Goal: Transaction & Acquisition: Purchase product/service

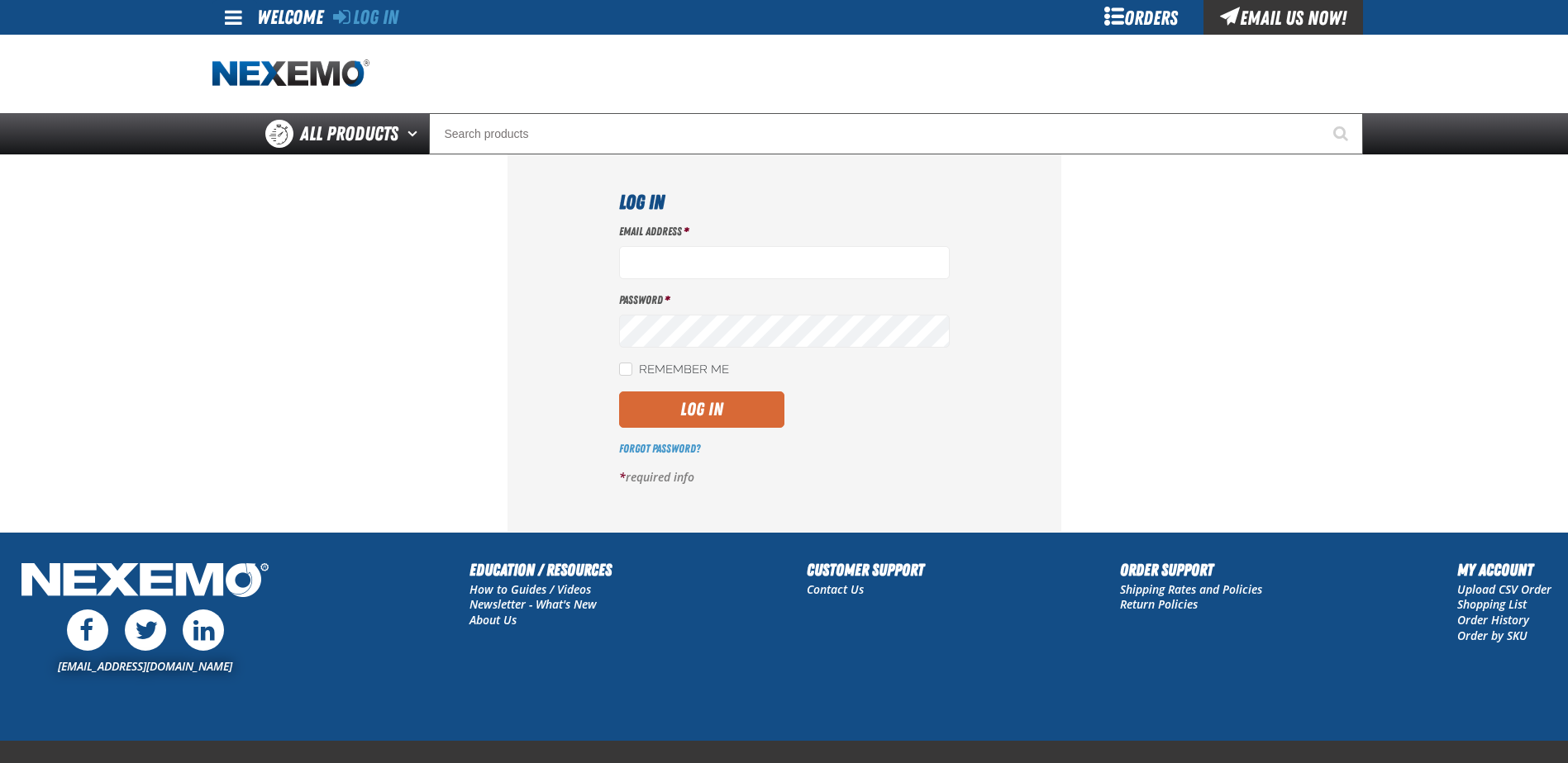
type input "[EMAIL_ADDRESS][DOMAIN_NAME]"
click at [714, 424] on button "Log In" at bounding box center [702, 410] width 166 height 37
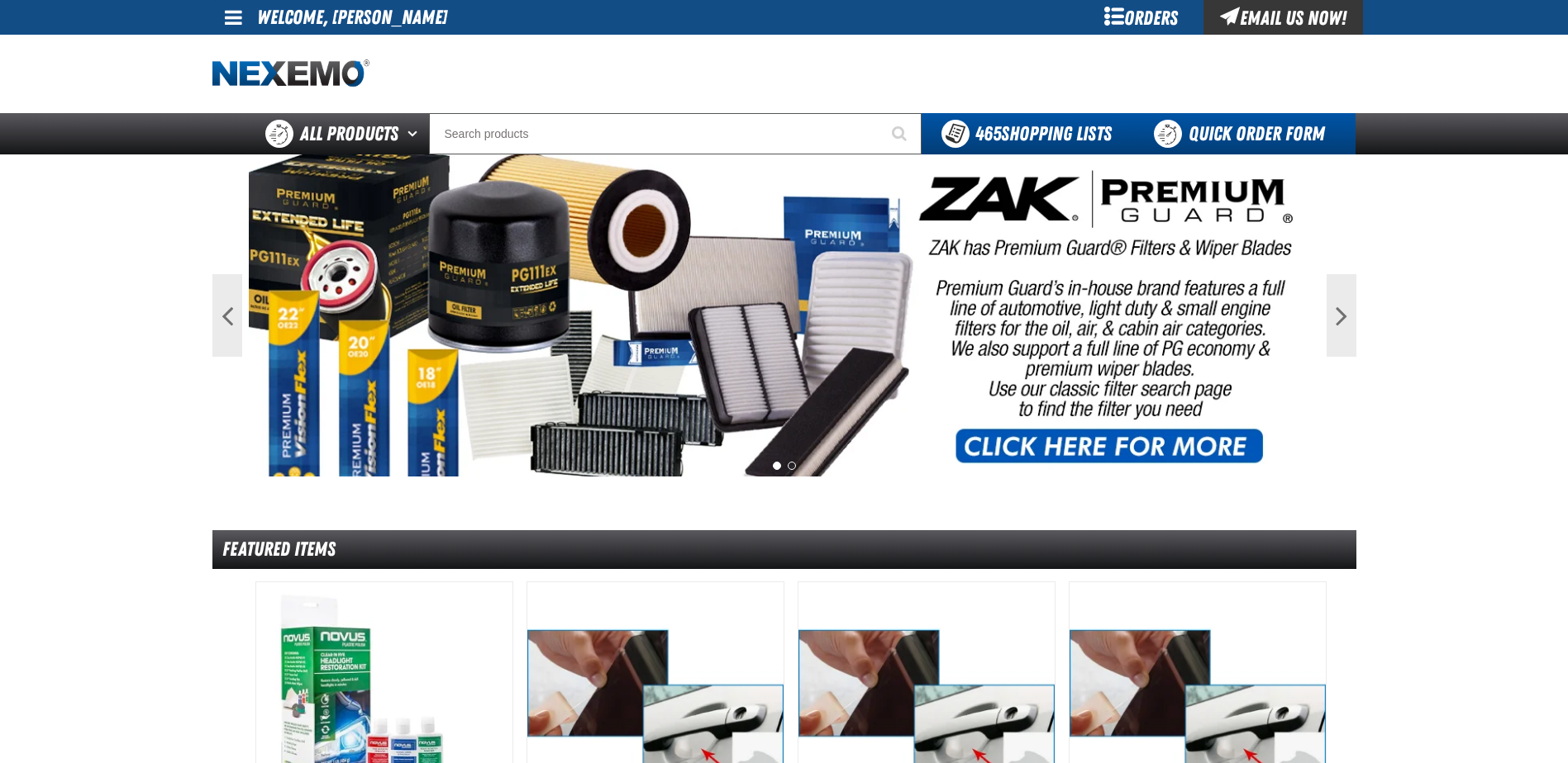
click at [1226, 121] on link "Quick Order Form" at bounding box center [1243, 134] width 224 height 41
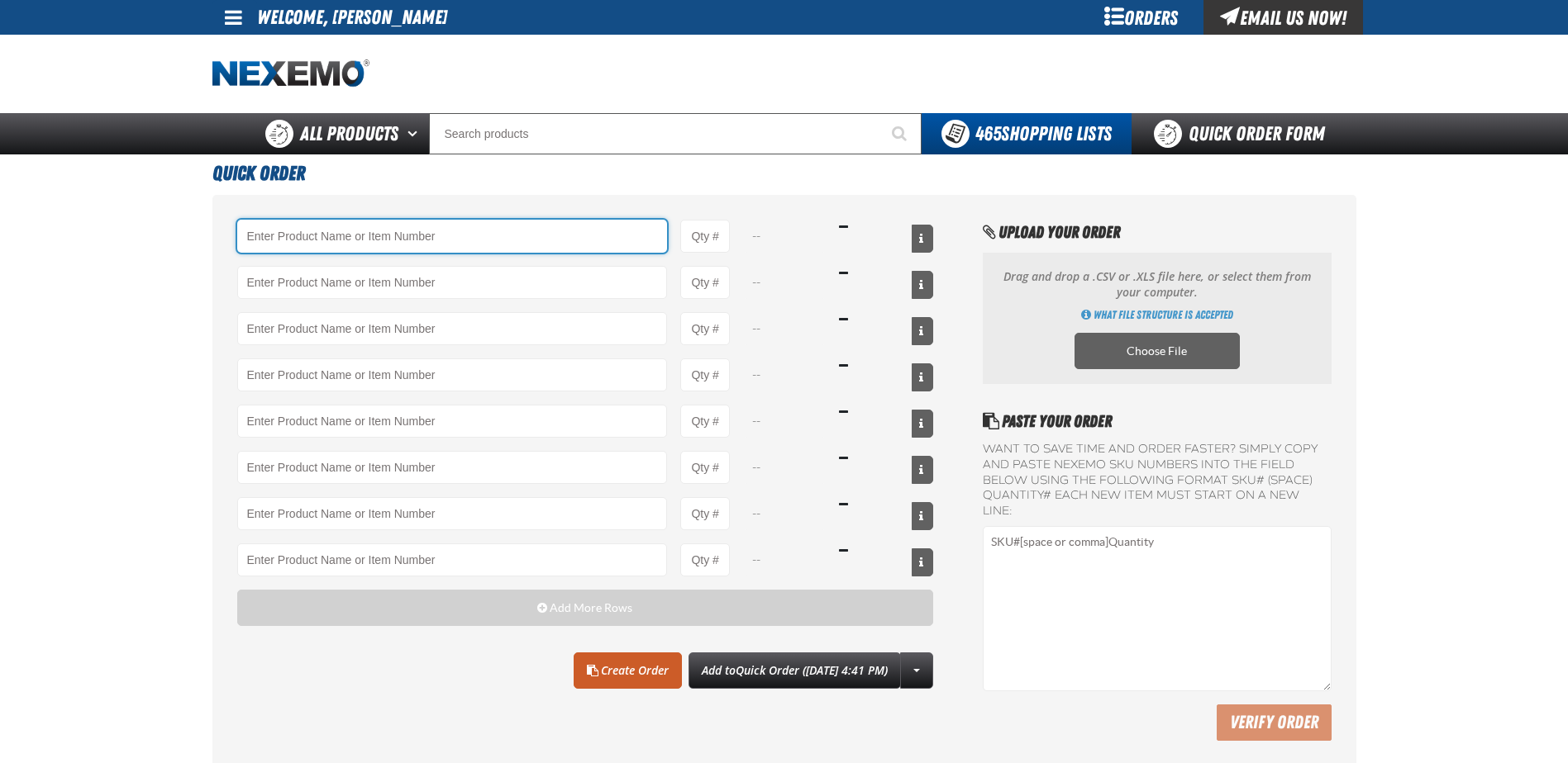
click at [359, 240] on input "Product" at bounding box center [451, 236] width 430 height 33
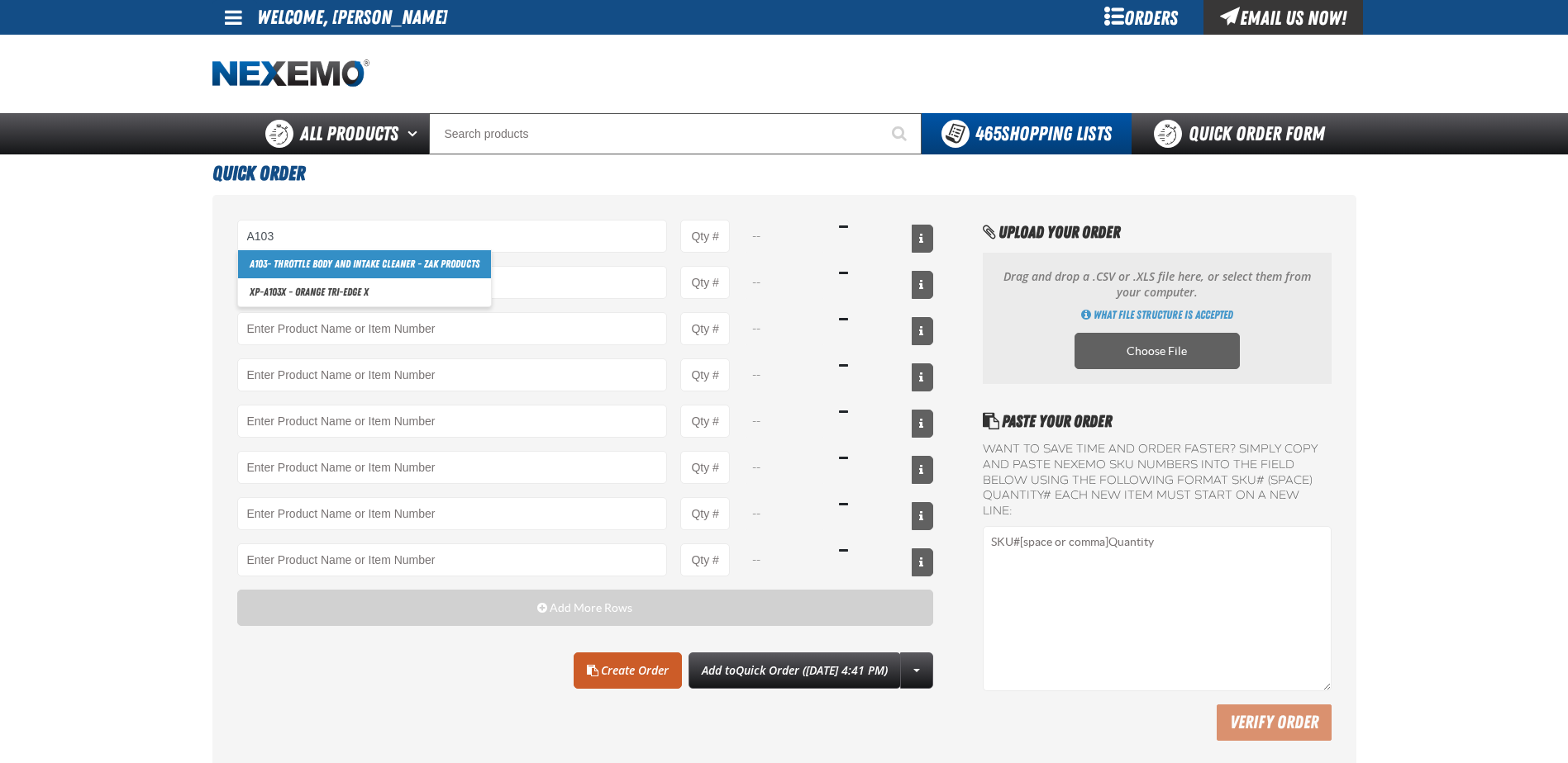
click at [306, 266] on link "A103 - Throttle Body and Intake Cleaner - ZAK Products" at bounding box center [364, 264] width 253 height 28
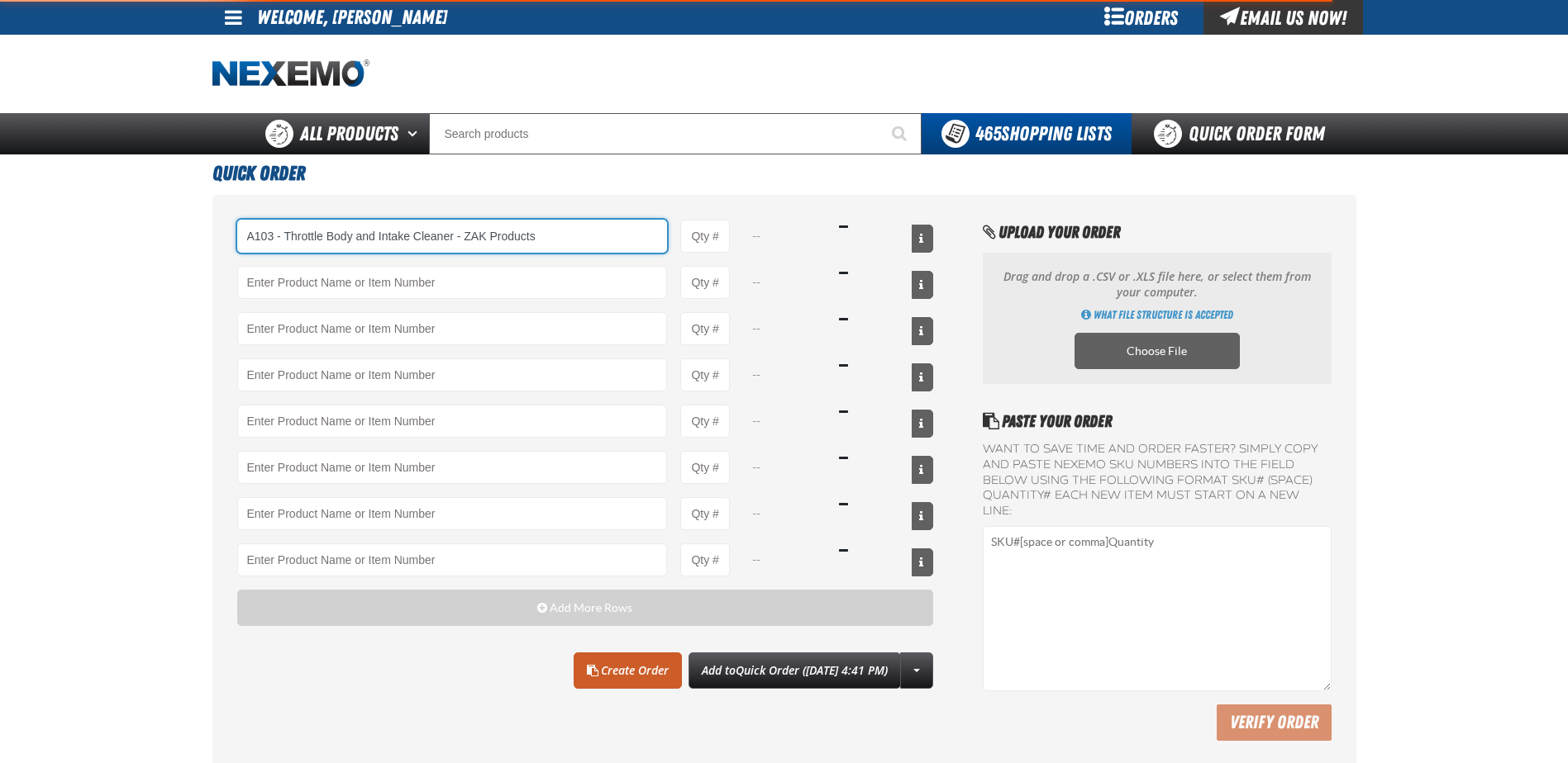
type input "A103 - Throttle Body and Intake Cleaner - ZAK Products"
type input "1"
select select "can"
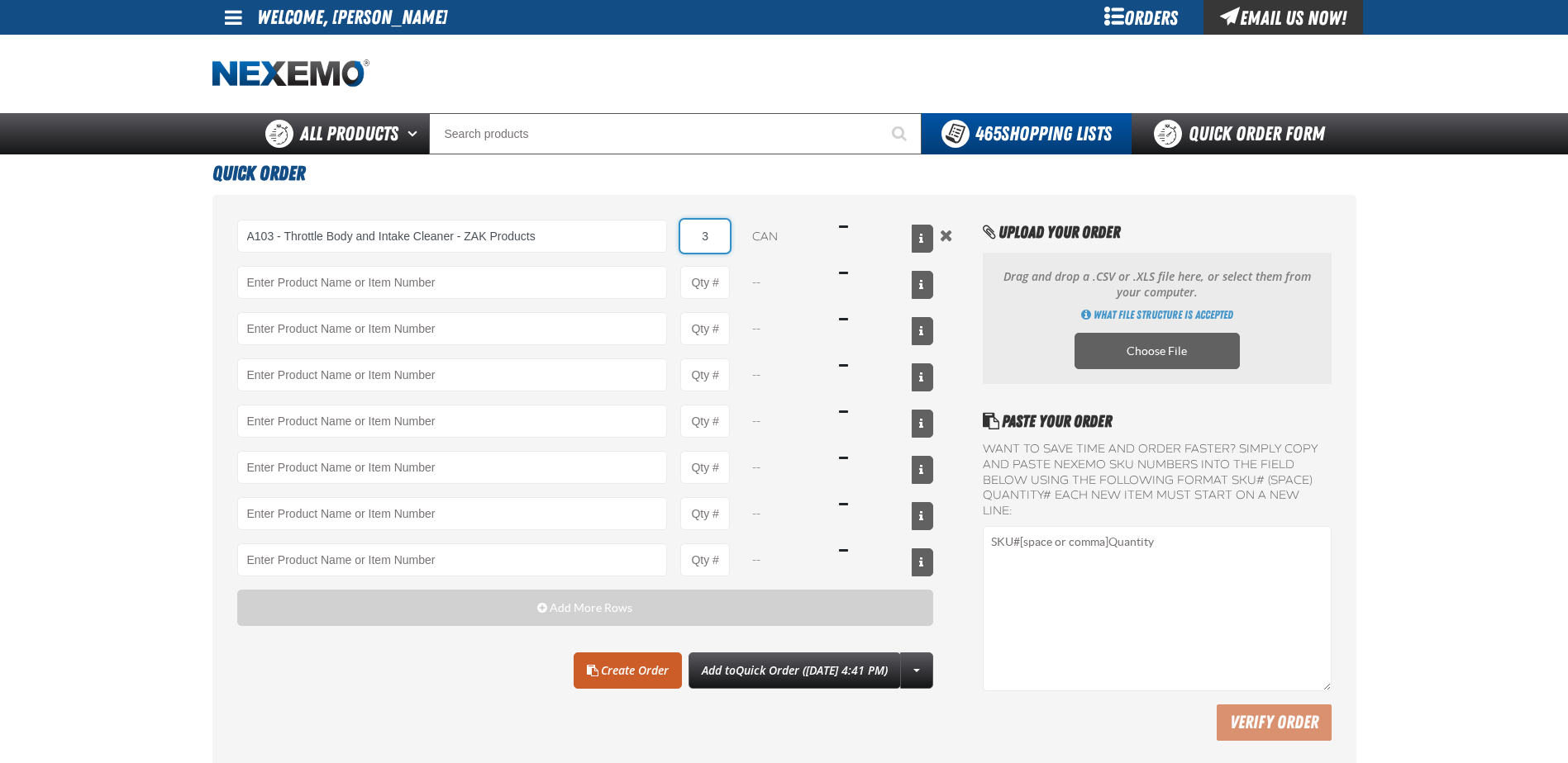
type input "36"
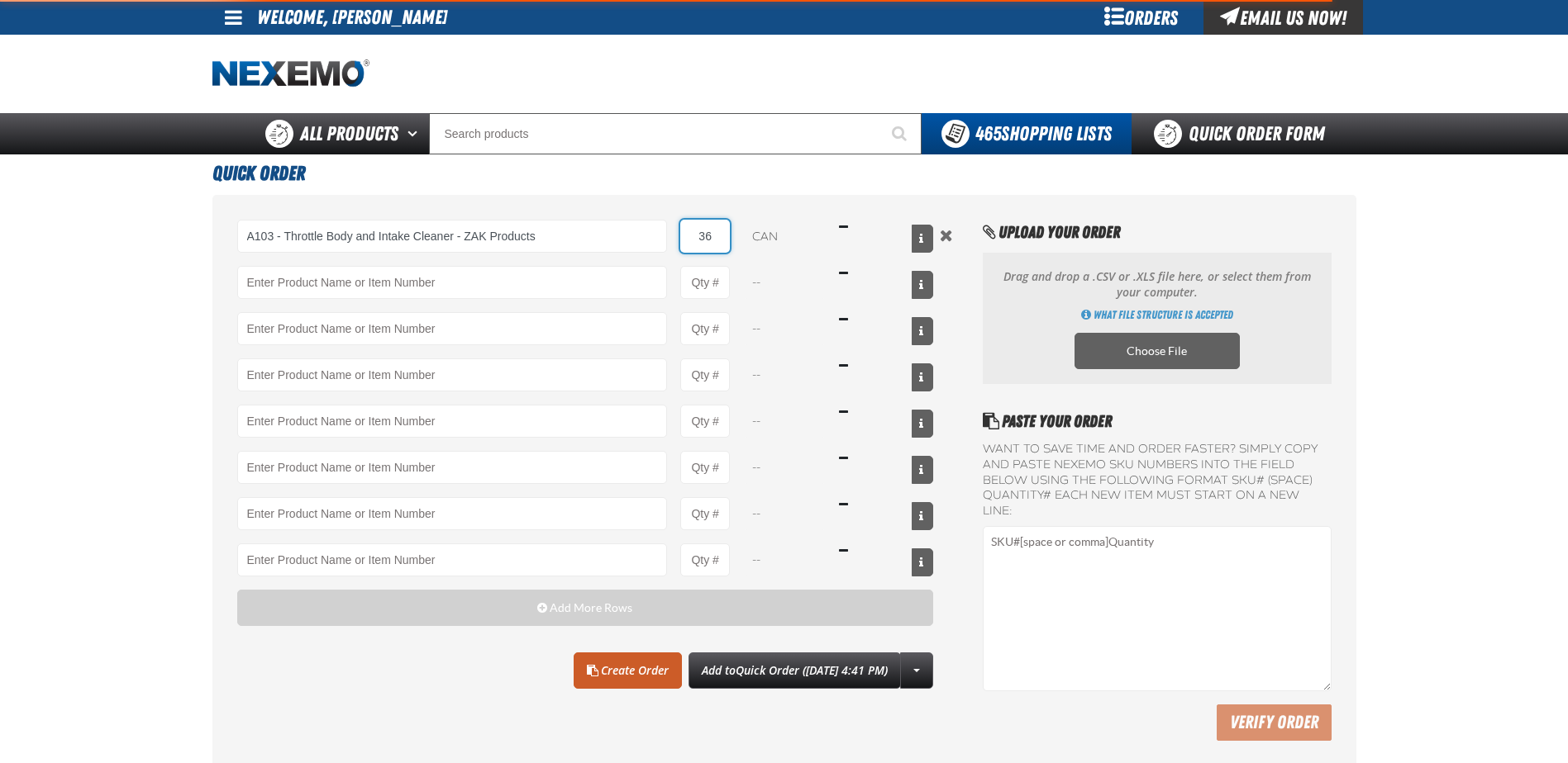
type input "A103 - Throttle Body and Intake Cleaner - ZAK Products"
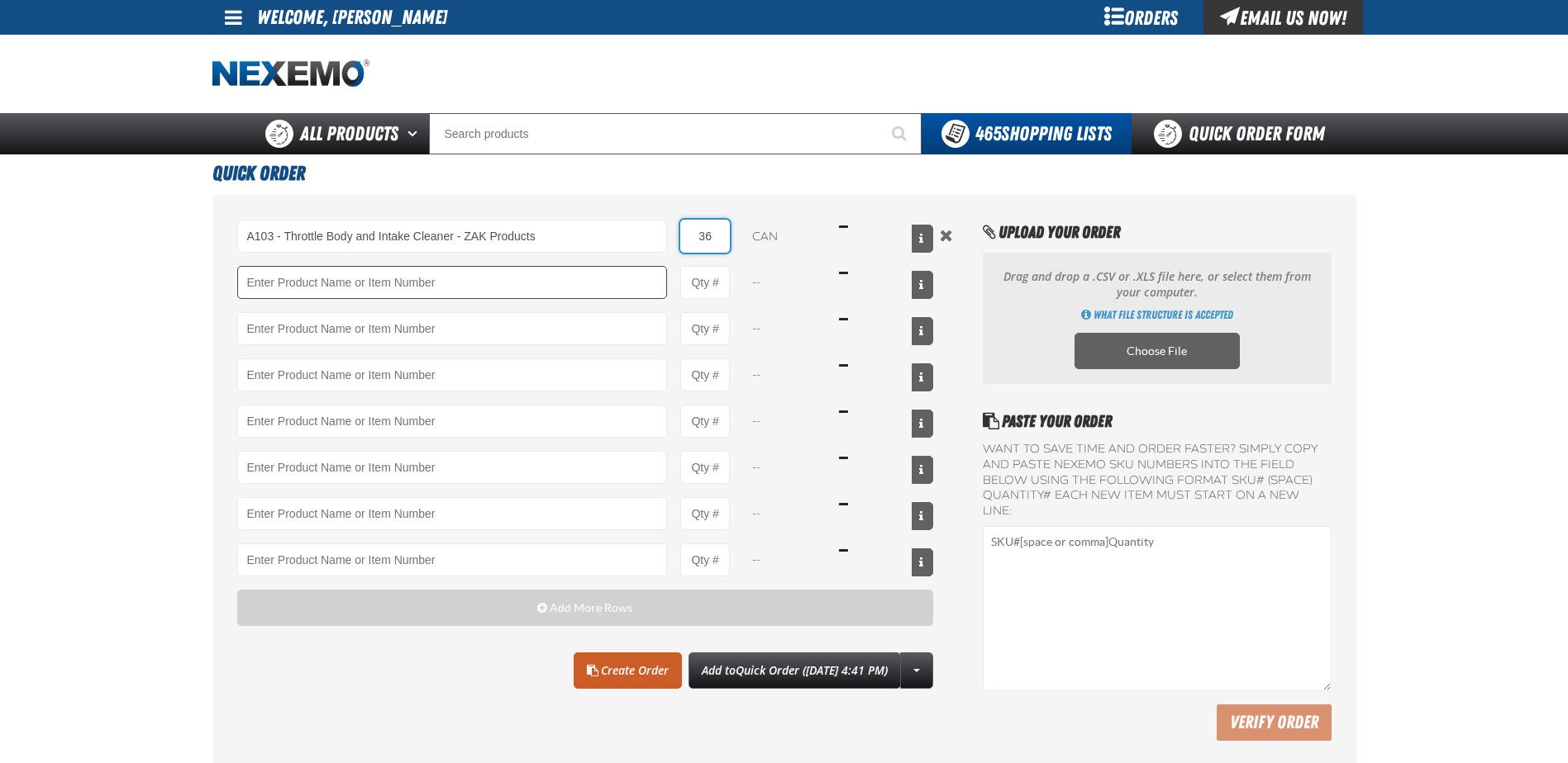
type input "36"
click at [336, 294] on input "Product" at bounding box center [451, 282] width 430 height 33
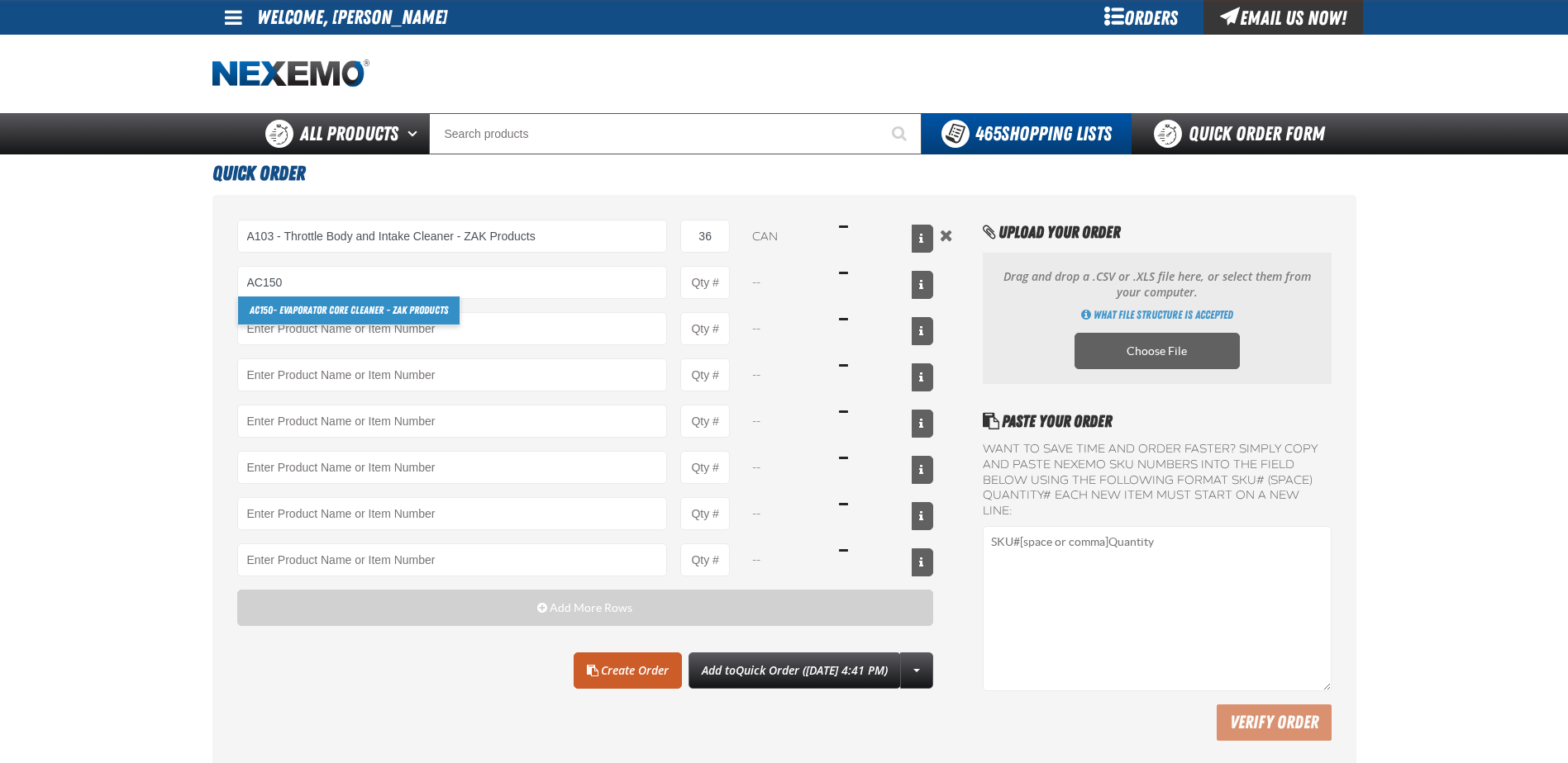
click at [326, 314] on link "AC150 - Evaporator Core Cleaner - ZAK Products" at bounding box center [348, 310] width 221 height 28
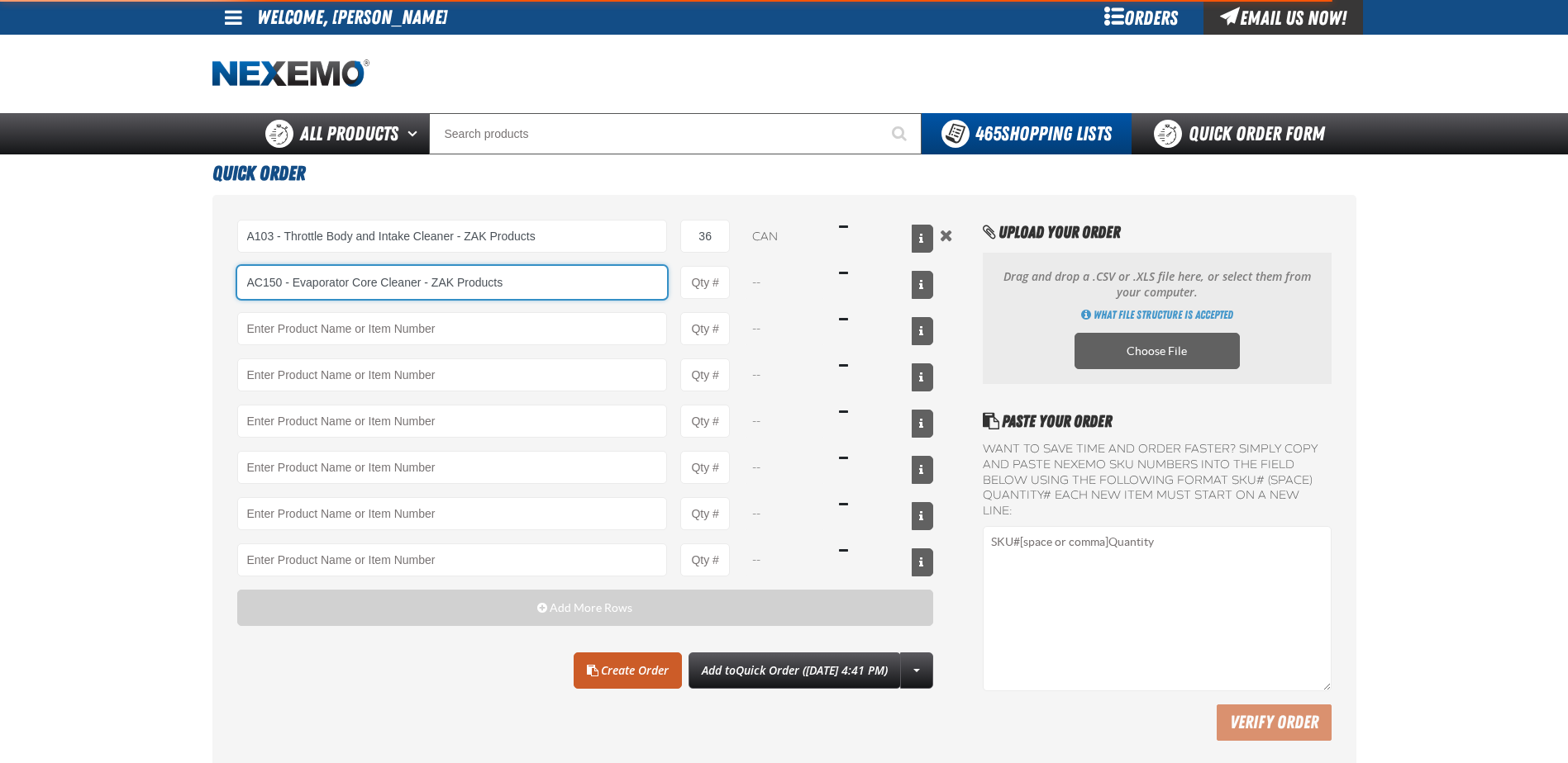
type input "AC150 - Evaporator Core Cleaner - ZAK Products"
type input "1"
select select "can"
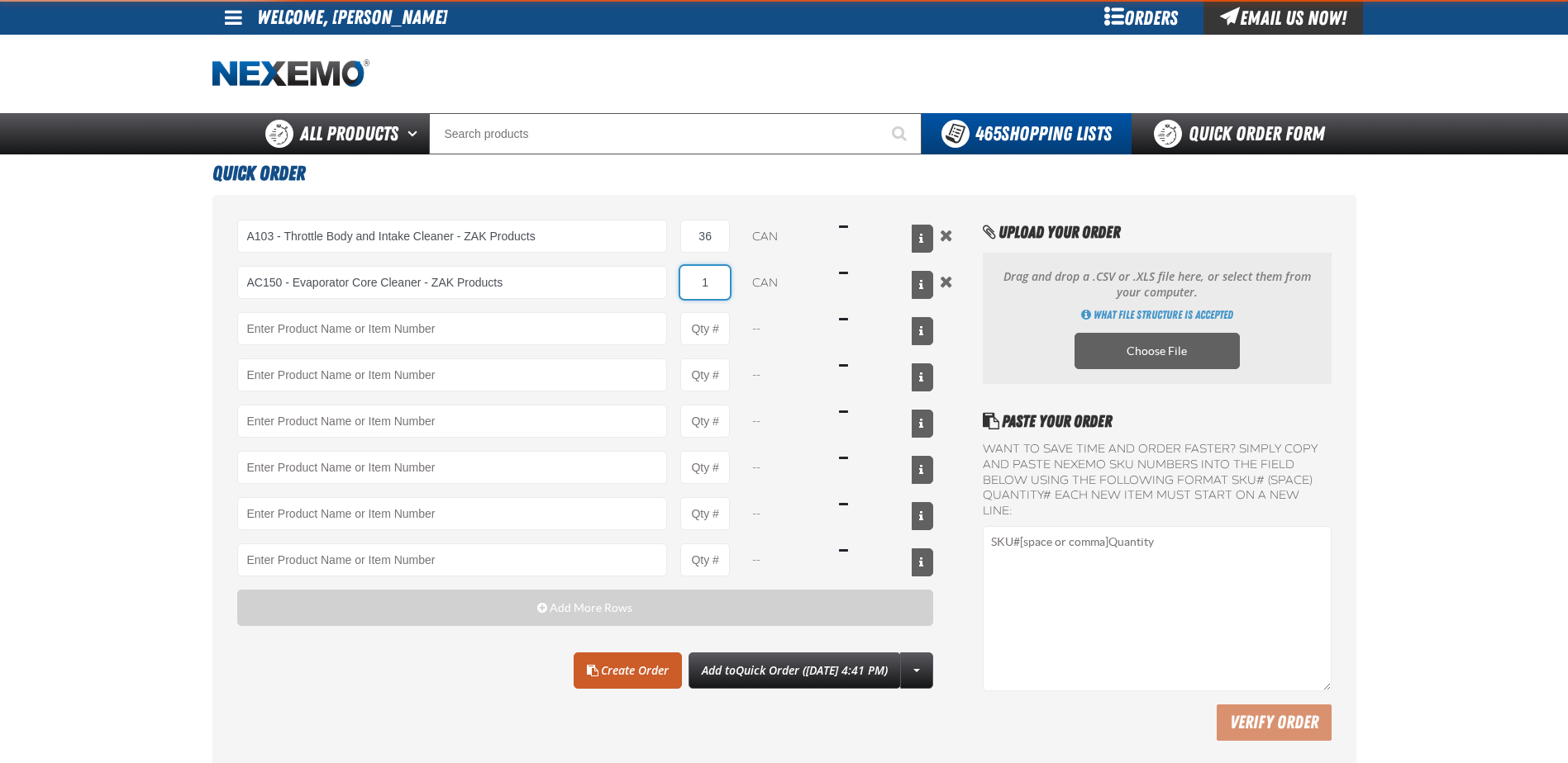
type input "AC150 - Evaporator Core Cleaner - ZAK Products"
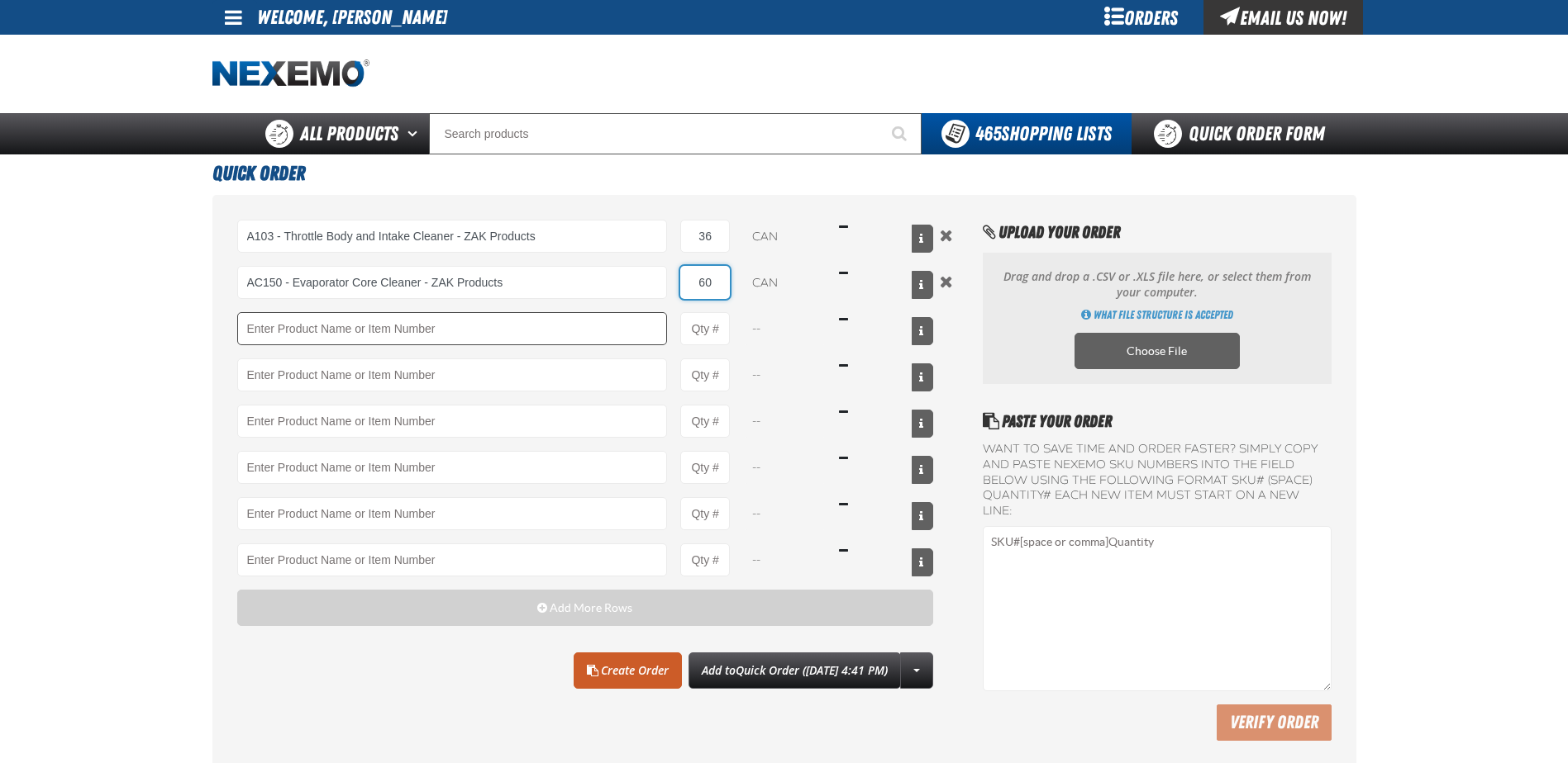
type input "60"
click at [300, 324] on input "Product" at bounding box center [451, 329] width 430 height 33
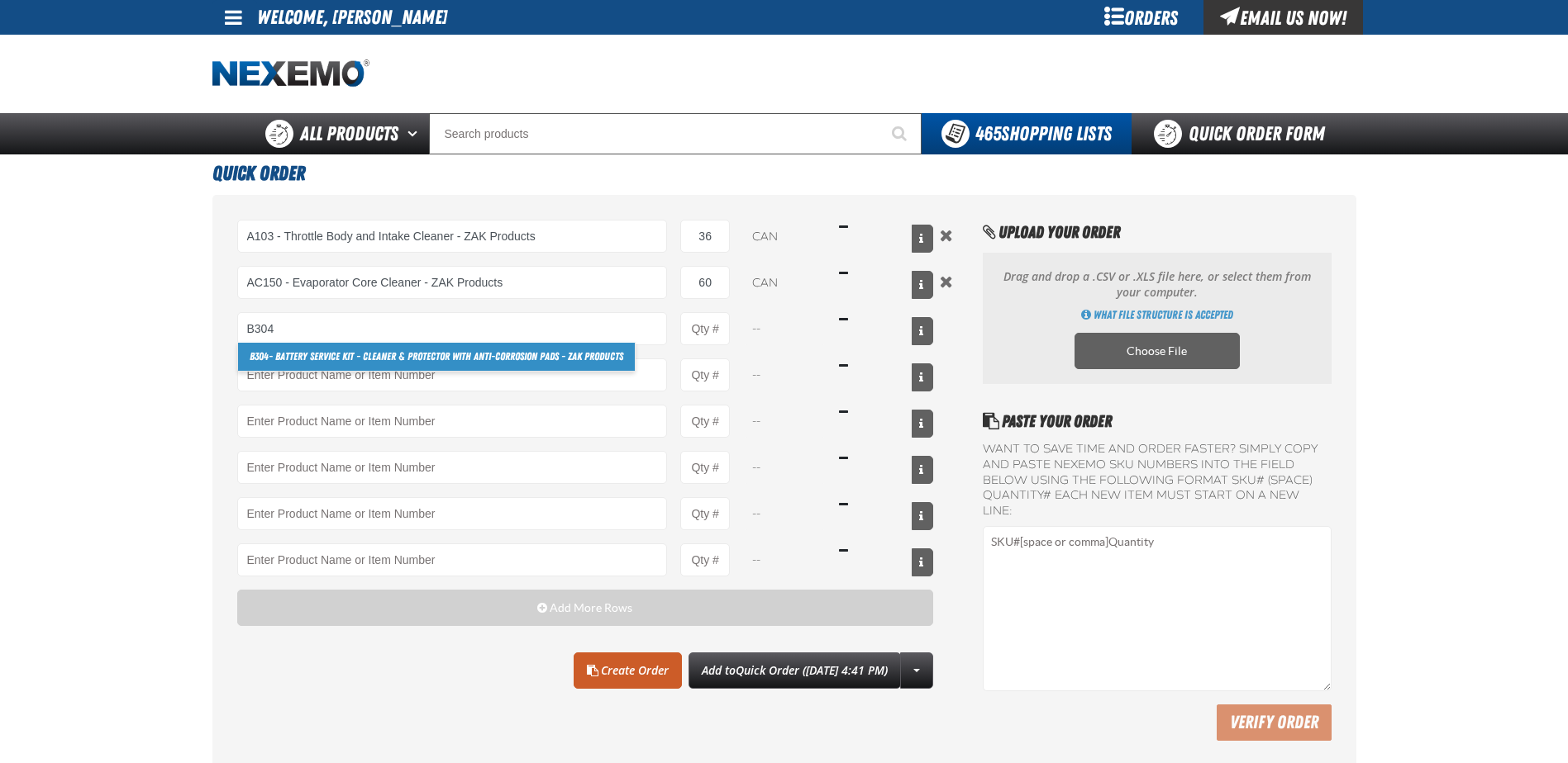
click at [300, 356] on link "B304 - Battery Service Kit - Cleaner & Protector with Anti-Corrosion Pads - ZAK…" at bounding box center [436, 356] width 397 height 28
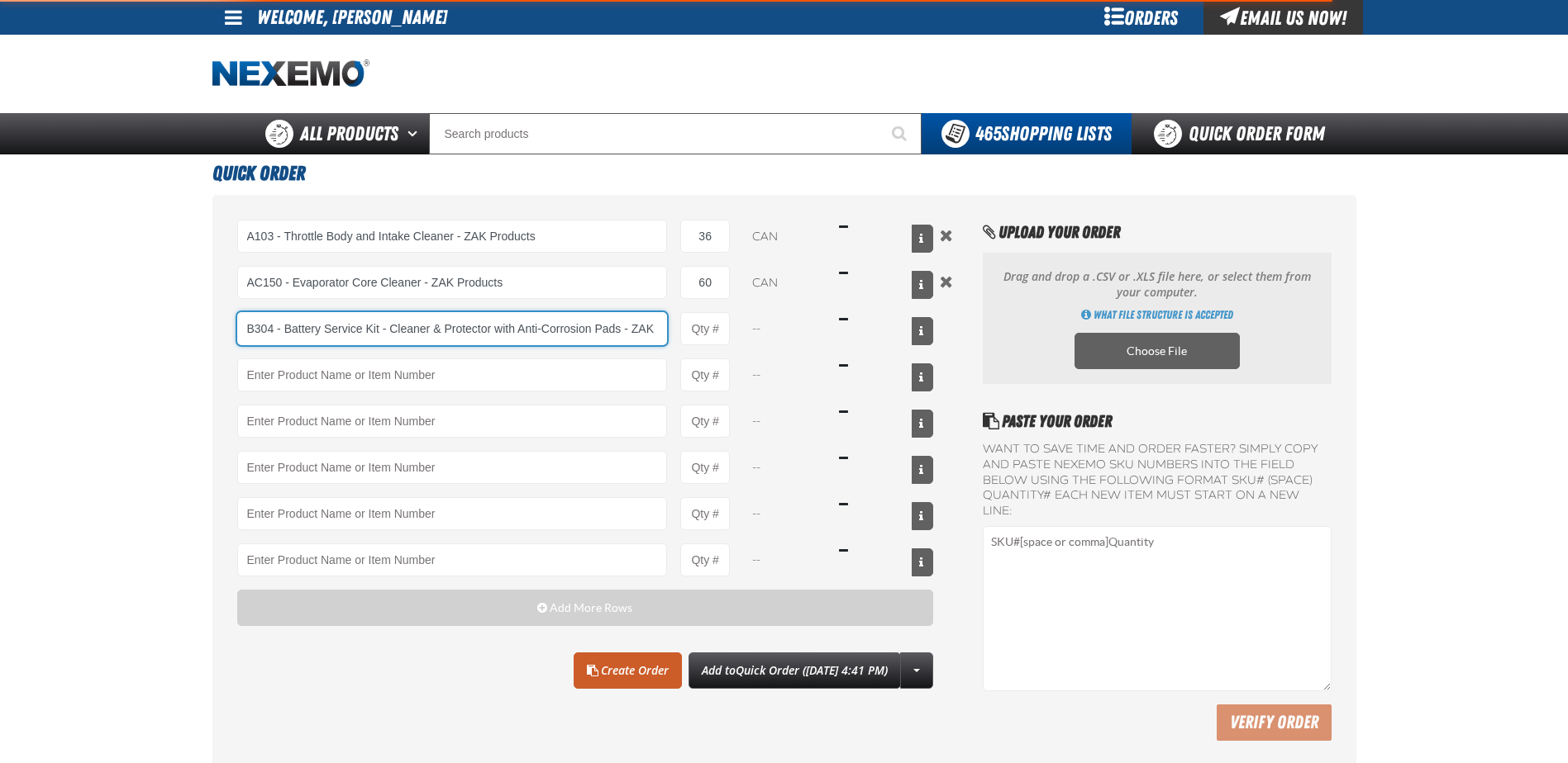
scroll to position [0, 45]
type input "B304 - Battery Service Kit - Cleaner &amp; Protector with Anti-Corrosion Pads -…"
type input "1"
select select "kit"
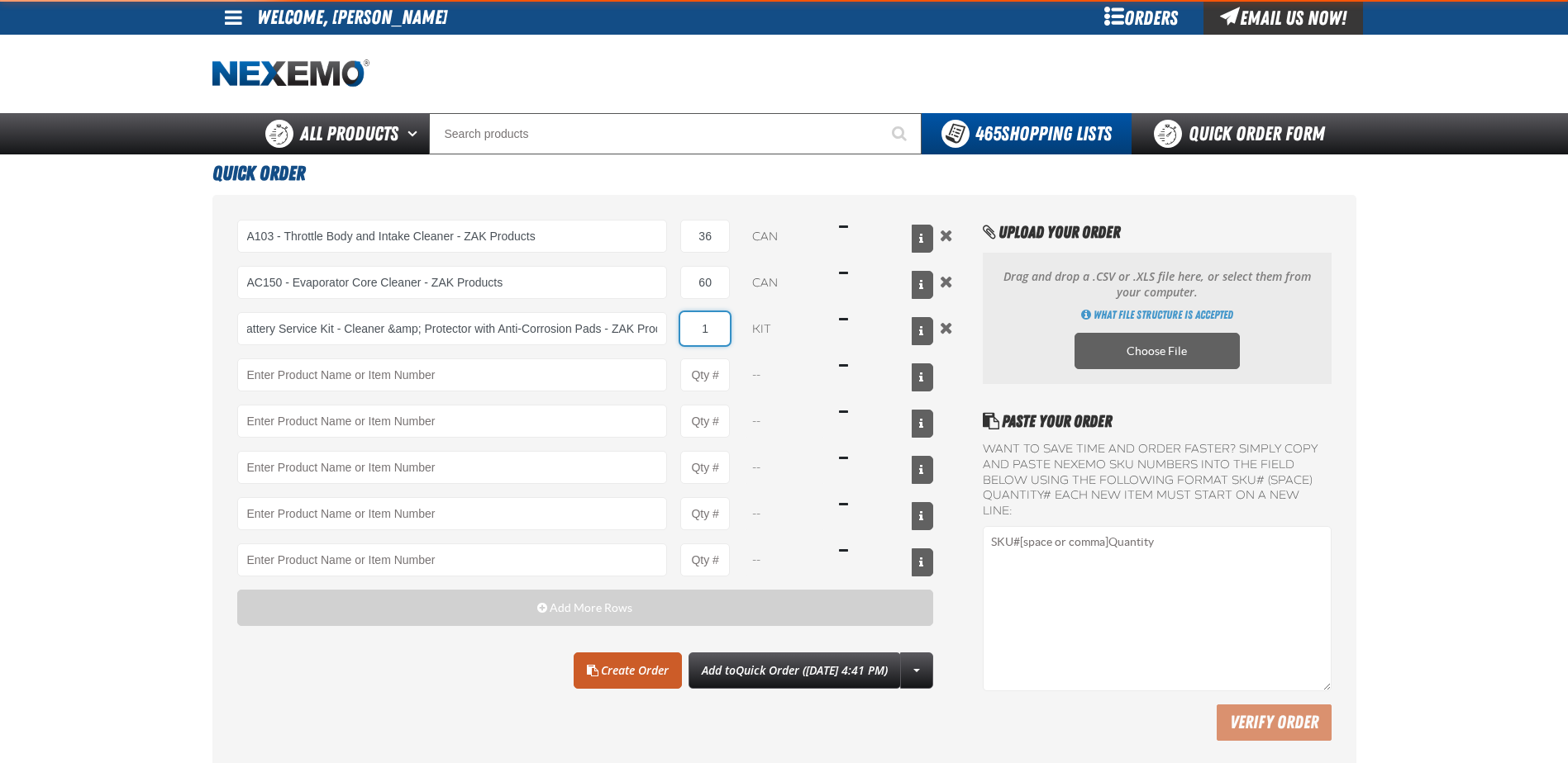
scroll to position [0, 0]
type input "4"
type input "B304 - Battery Service Kit - Cleaner &amp; Protector with Anti-Corrosion Pads -…"
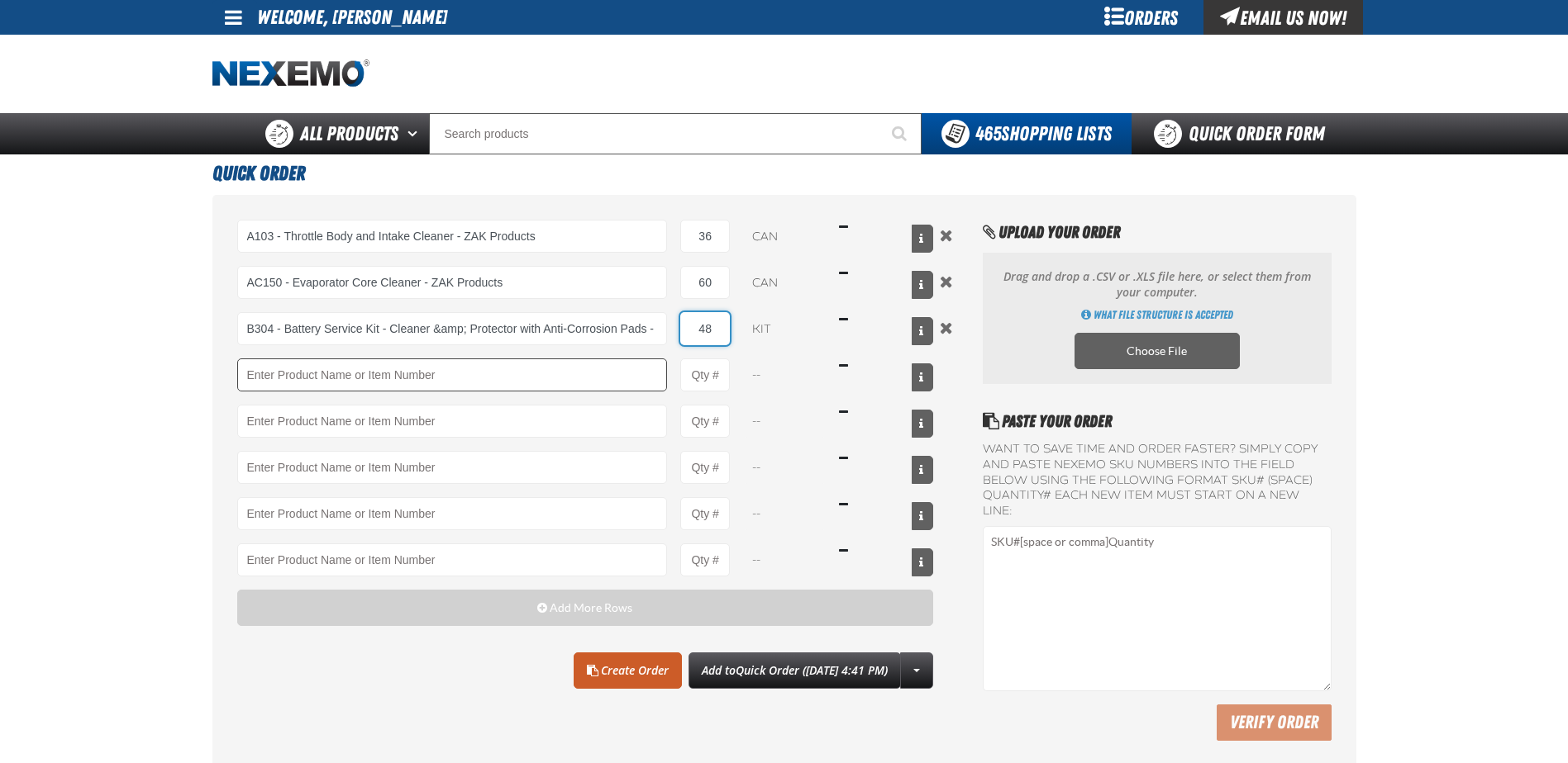
type input "48"
click at [302, 377] on input "Product" at bounding box center [451, 375] width 430 height 33
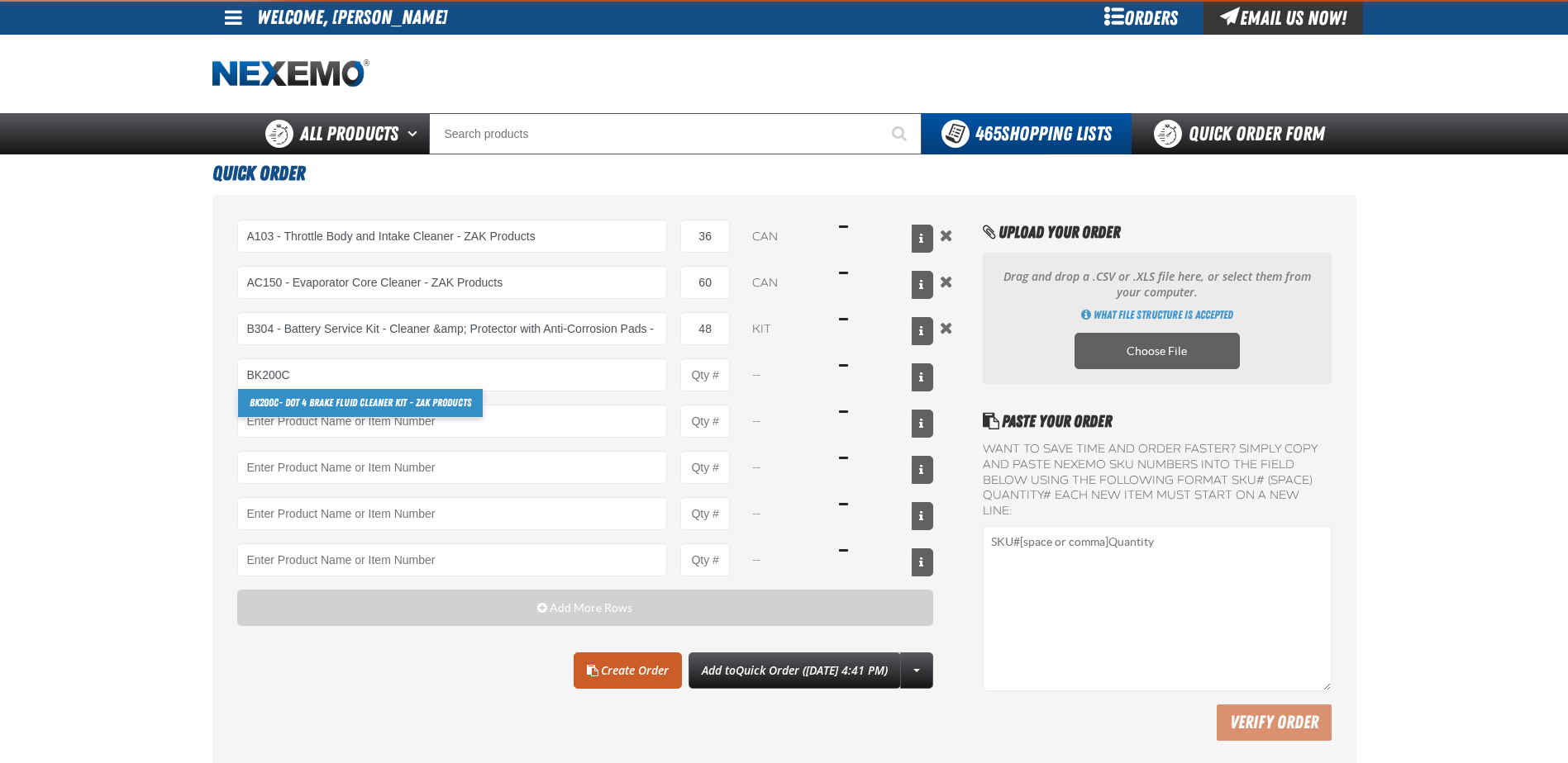
click at [296, 401] on link "BK200C - DOT 4 Brake Fluid Cleaner Kit - ZAK Products" at bounding box center [360, 402] width 244 height 28
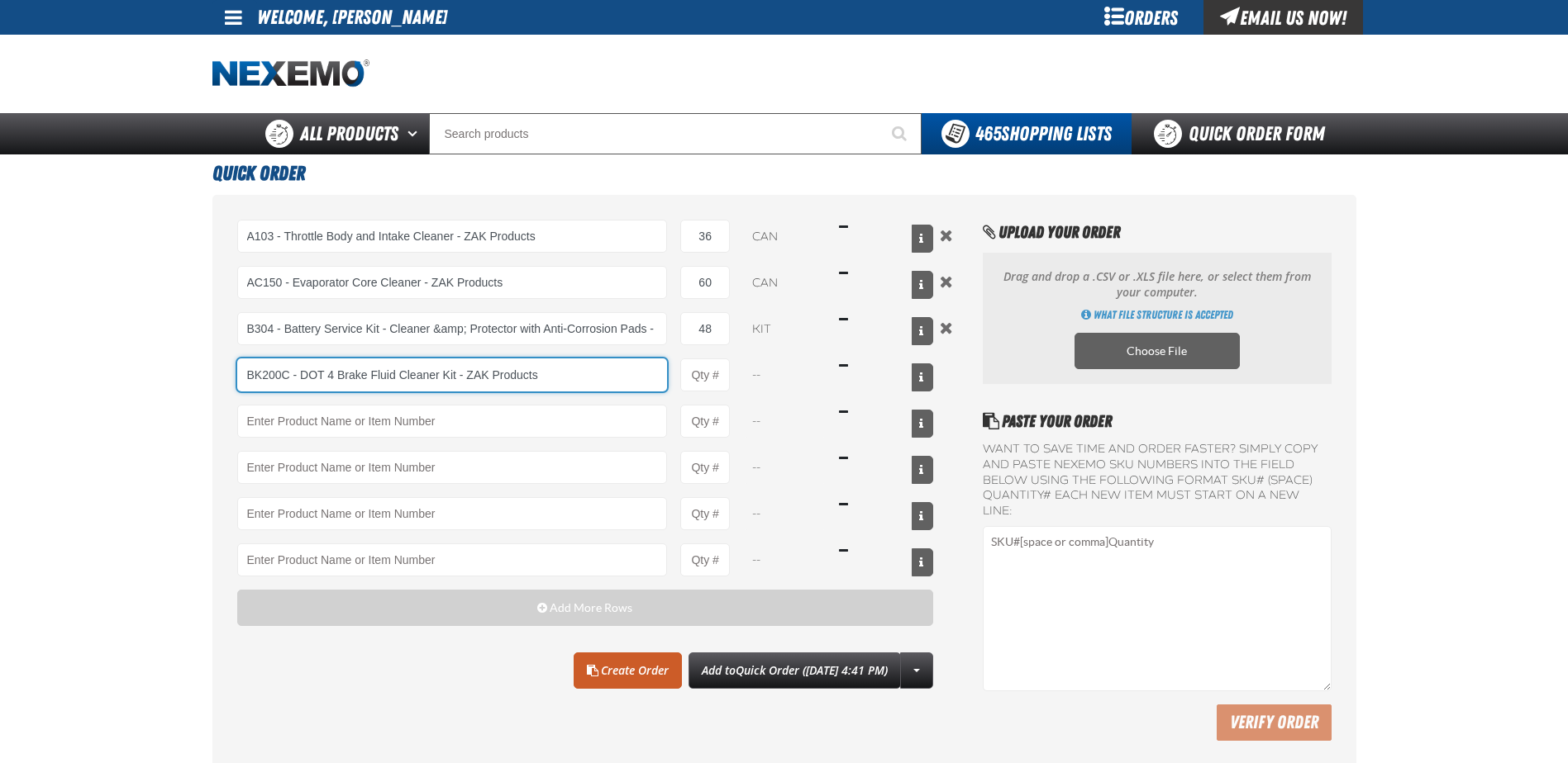
type input "BK200C - DOT 4 Brake Fluid Cleaner Kit - ZAK Products"
type input "1"
select select "kit"
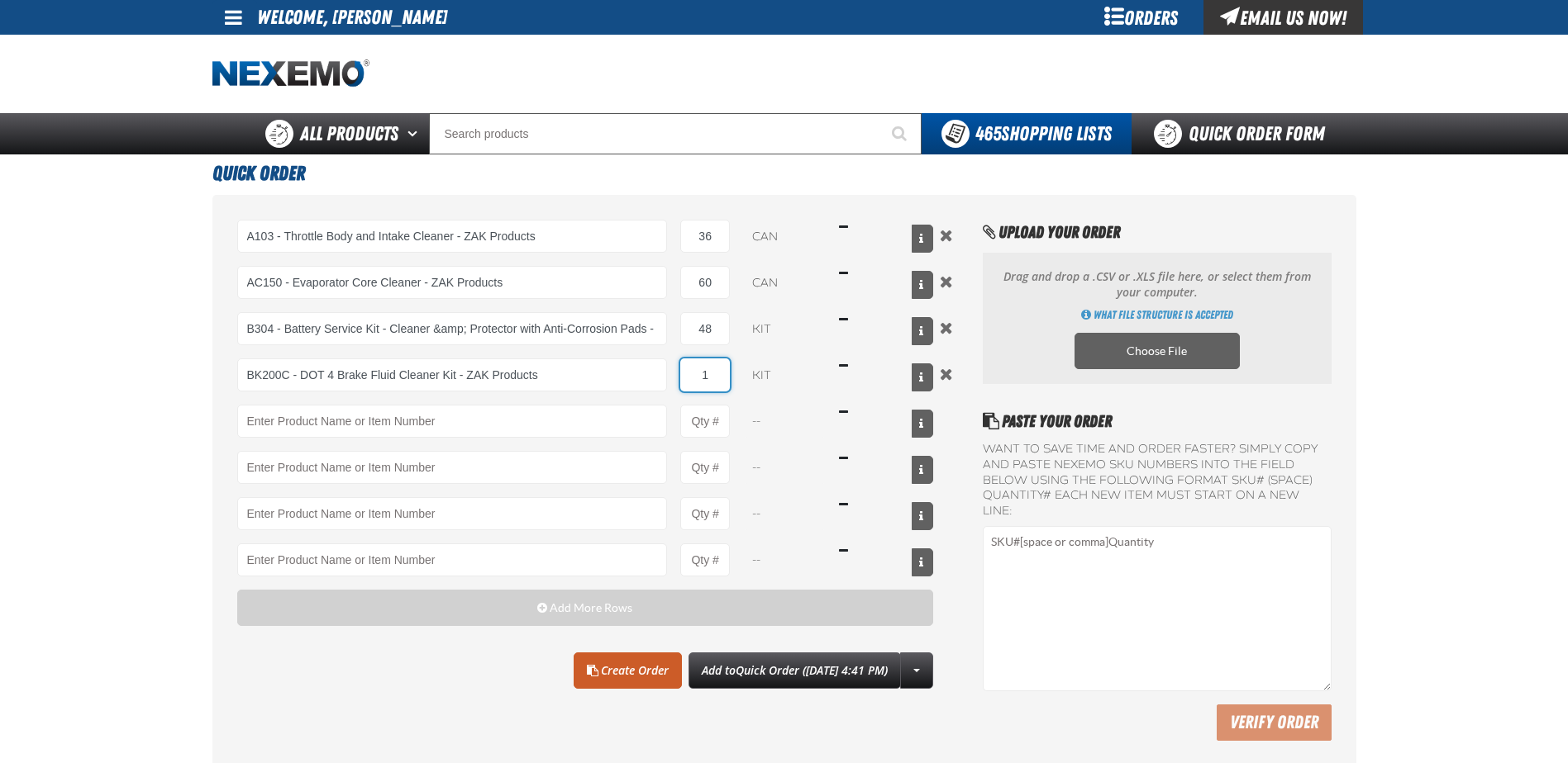
type input "BK200C - DOT 4 Brake Fluid Cleaner Kit - ZAK Products"
type input "54"
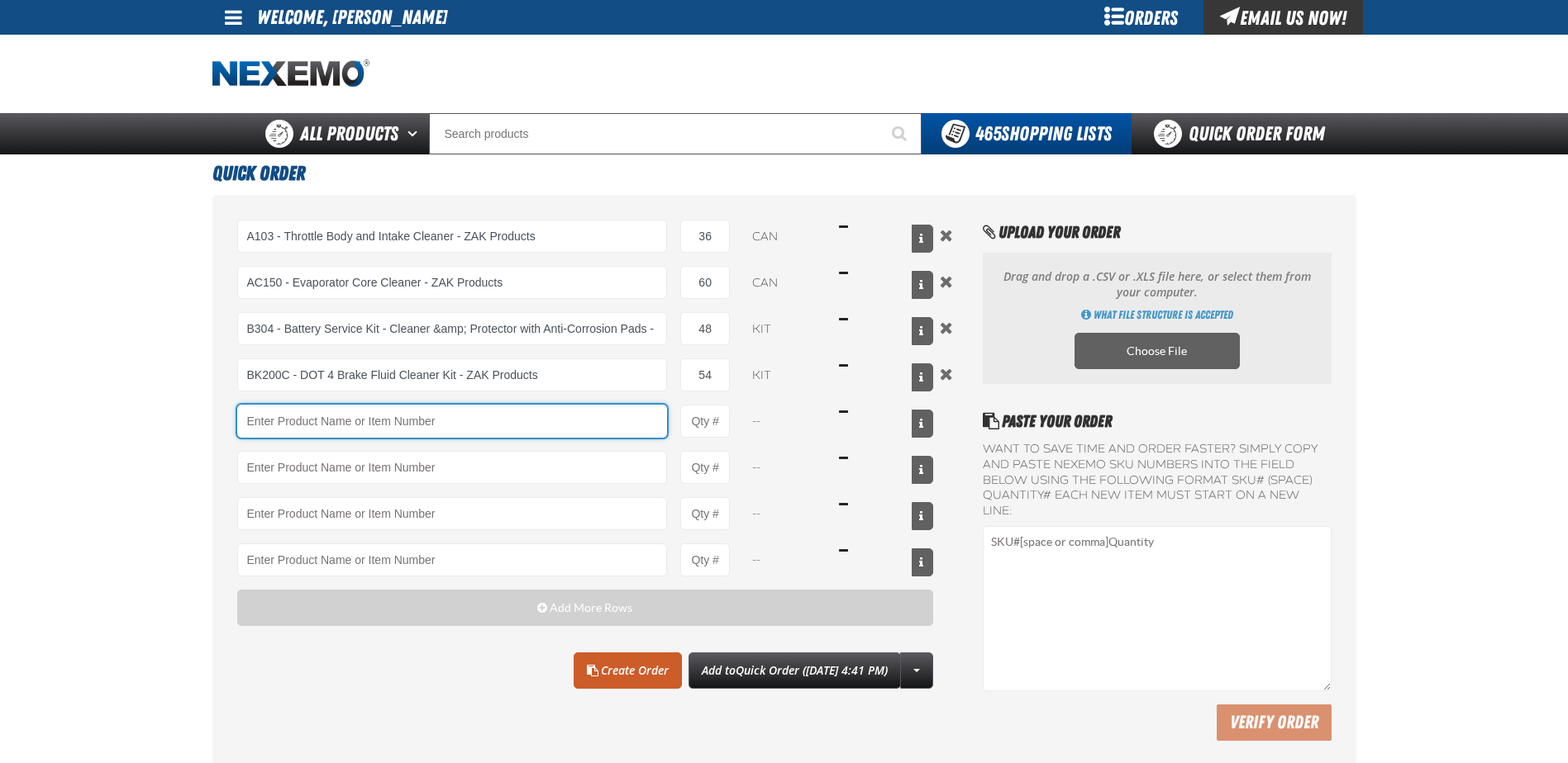
click at [282, 406] on input "Product" at bounding box center [451, 421] width 430 height 33
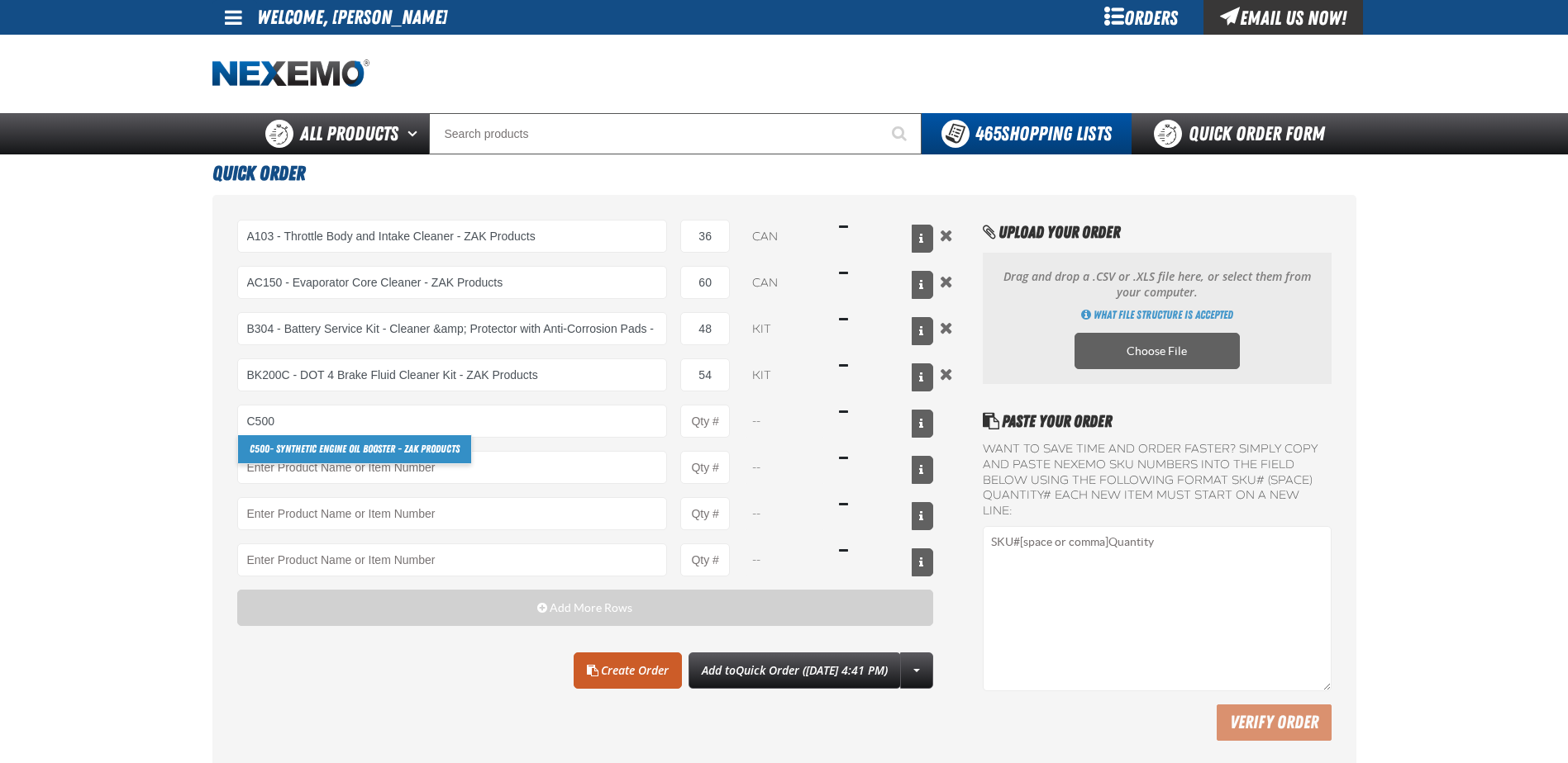
click at [342, 445] on link "C500 - Synthetic Engine Oil Booster - ZAK Products" at bounding box center [354, 448] width 233 height 28
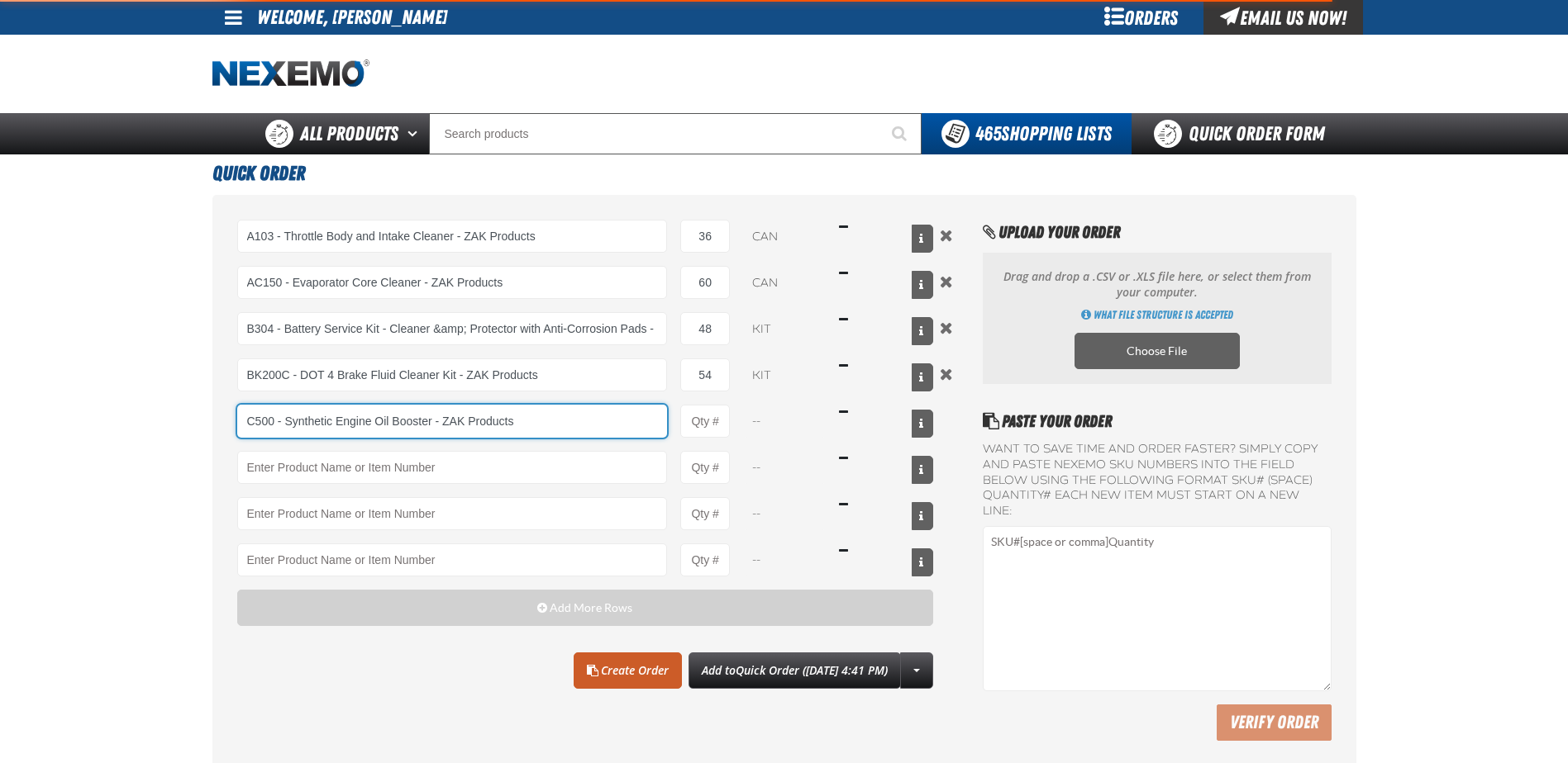
type input "C500 - Synthetic Engine Oil Booster - ZAK Products"
type input "1"
select select "bottle"
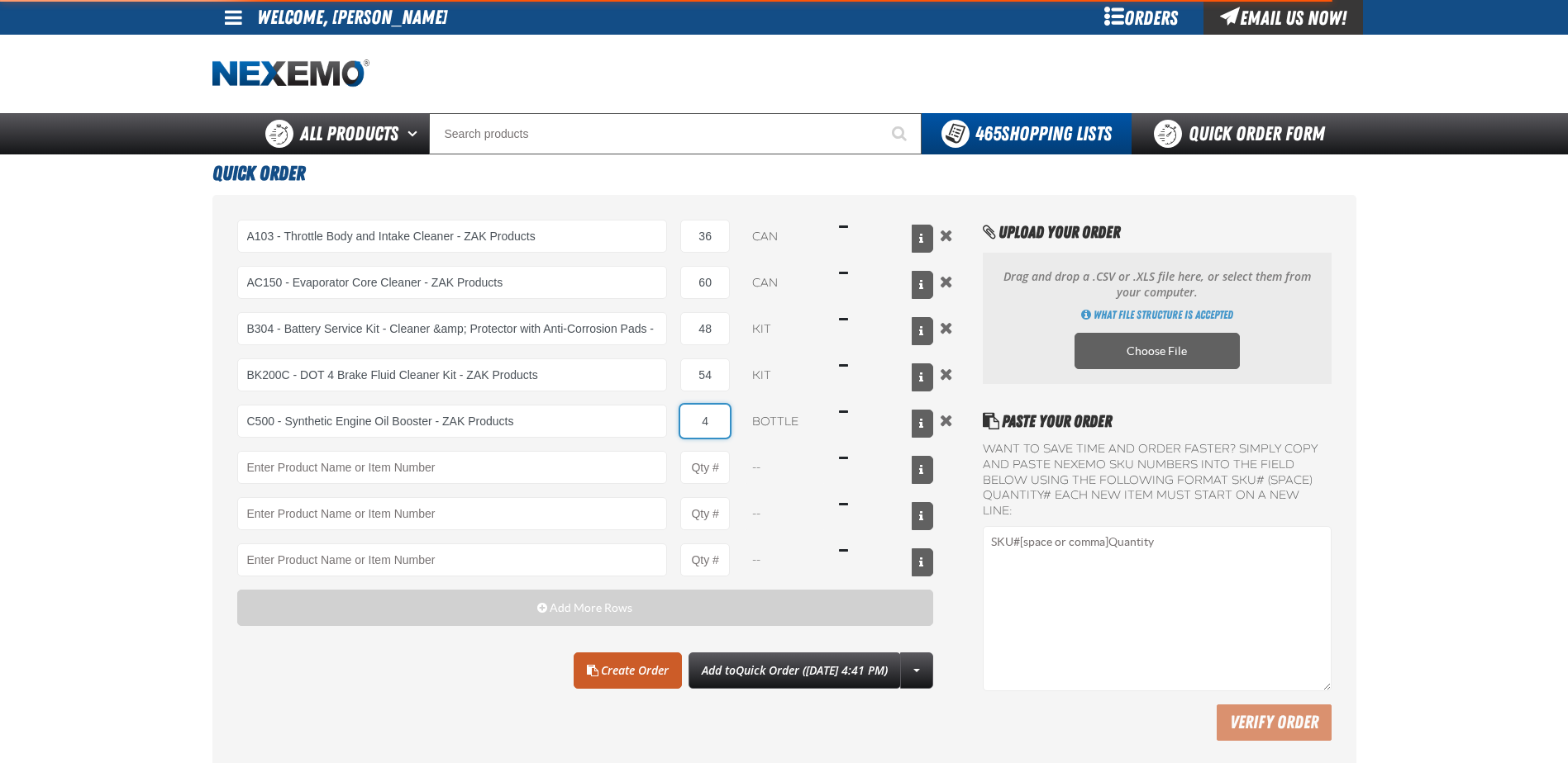
type input "48"
type input "C500 - Synthetic Engine Oil Booster - ZAK Products"
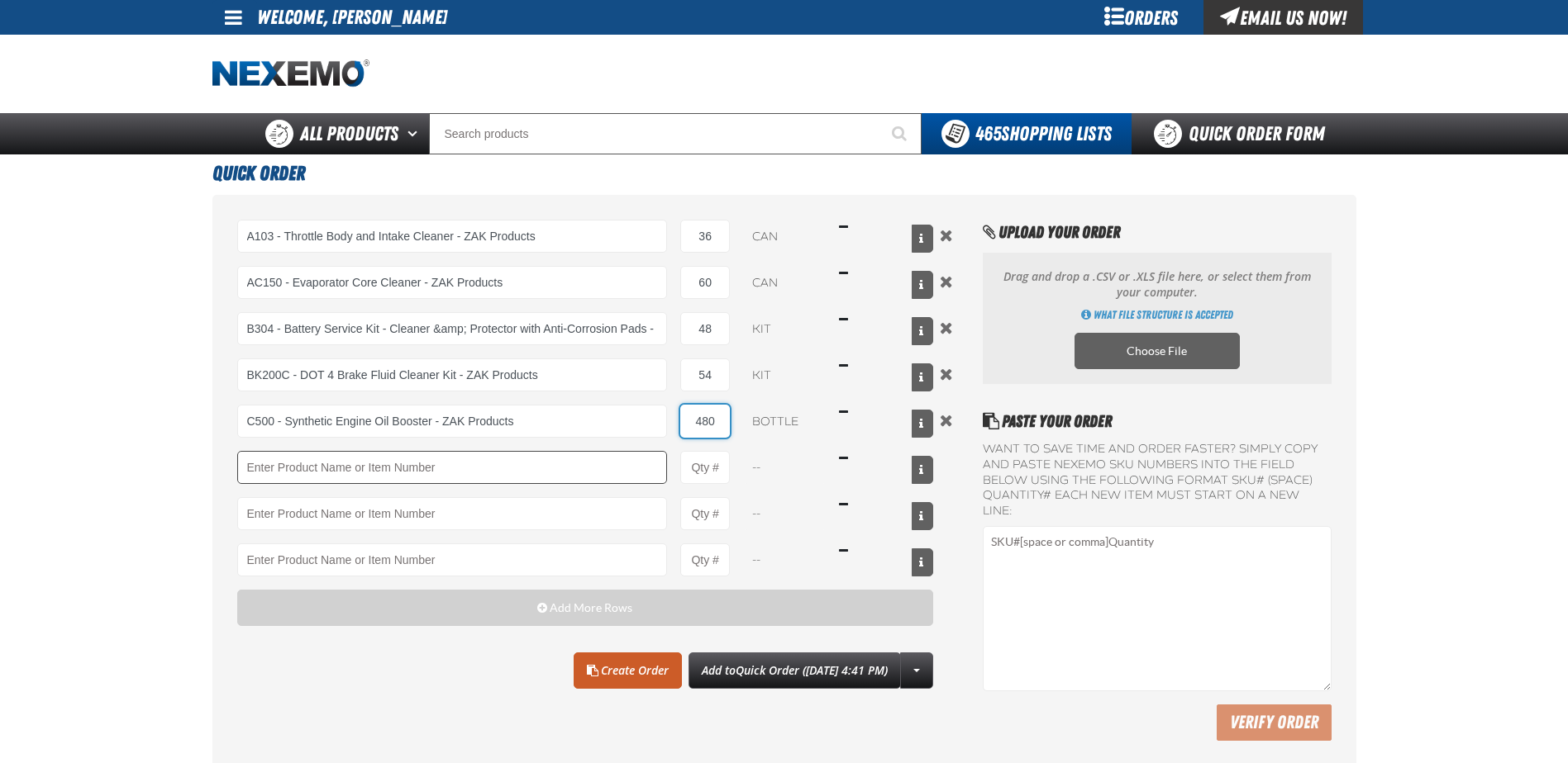
type input "480"
click at [336, 465] on input "Product" at bounding box center [451, 468] width 430 height 33
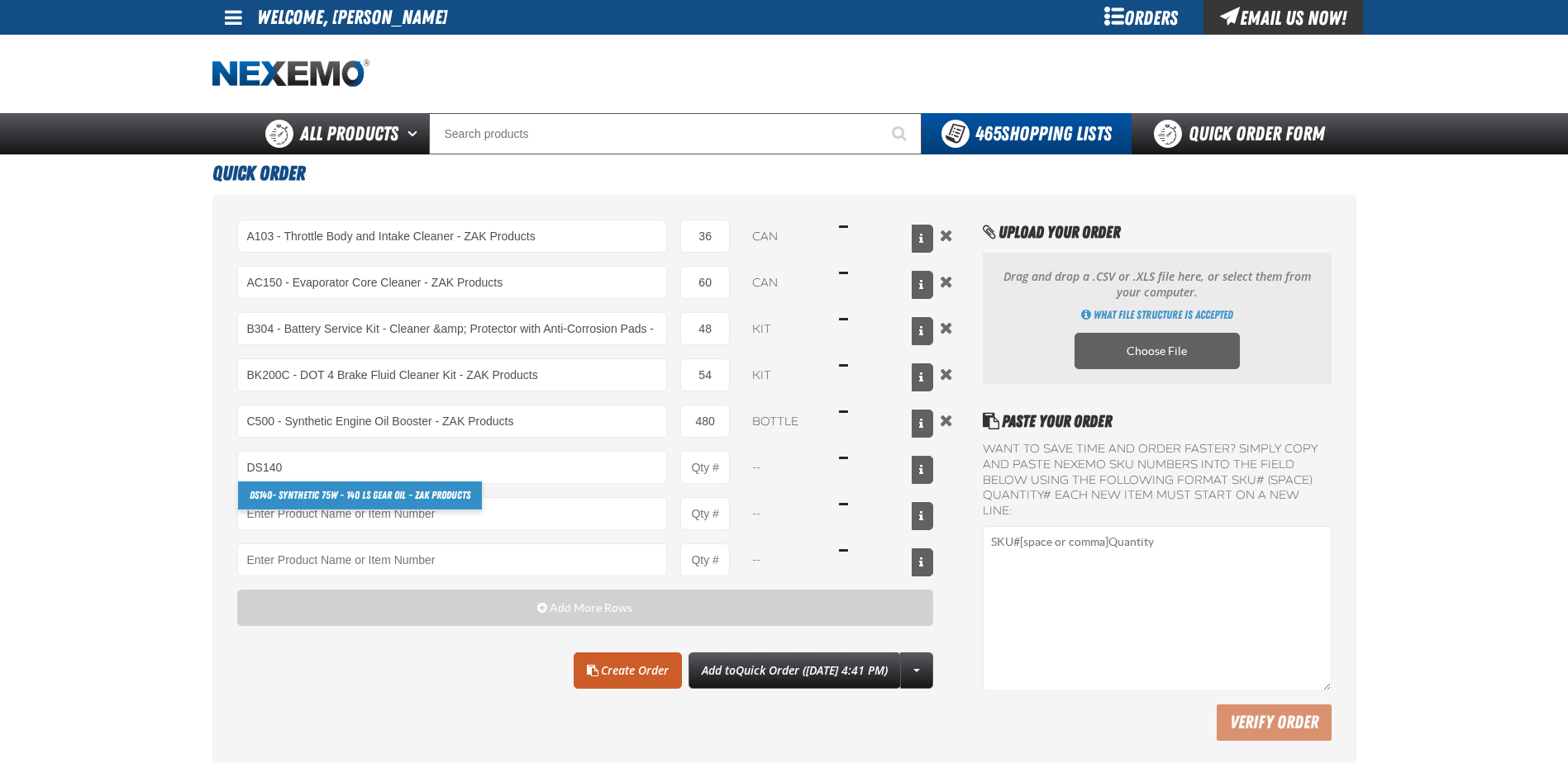
click at [332, 494] on link "DS140 - Synthetic 75W - 140 LS Gear Oil - ZAK Products" at bounding box center [359, 496] width 244 height 28
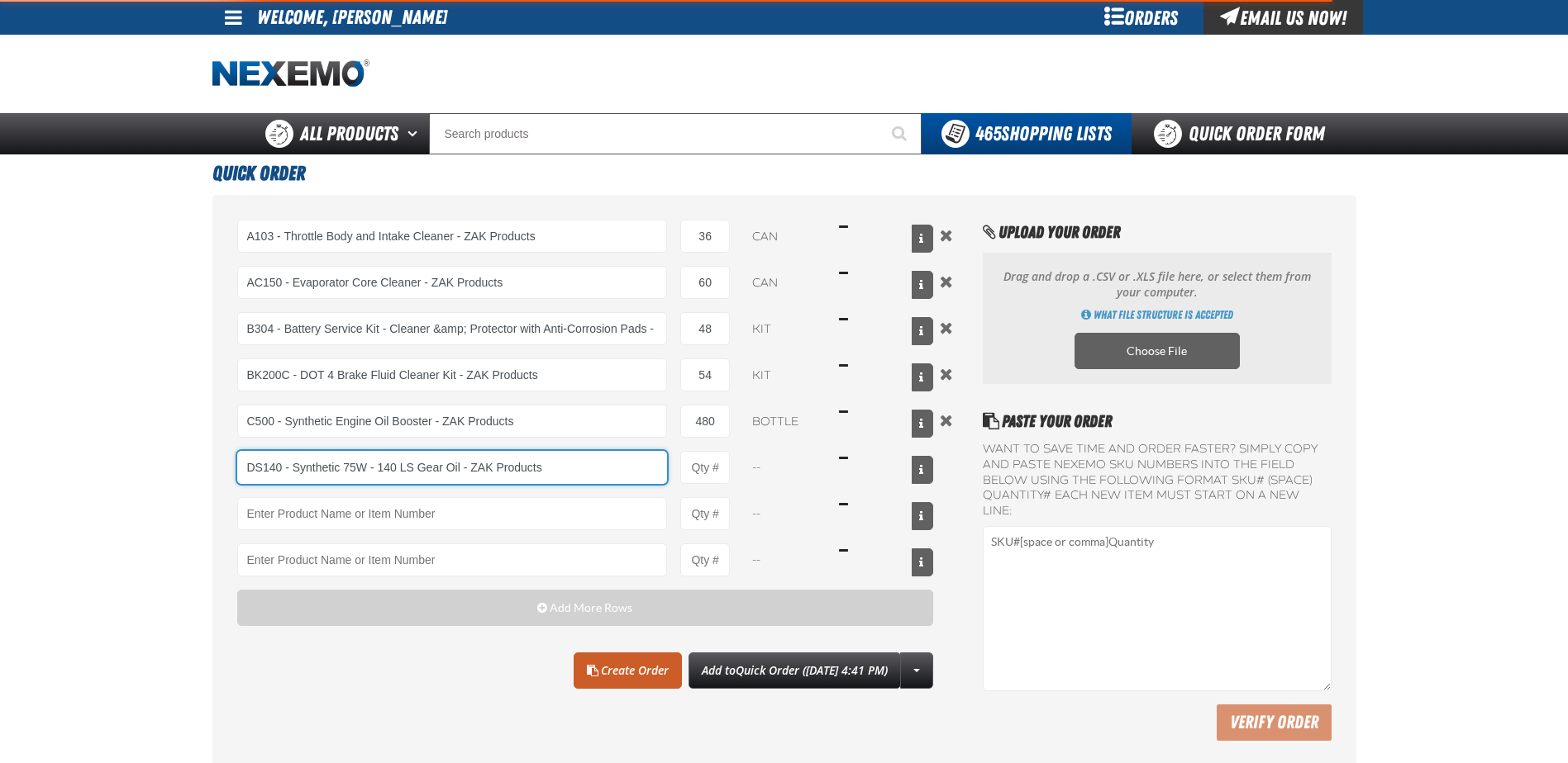
type input "DS140 - Synthetic 75W - 140 LS Gear Oil - ZAK Products"
type input "1"
select select "bottle"
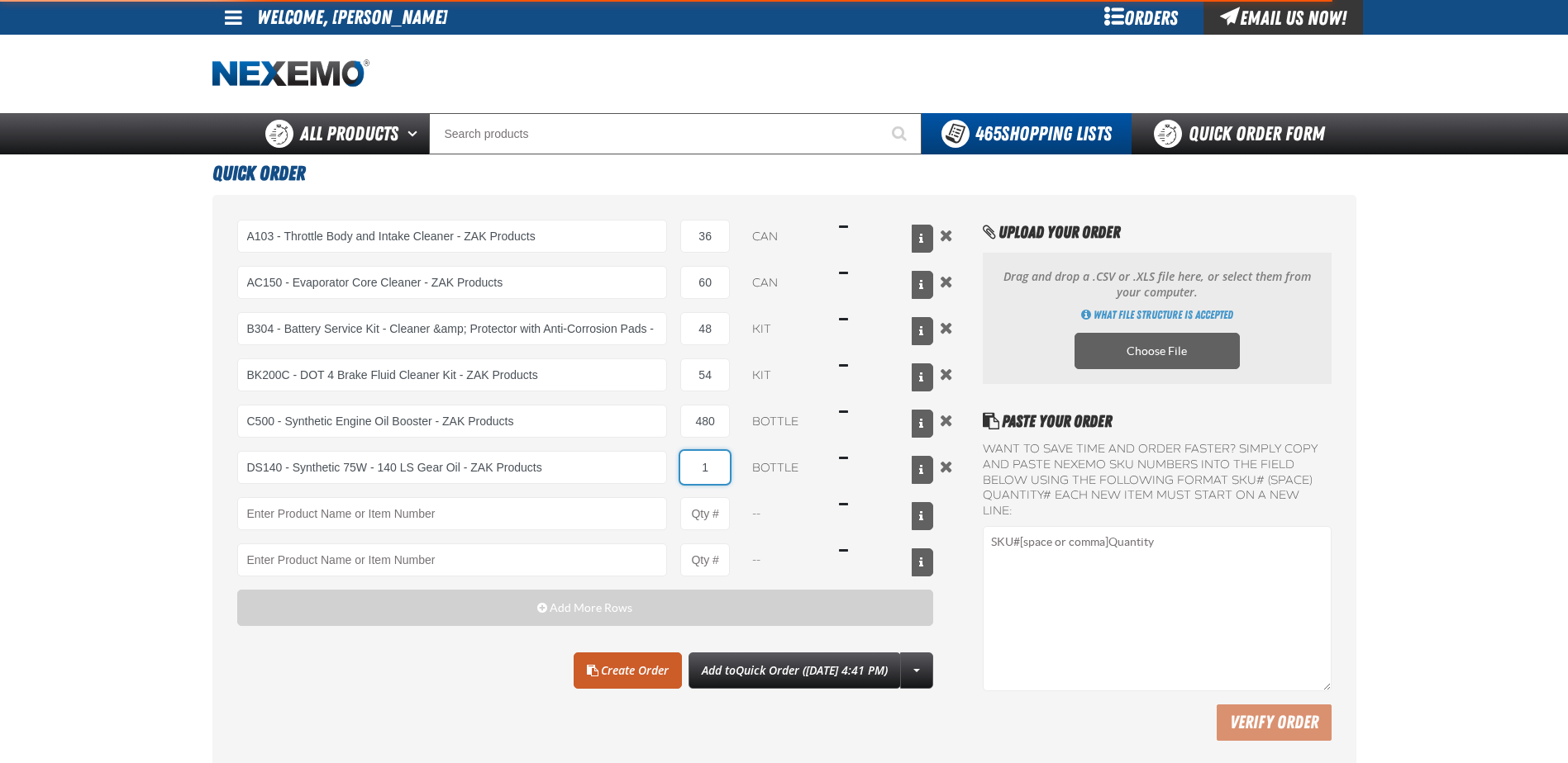
type input "9"
type input "DS140 - Synthetic 75W - 140 LS Gear Oil - ZAK Products"
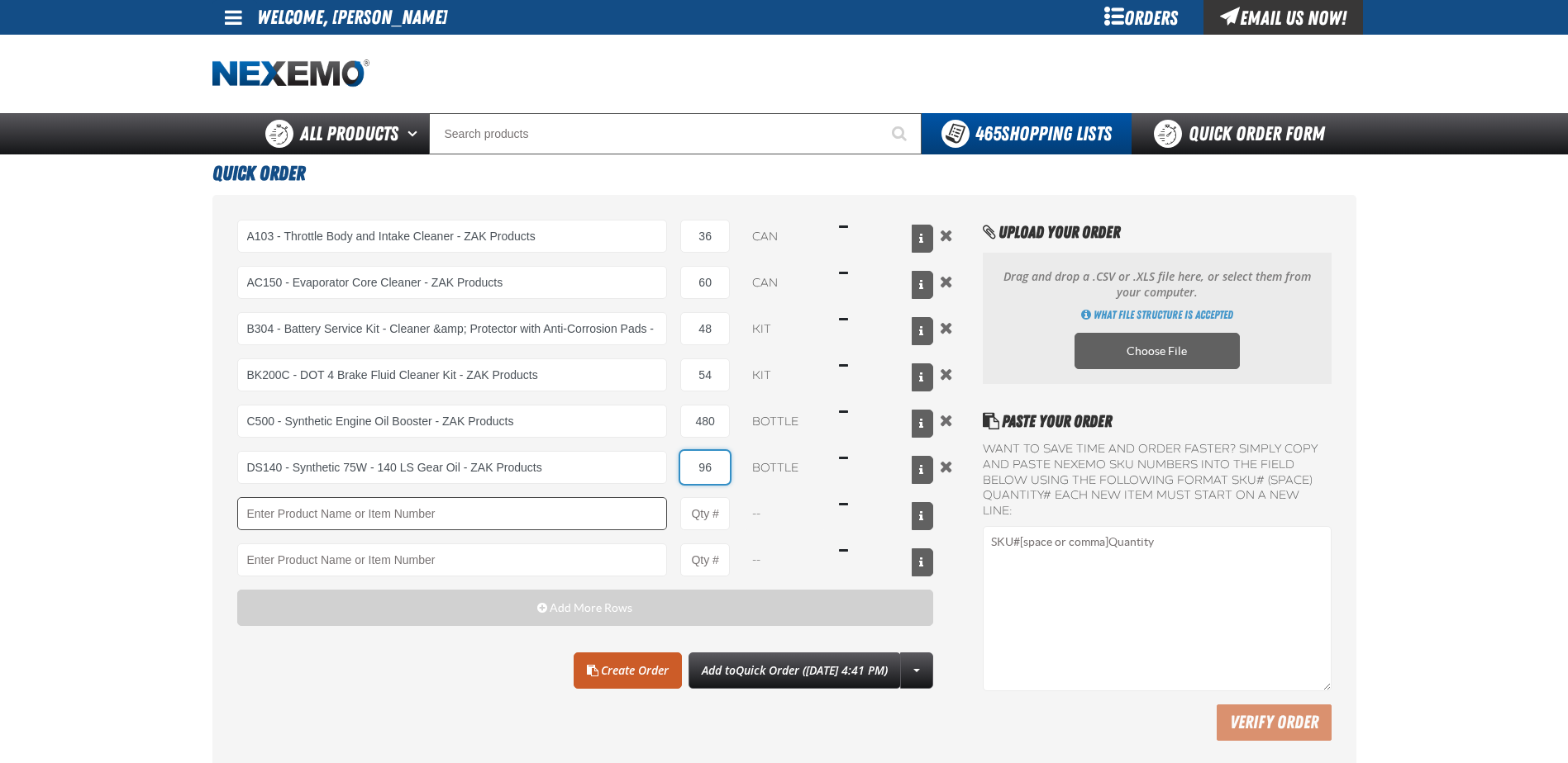
type input "96"
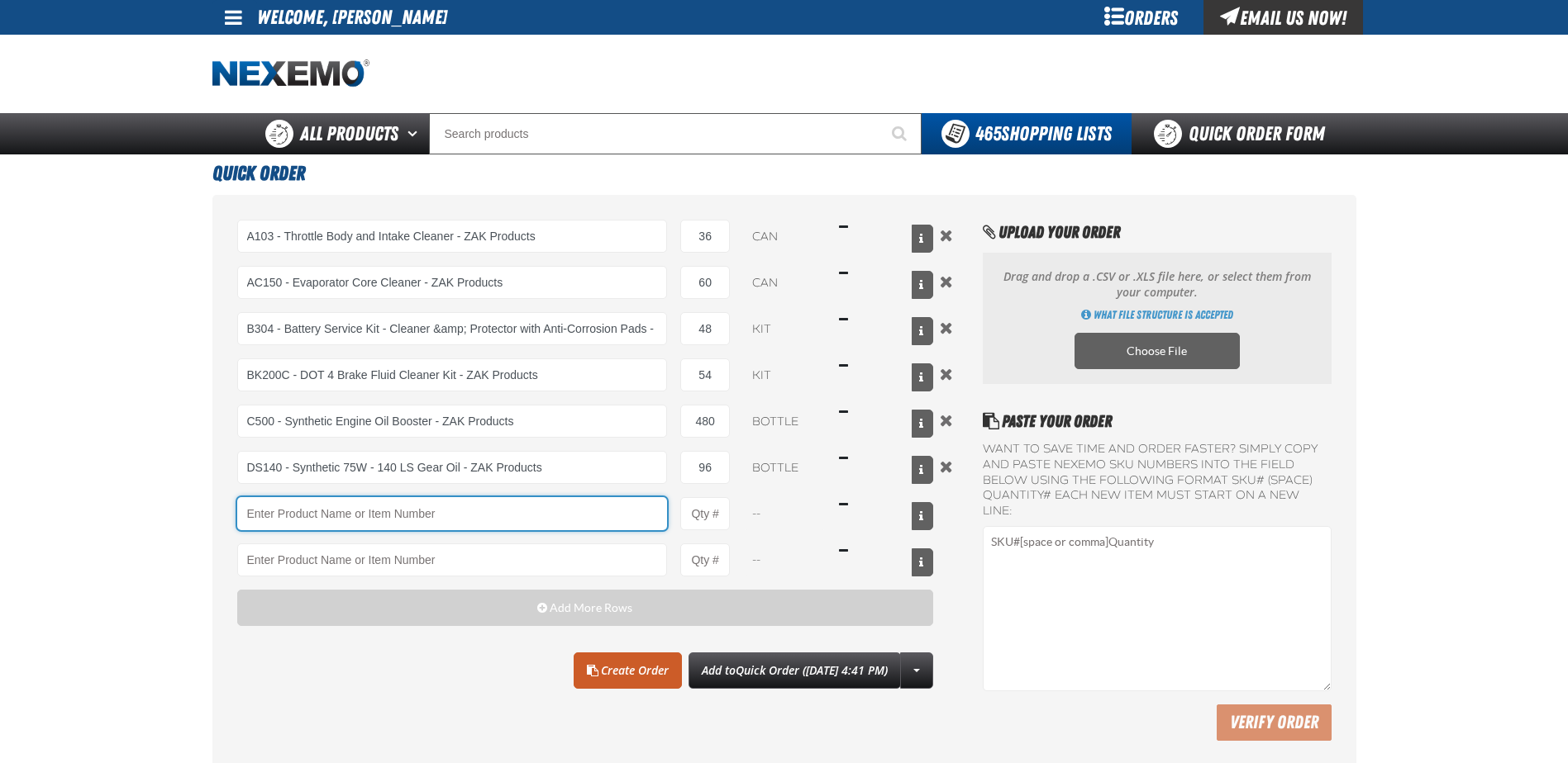
click at [315, 501] on input "Product" at bounding box center [451, 514] width 430 height 33
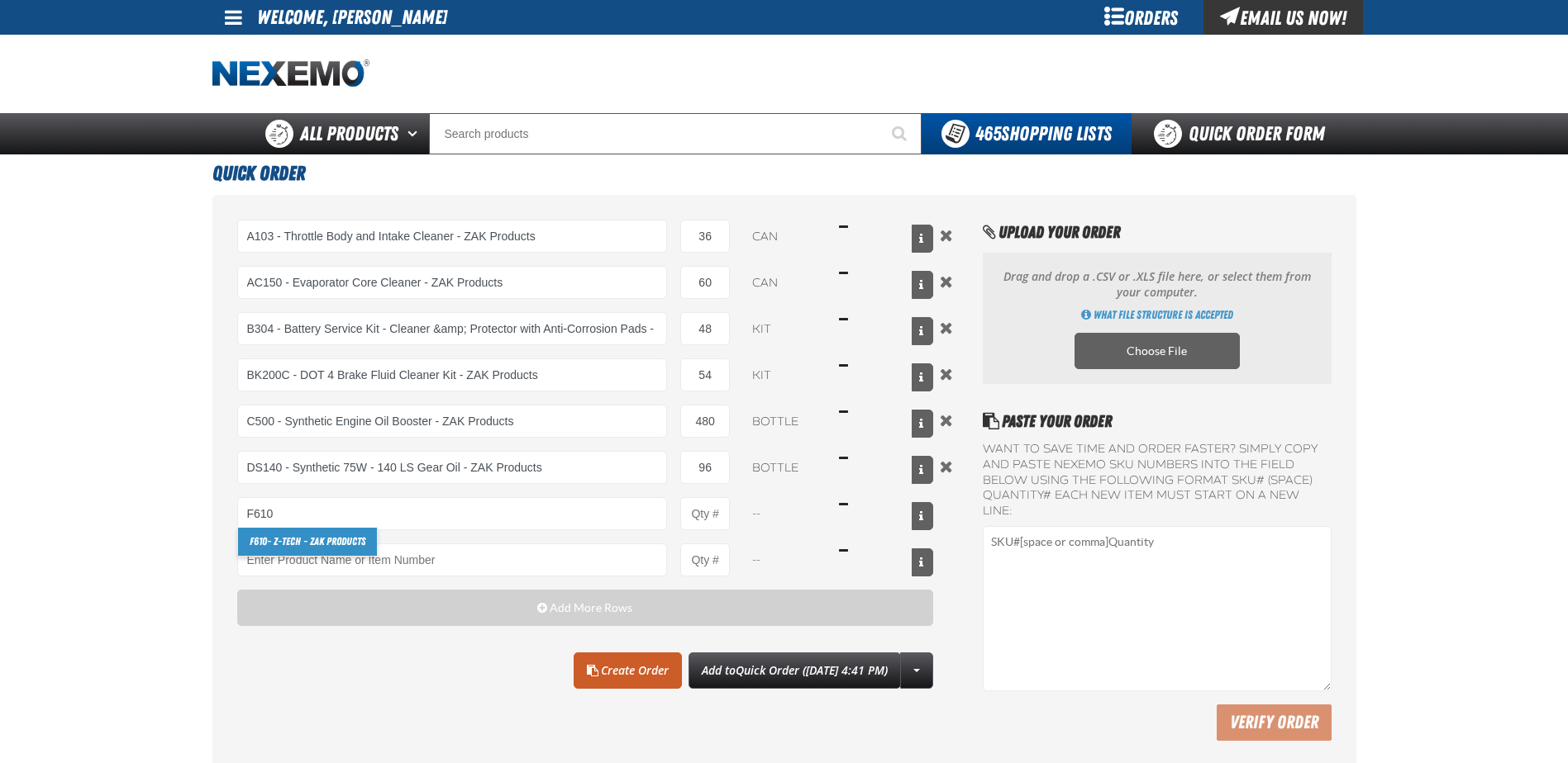
click at [313, 552] on link "F610 - Z-Tech - ZAK Products" at bounding box center [307, 542] width 139 height 28
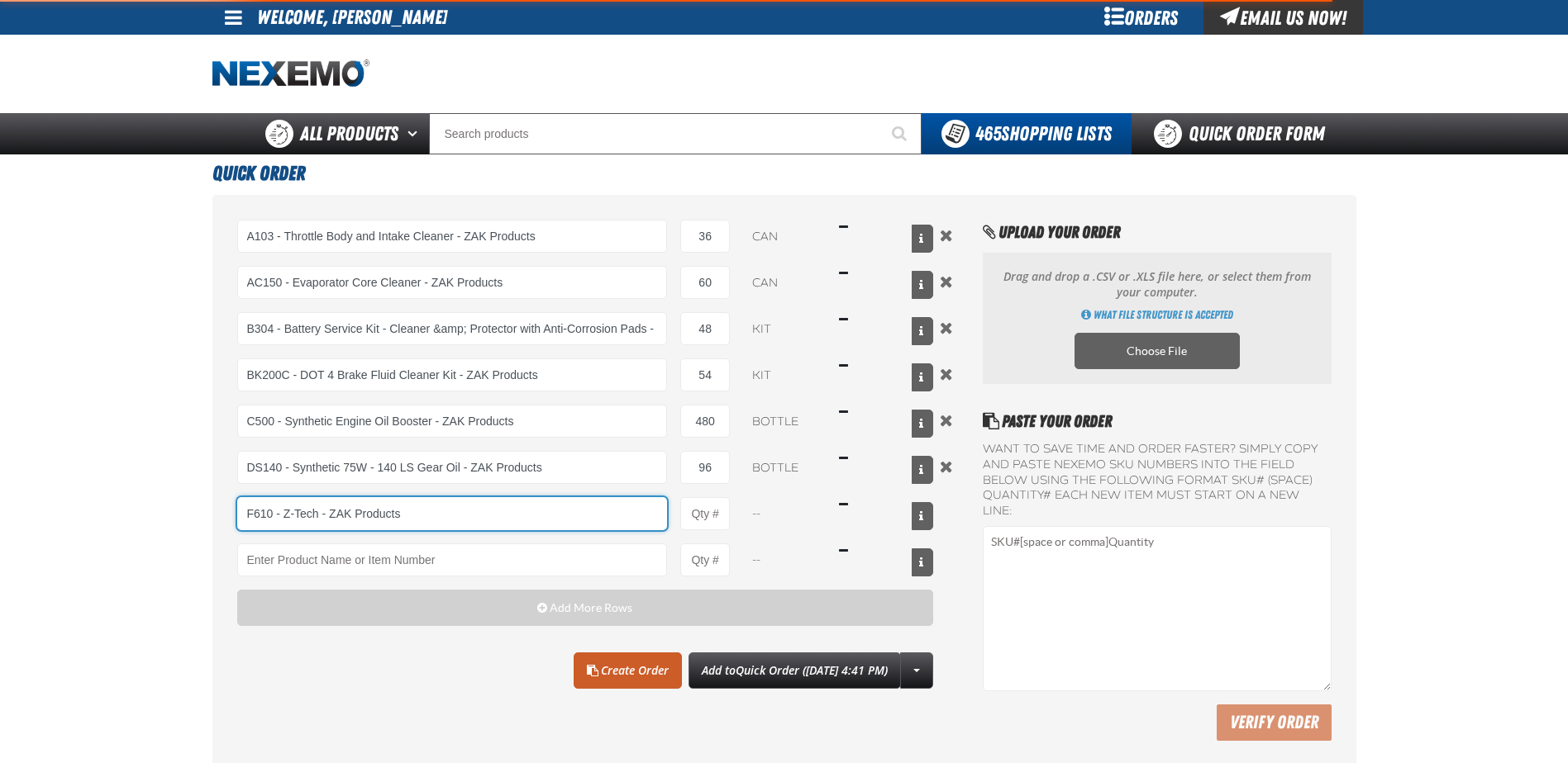
type input "F610 - Z-Tech - ZAK Products"
type input "1"
select select "bottle"
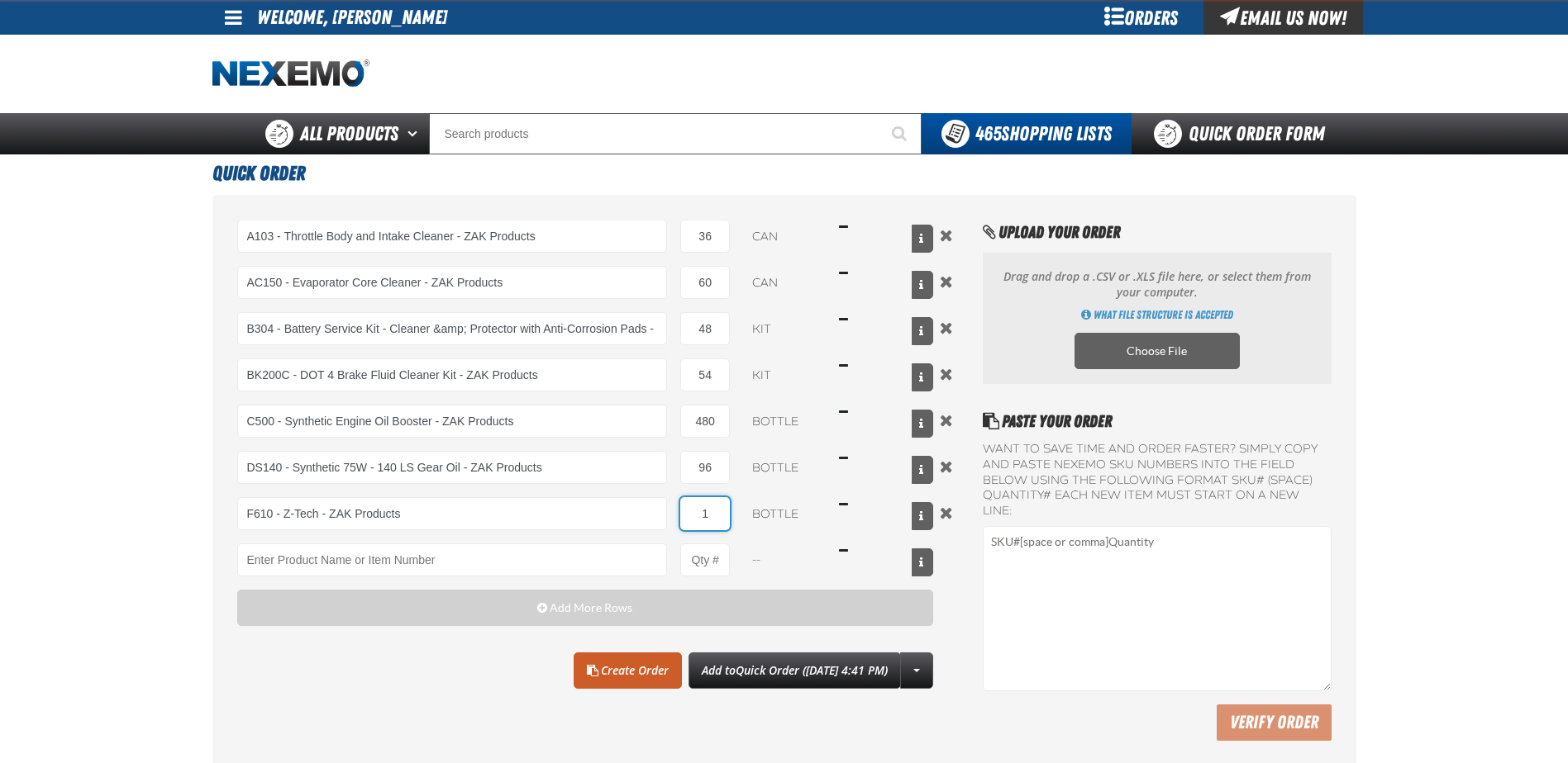
type input "4"
type input "F610 - Z-Tech - ZAK Products"
type input "480"
click at [313, 552] on input "Product" at bounding box center [451, 560] width 430 height 33
click at [329, 581] on link "FRK660 - Fuel Rail Induction Kit - ZAK Products" at bounding box center [347, 588] width 218 height 28
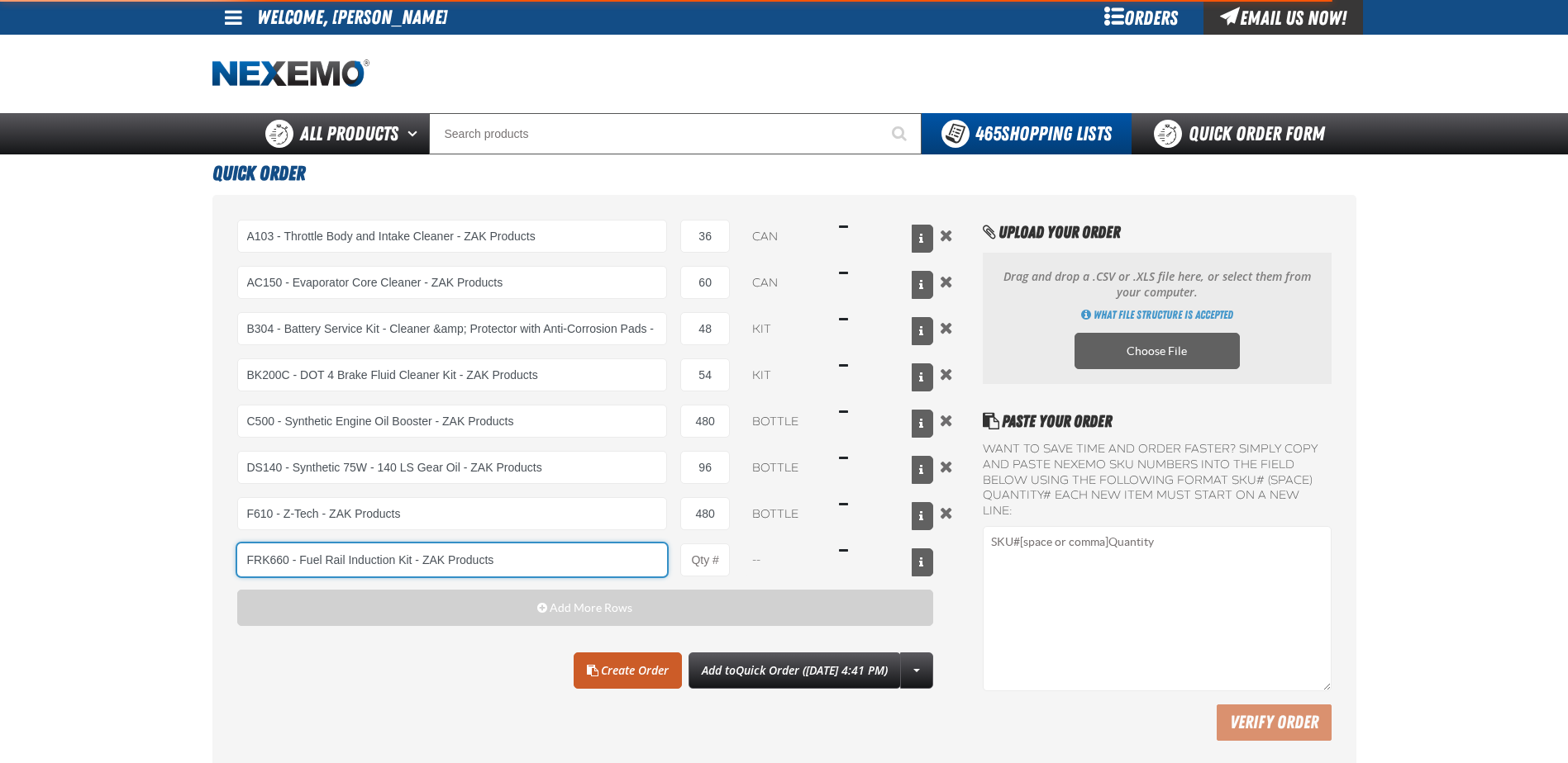
type input "FRK660 - Fuel Rail Induction Kit - ZAK Products"
type input "1"
select select "kit"
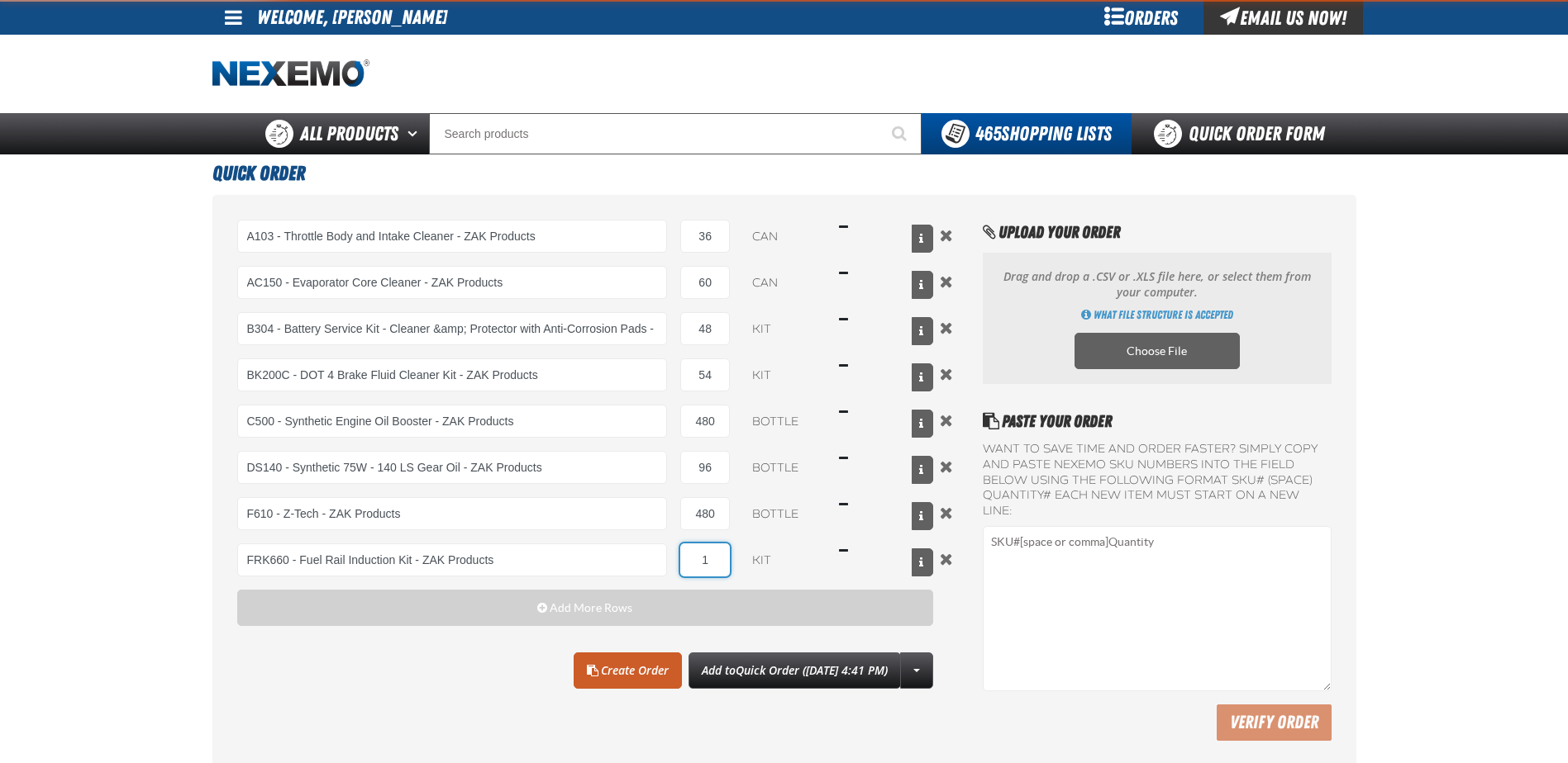
type input "2"
type input "FRK660 - Fuel Rail Induction Kit - ZAK Products"
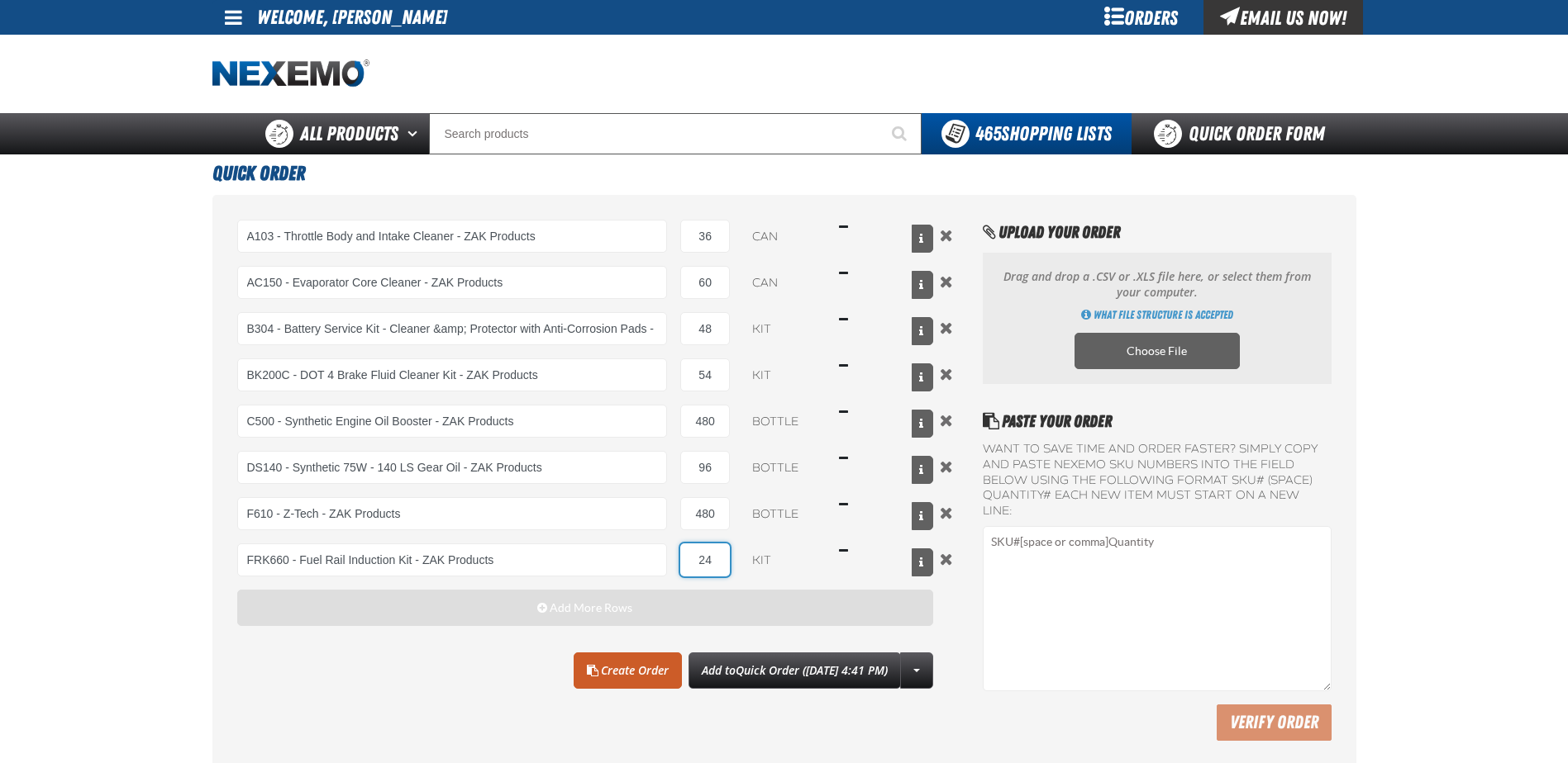
type input "24"
click at [515, 615] on button "Add More Rows" at bounding box center [585, 608] width 697 height 37
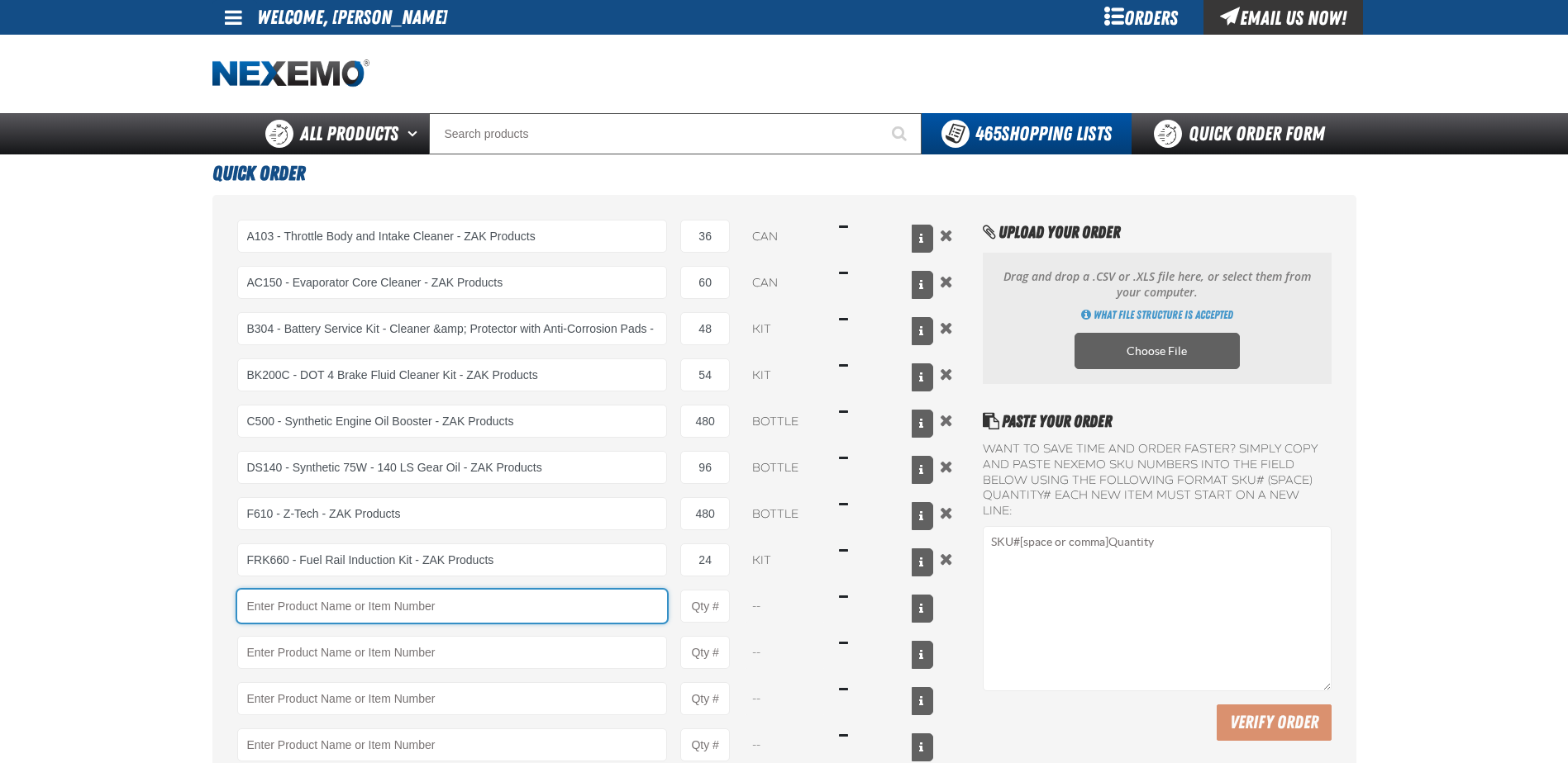
click at [474, 610] on input "Product" at bounding box center [451, 606] width 430 height 33
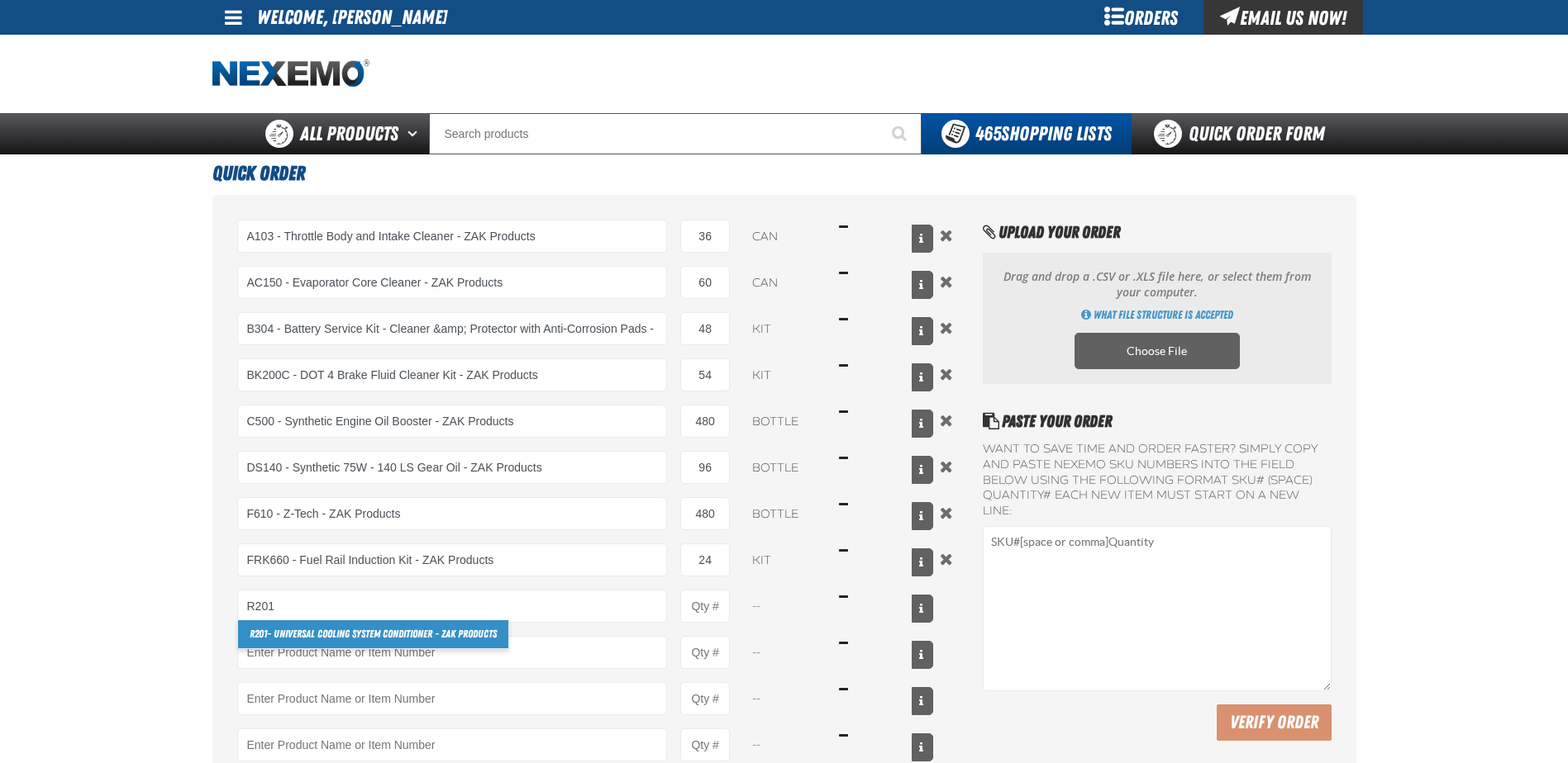
click at [433, 631] on link "R201 - Universal Cooling System Conditioner - ZAK Products" at bounding box center [373, 634] width 270 height 28
type input "R201 - Universal Cooling System Conditioner - ZAK Products"
type input "1"
select select "bottle"
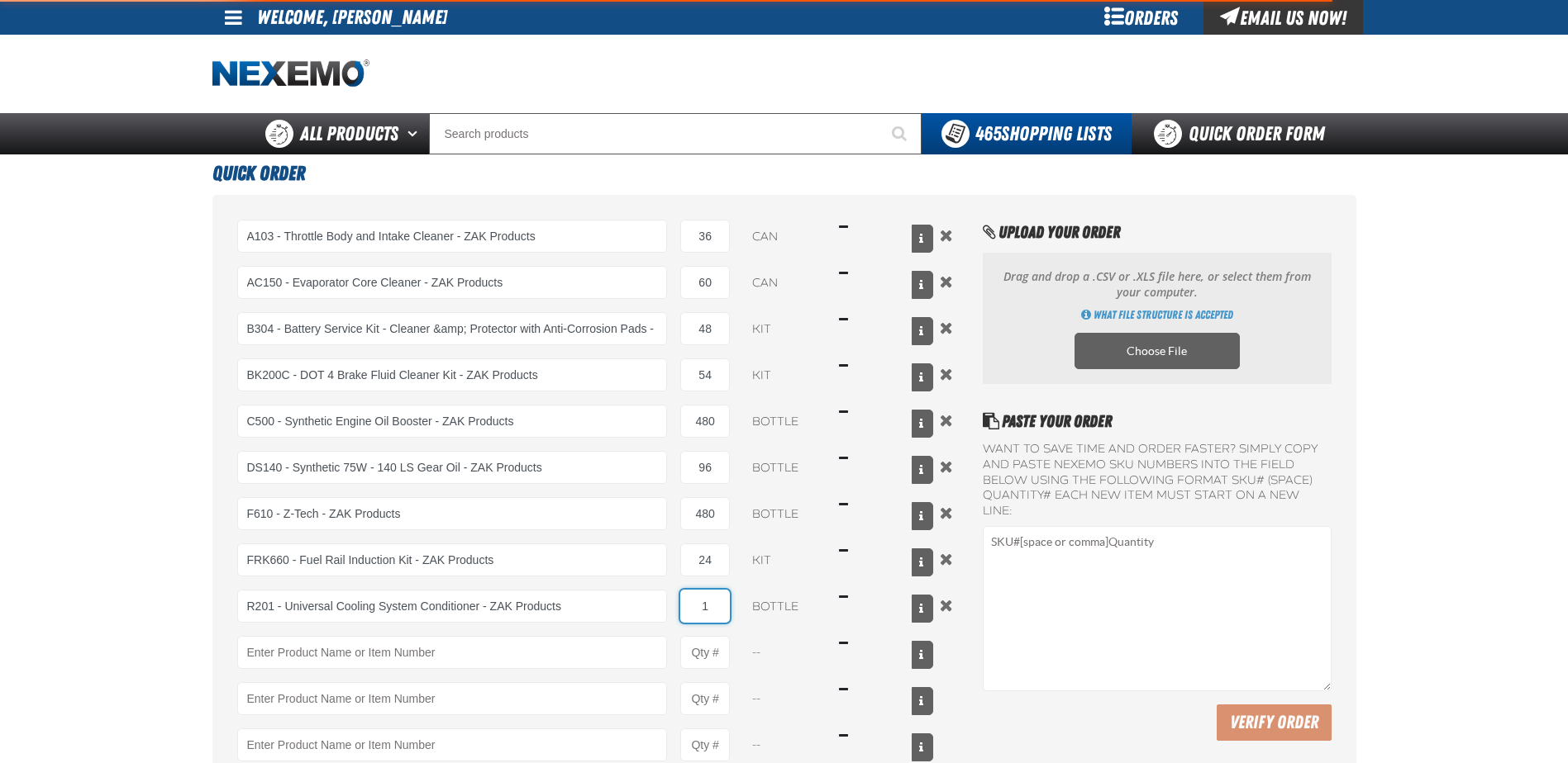
type input "7"
type input "R201 - Universal Cooling System Conditioner - ZAK Products"
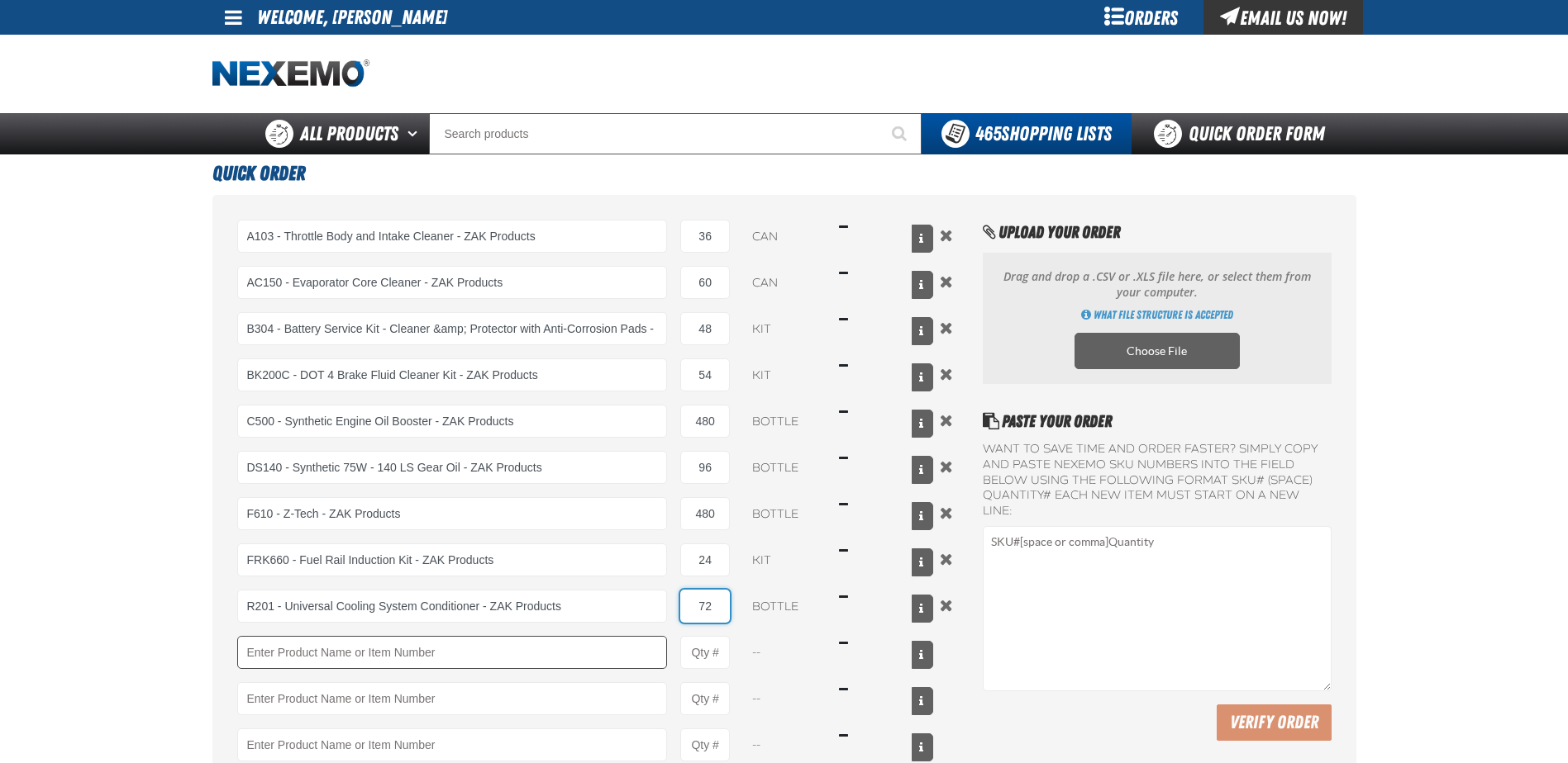
type input "72"
click at [409, 654] on input "Product" at bounding box center [451, 652] width 430 height 33
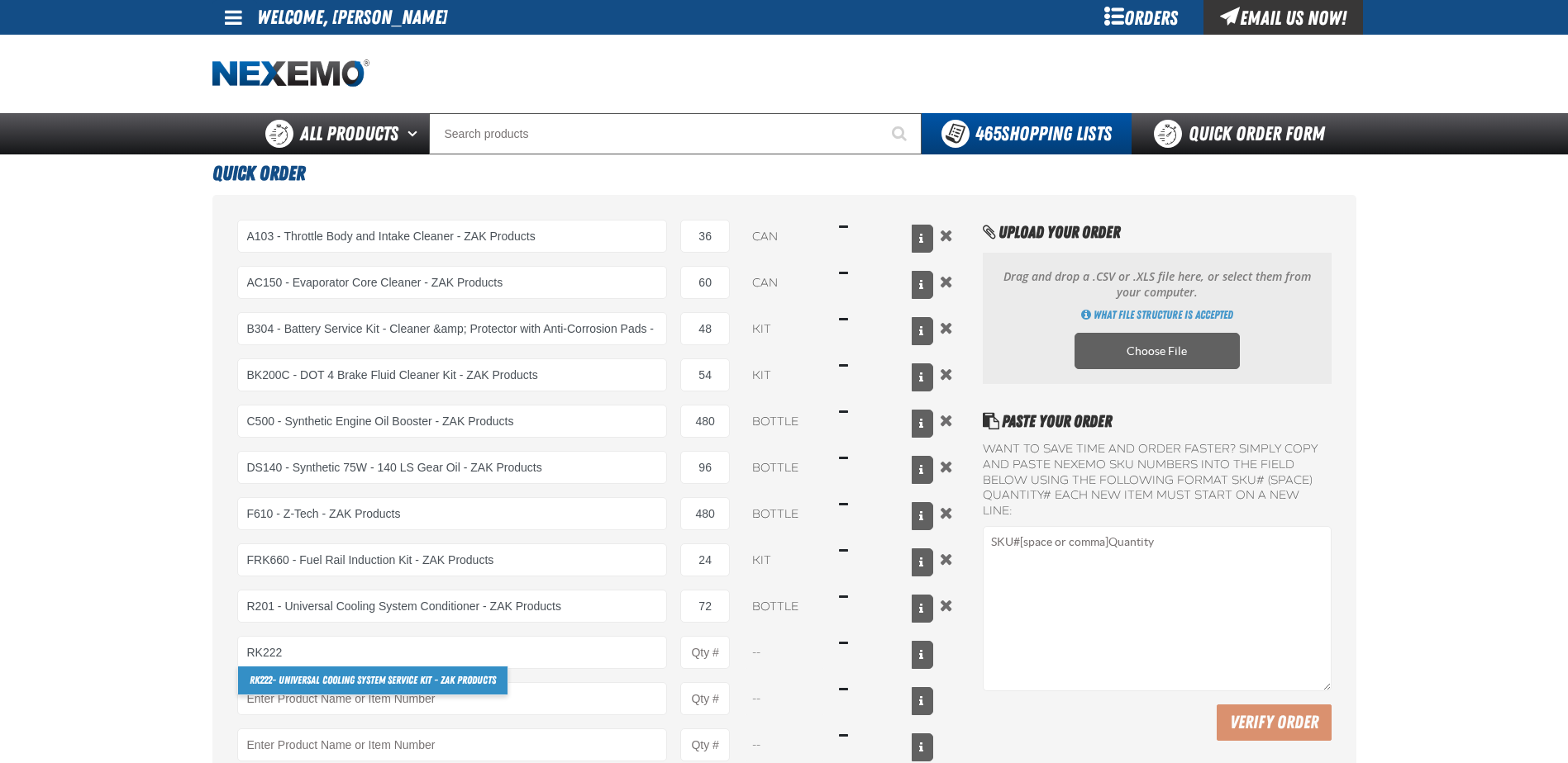
click at [398, 676] on link "RK222 - Universal Cooling System Service Kit - ZAK Products" at bounding box center [373, 680] width 270 height 28
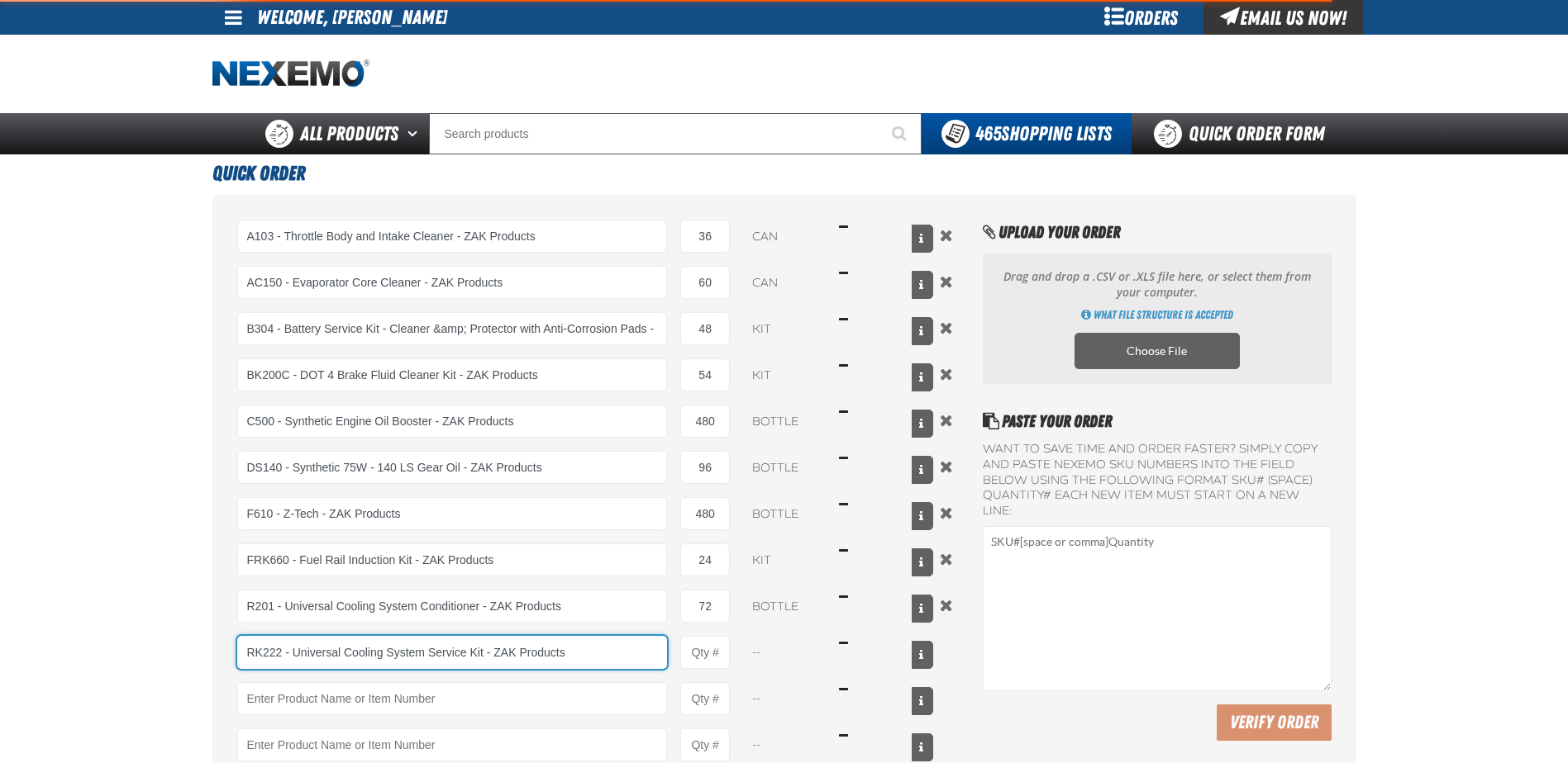
type input "RK222 - Universal Cooling System Service Kit - ZAK Products"
type input "1"
select select "kit"
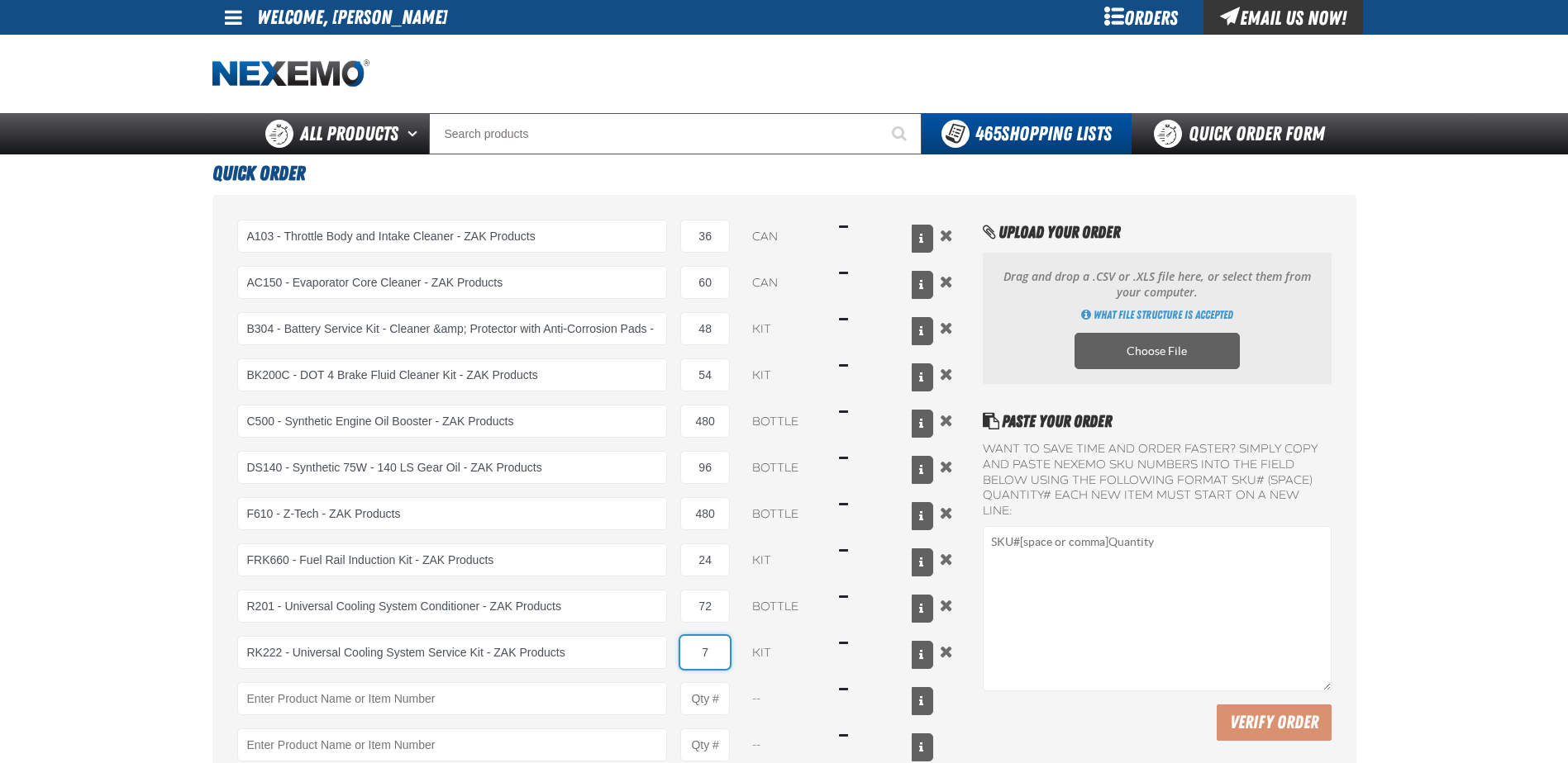
type input "72"
type input "RK222 - Universal Cooling System Service Kit - ZAK Products"
type input "72"
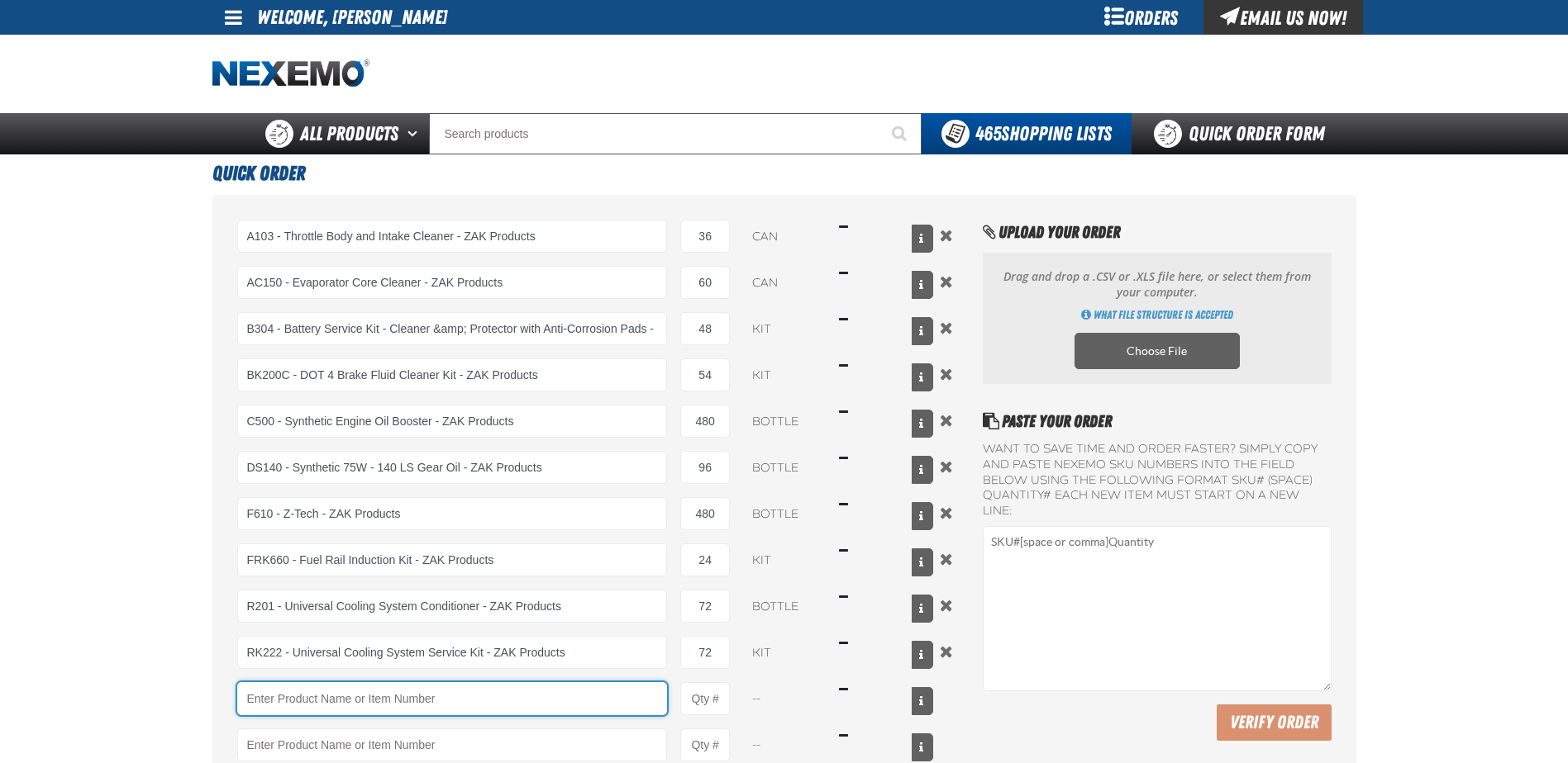
click at [413, 696] on input "Product" at bounding box center [451, 699] width 430 height 33
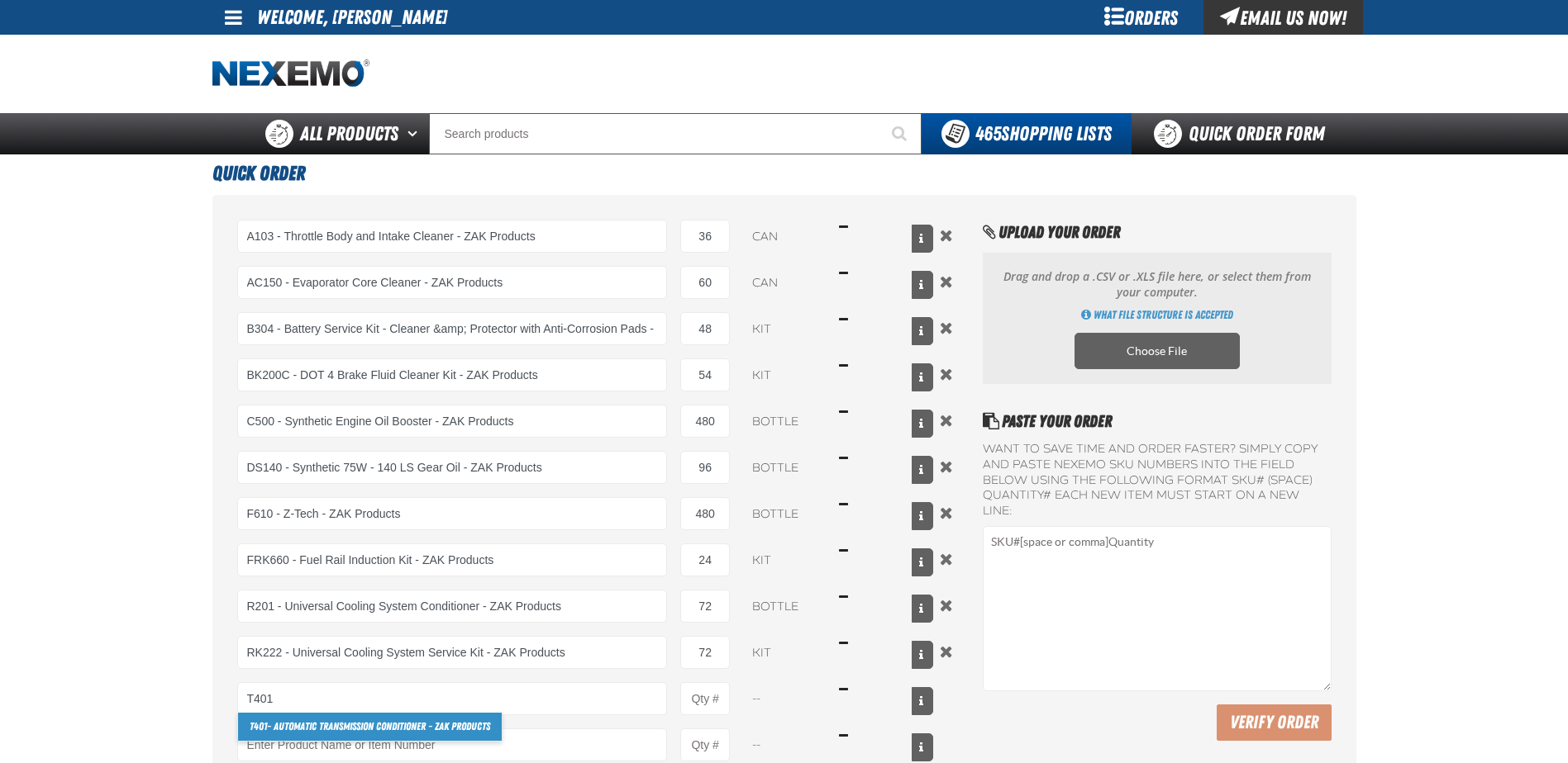
click at [406, 727] on link "T401 - Automatic Transmission Conditioner - ZAK Products" at bounding box center [370, 726] width 264 height 28
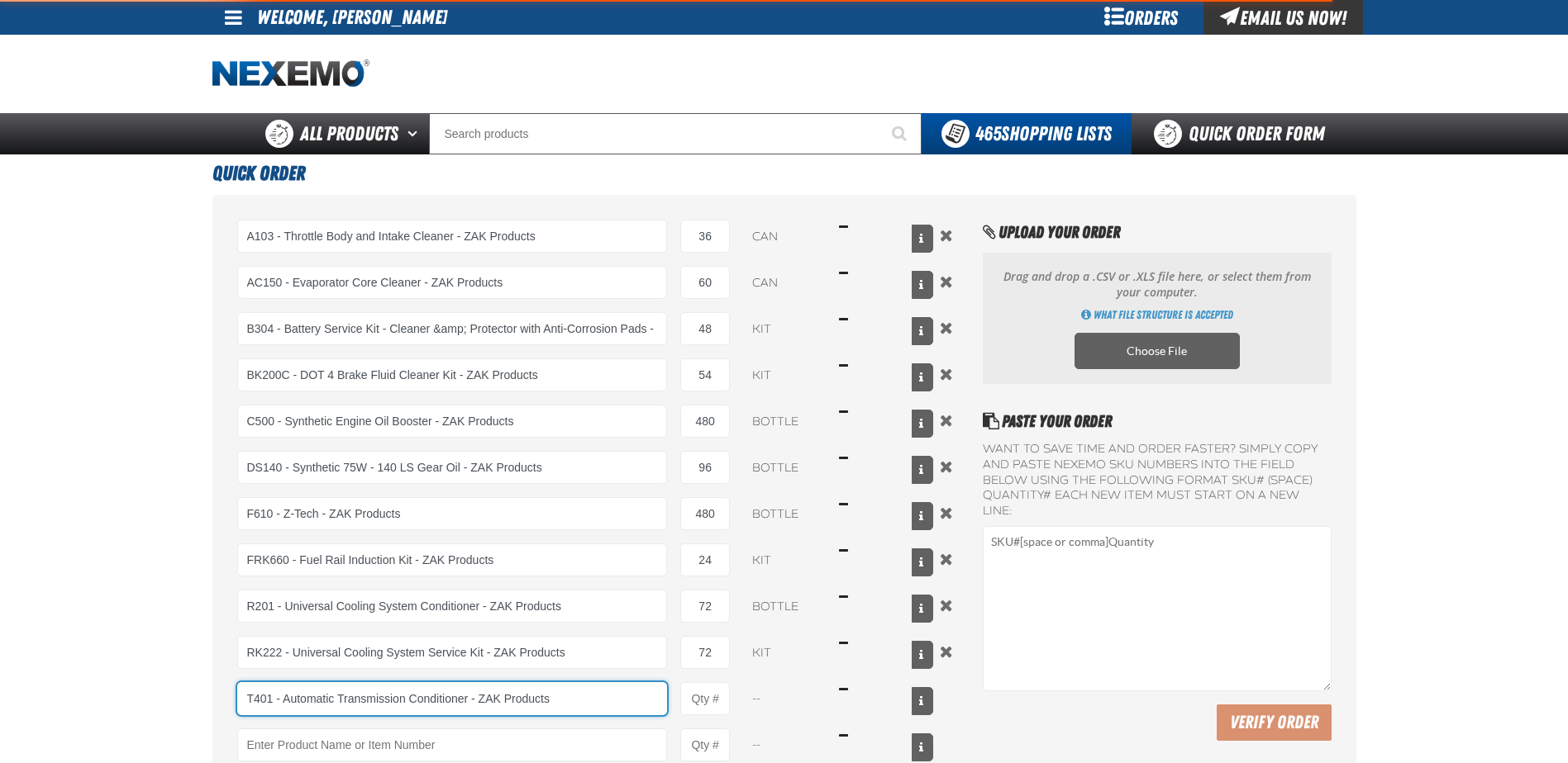
type input "T401 - Automatic Transmission Conditioner - ZAK Products"
type input "1"
select select "bottle"
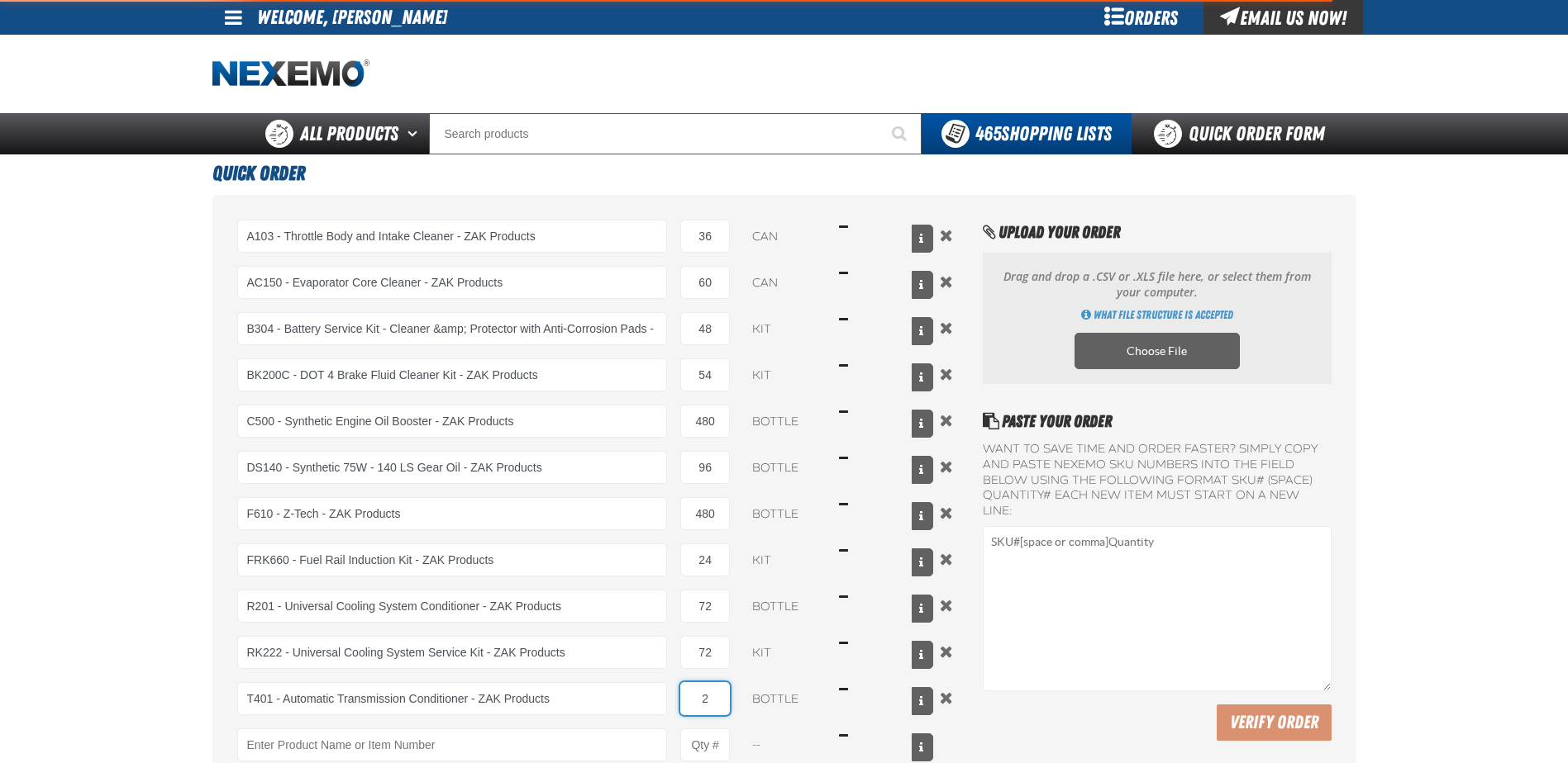
type input "24"
type input "T401 - Automatic Transmission Conditioner - ZAK Products"
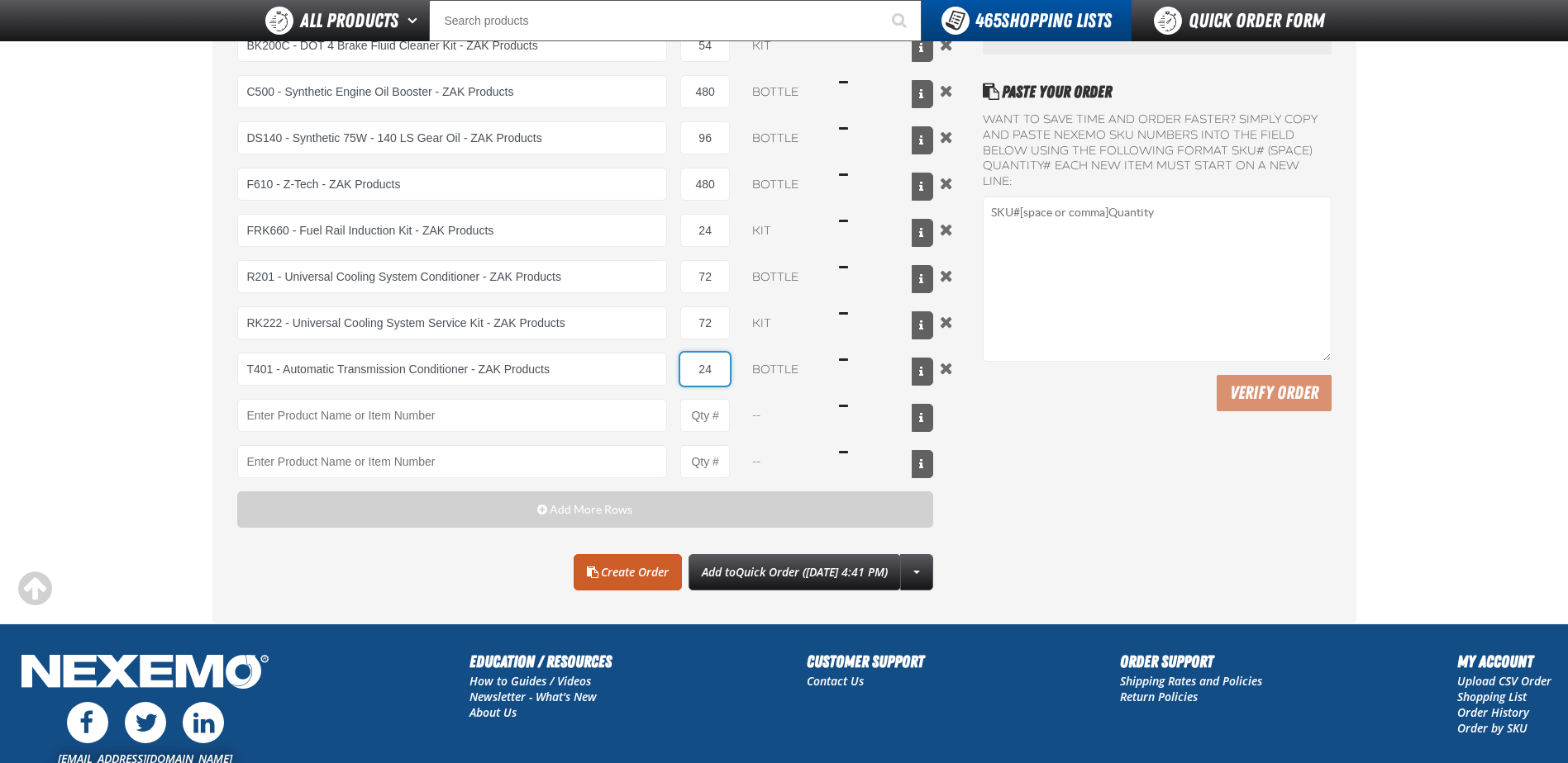
scroll to position [330, 0]
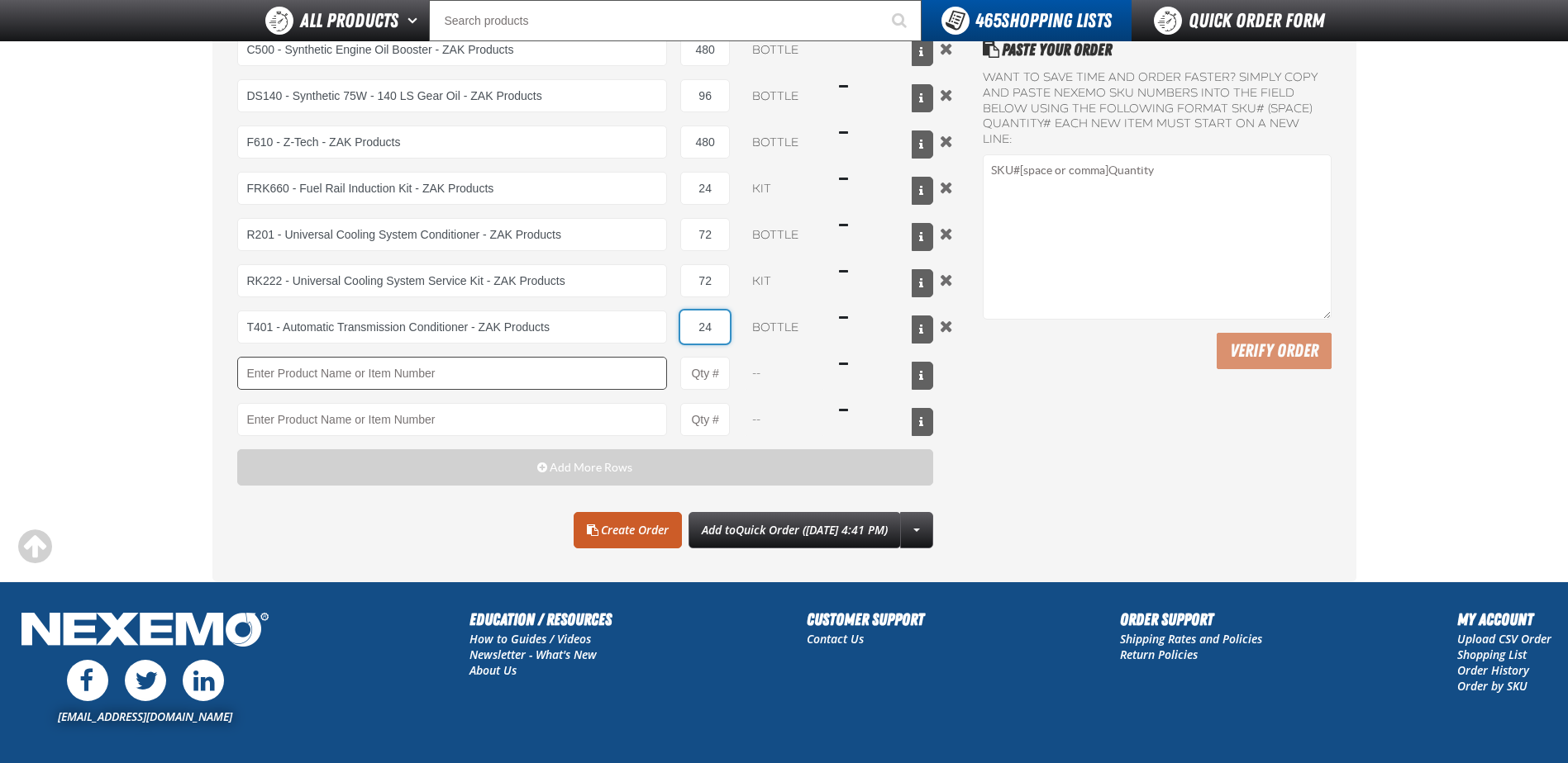
type input "24"
click at [347, 378] on input "Product" at bounding box center [451, 373] width 430 height 33
type input "R"
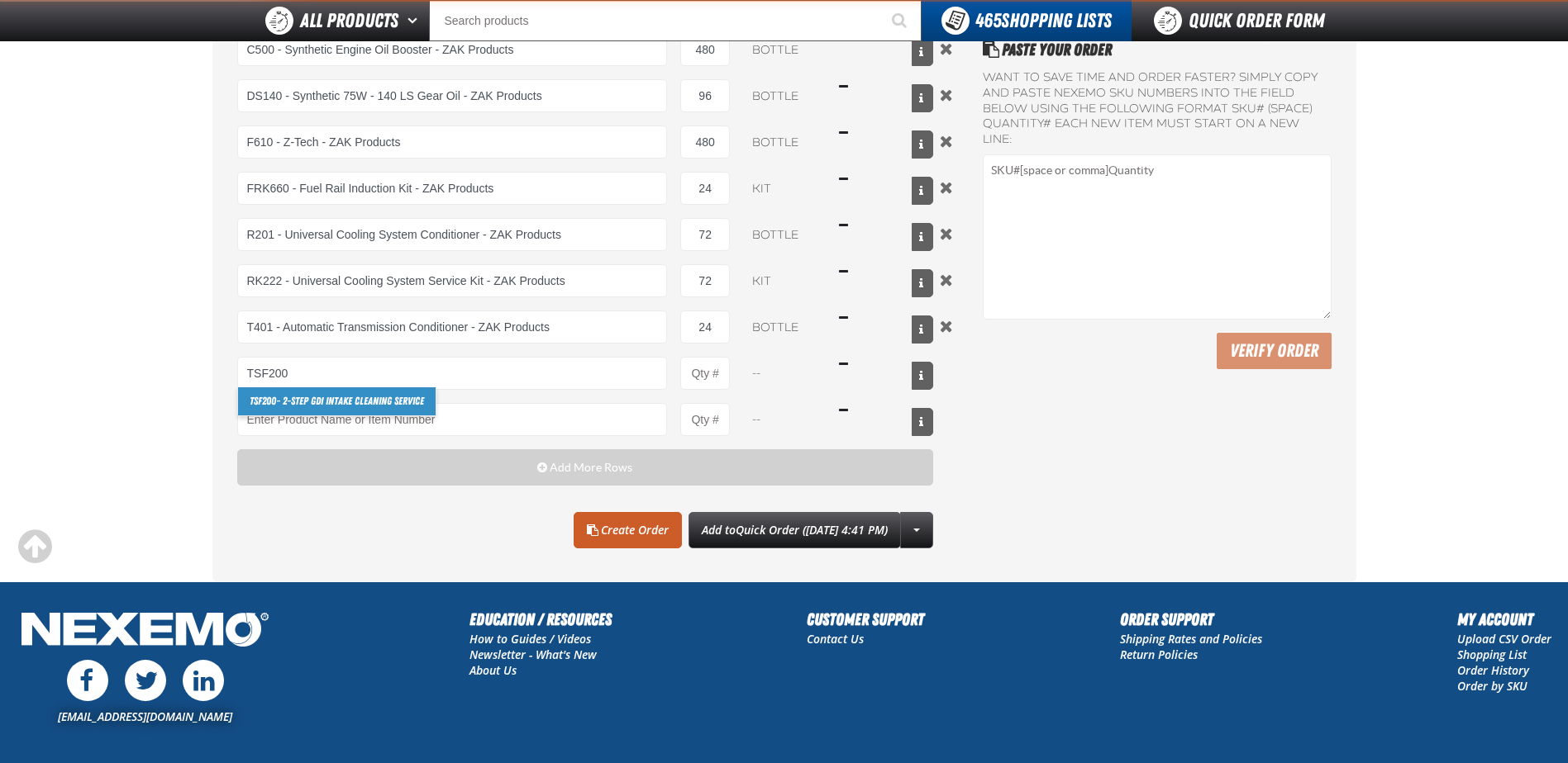
click at [373, 412] on link "TSF200 - 2-Step GDI Intake Cleaning Service" at bounding box center [336, 401] width 197 height 28
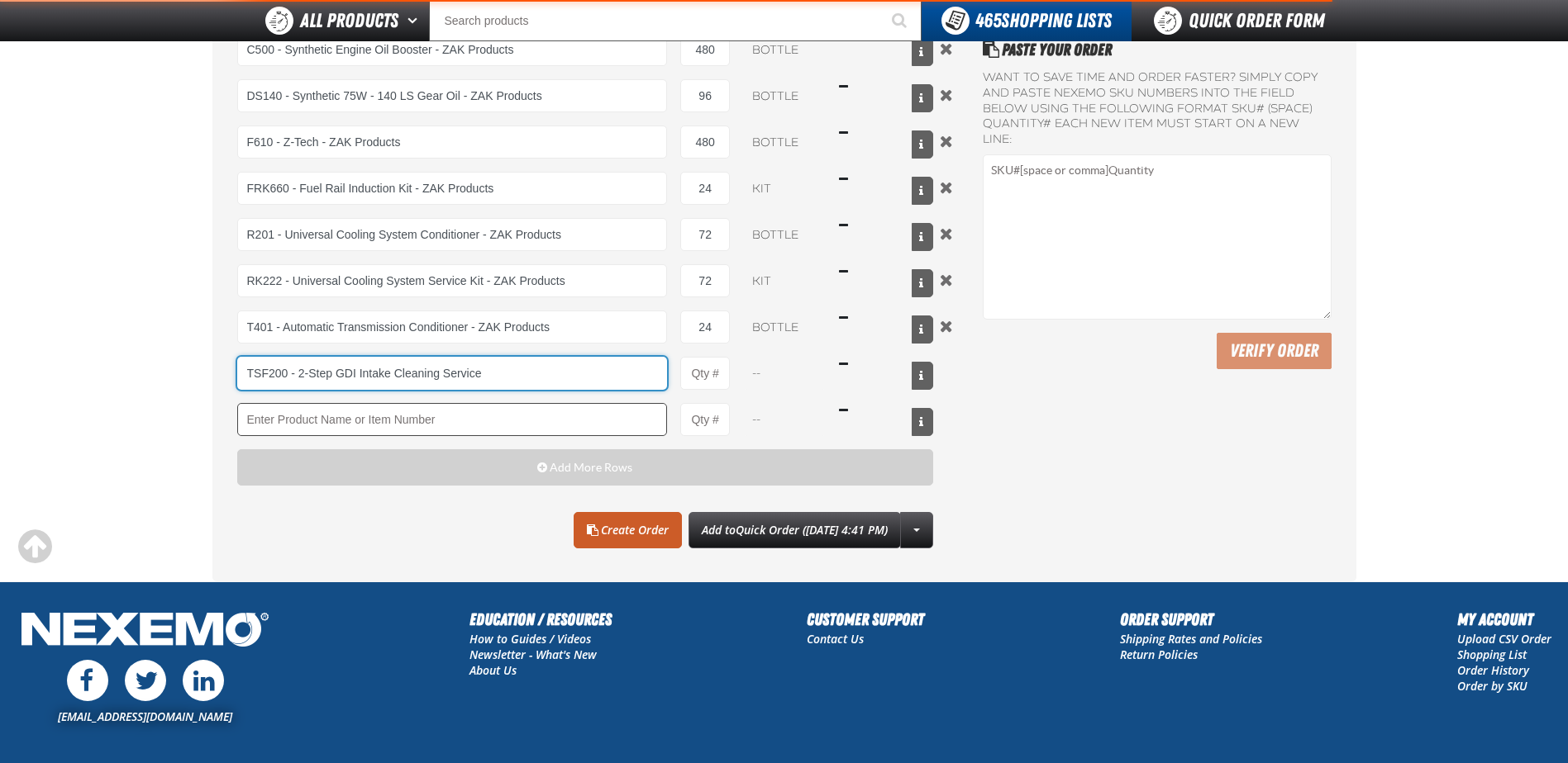
type input "TSF200 - 2-Step GDI Intake Cleaning Service"
type input "1"
select select "kit"
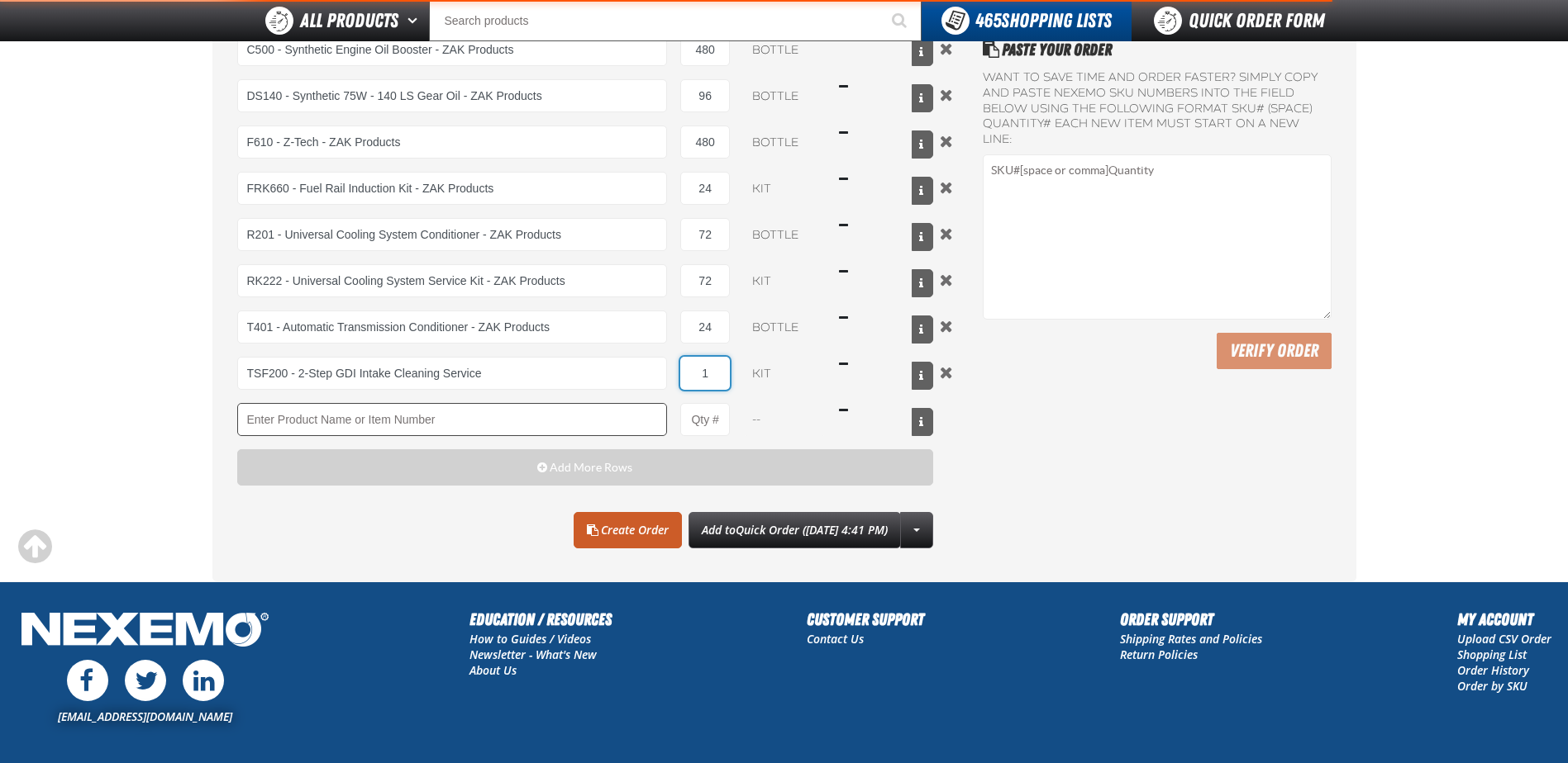
type input "TSF200 - 2-Step GDI Intake Cleaning Service"
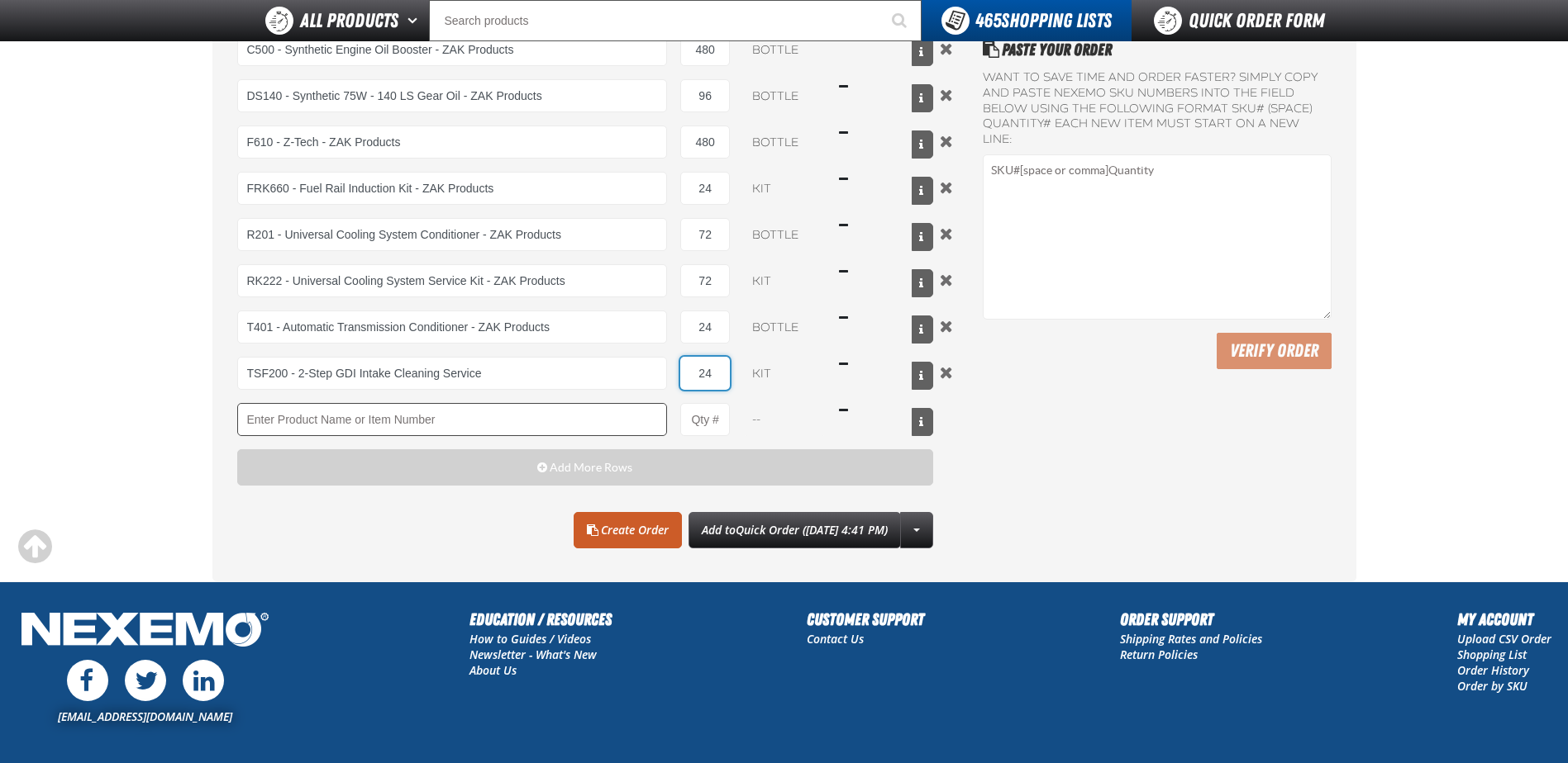
type input "24"
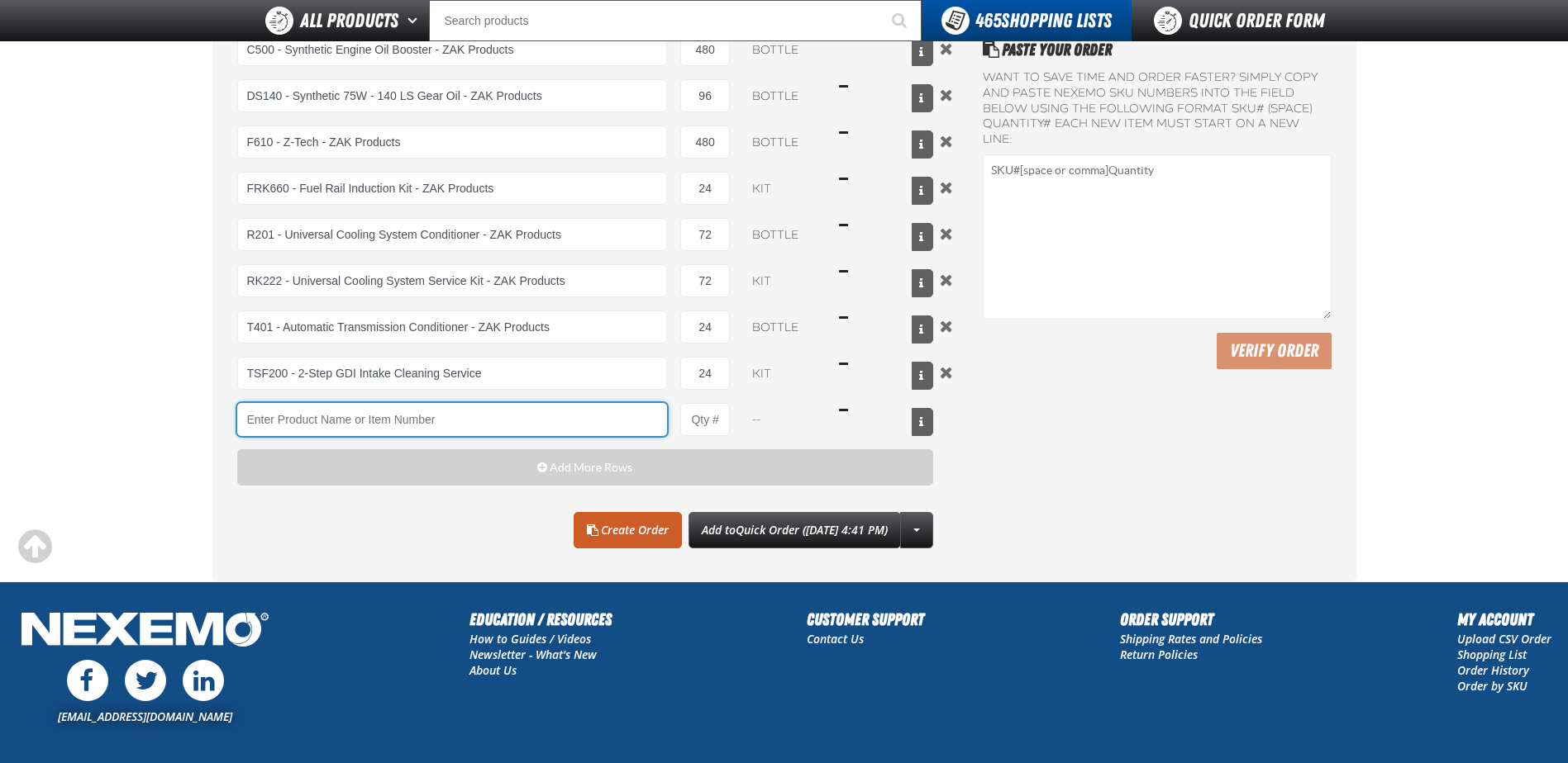
click at [406, 424] on input "Product" at bounding box center [451, 420] width 430 height 33
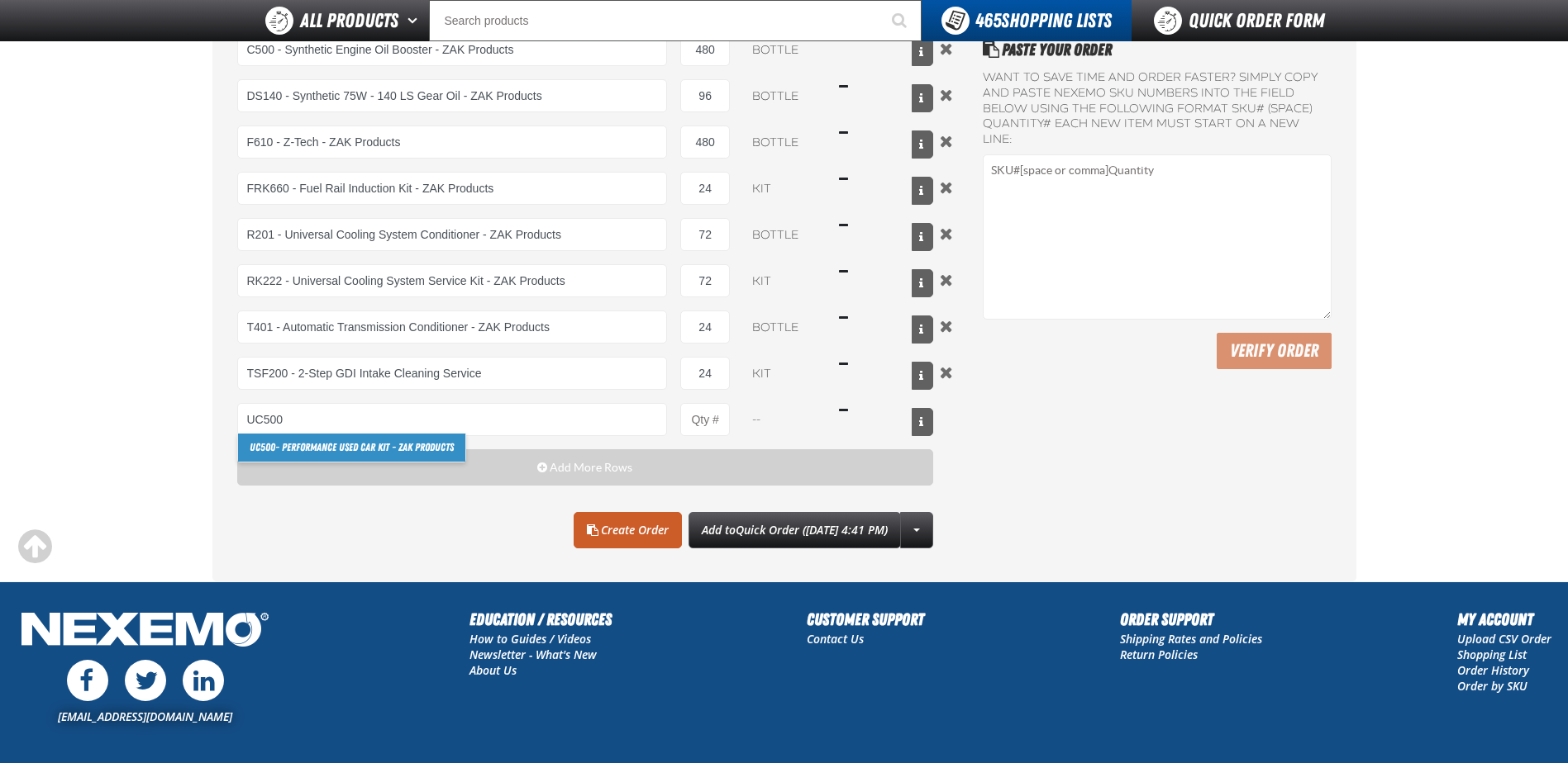
click at [362, 445] on link "UC500 - Performance Used Car Kit - ZAK Products" at bounding box center [351, 447] width 227 height 28
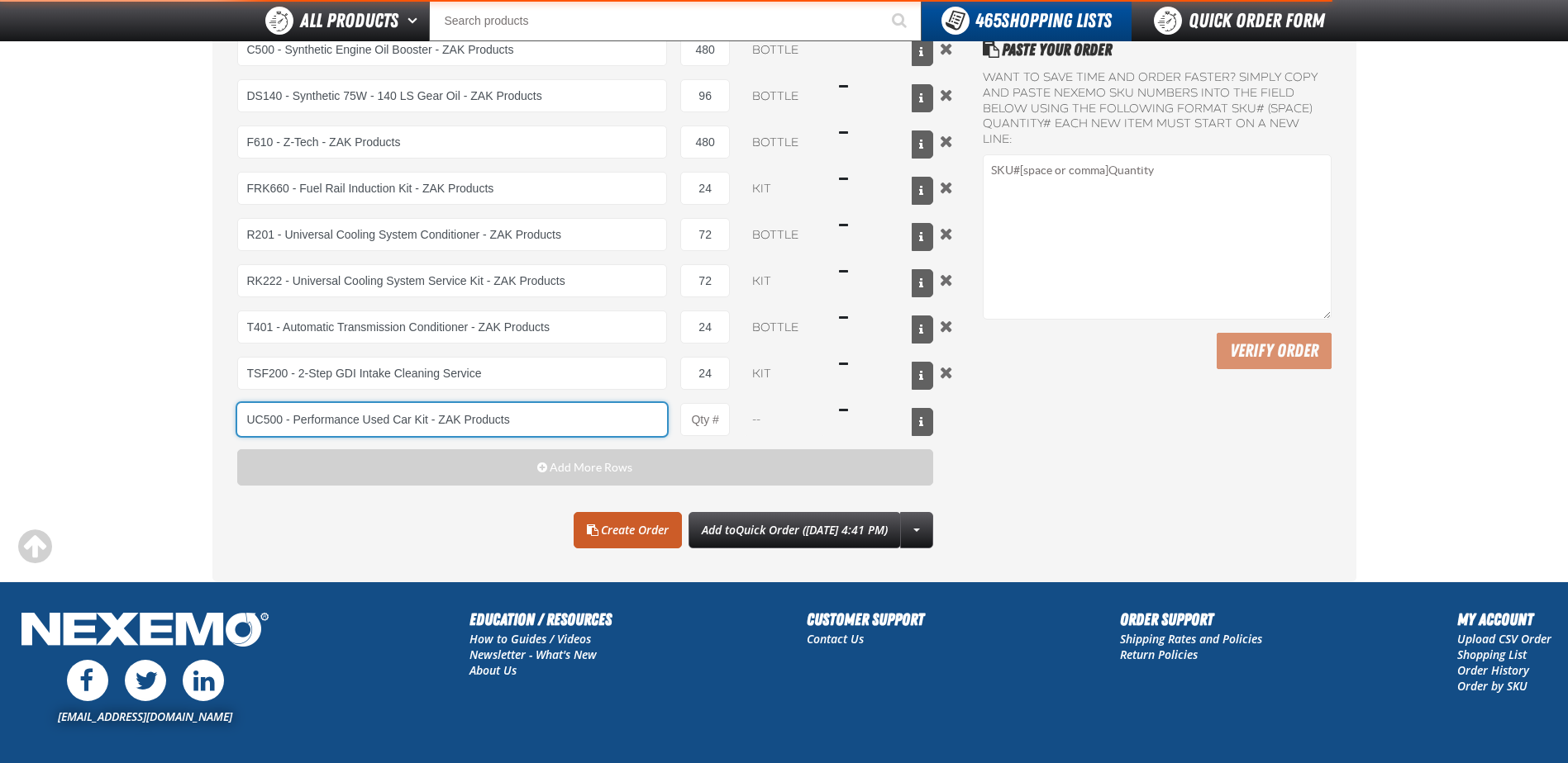
type input "UC500 - Performance Used Car Kit - ZAK Products"
type input "1"
select select "kit"
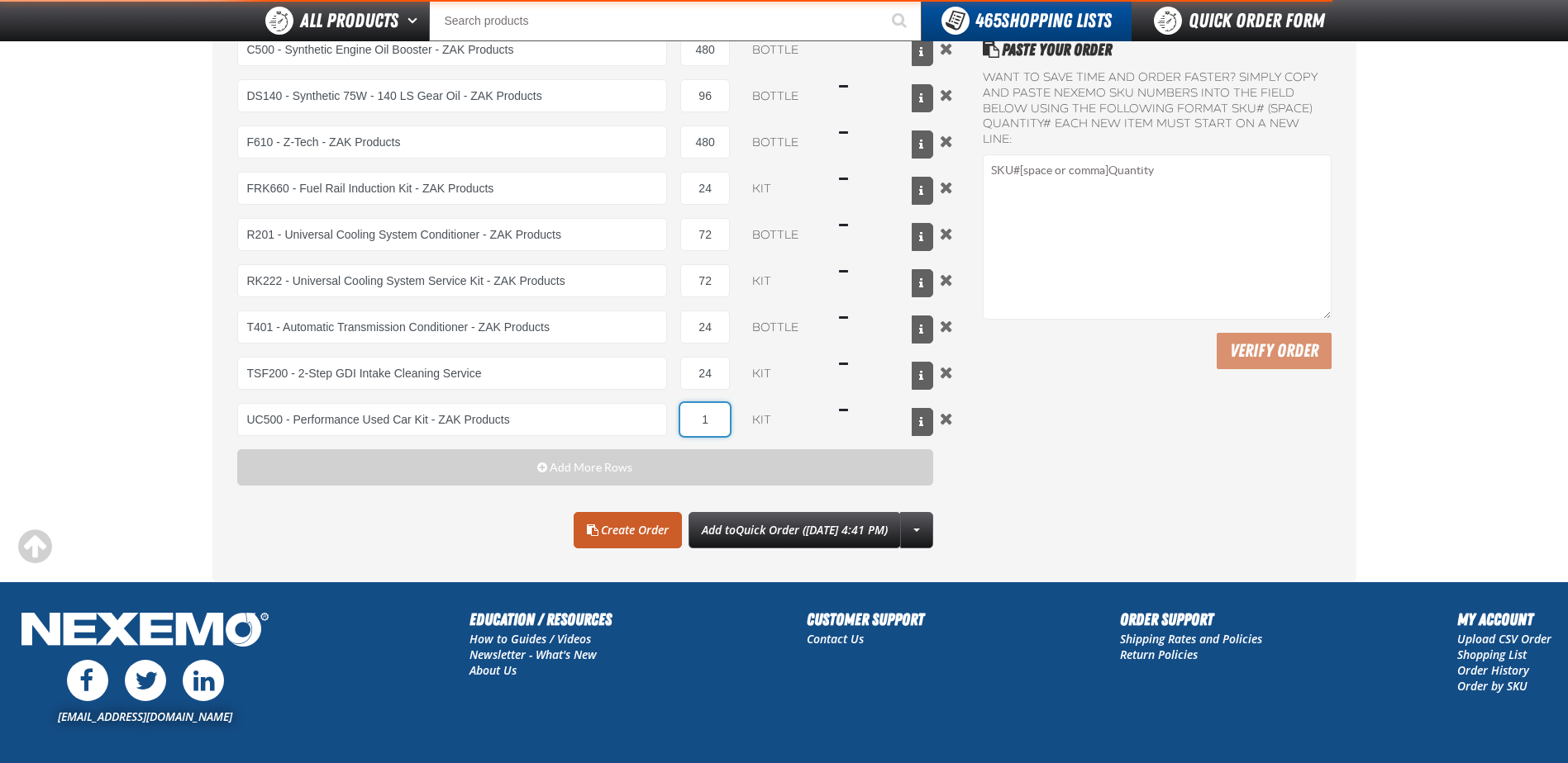
type input "UC500 - Performance Used Car Kit - ZAK Products"
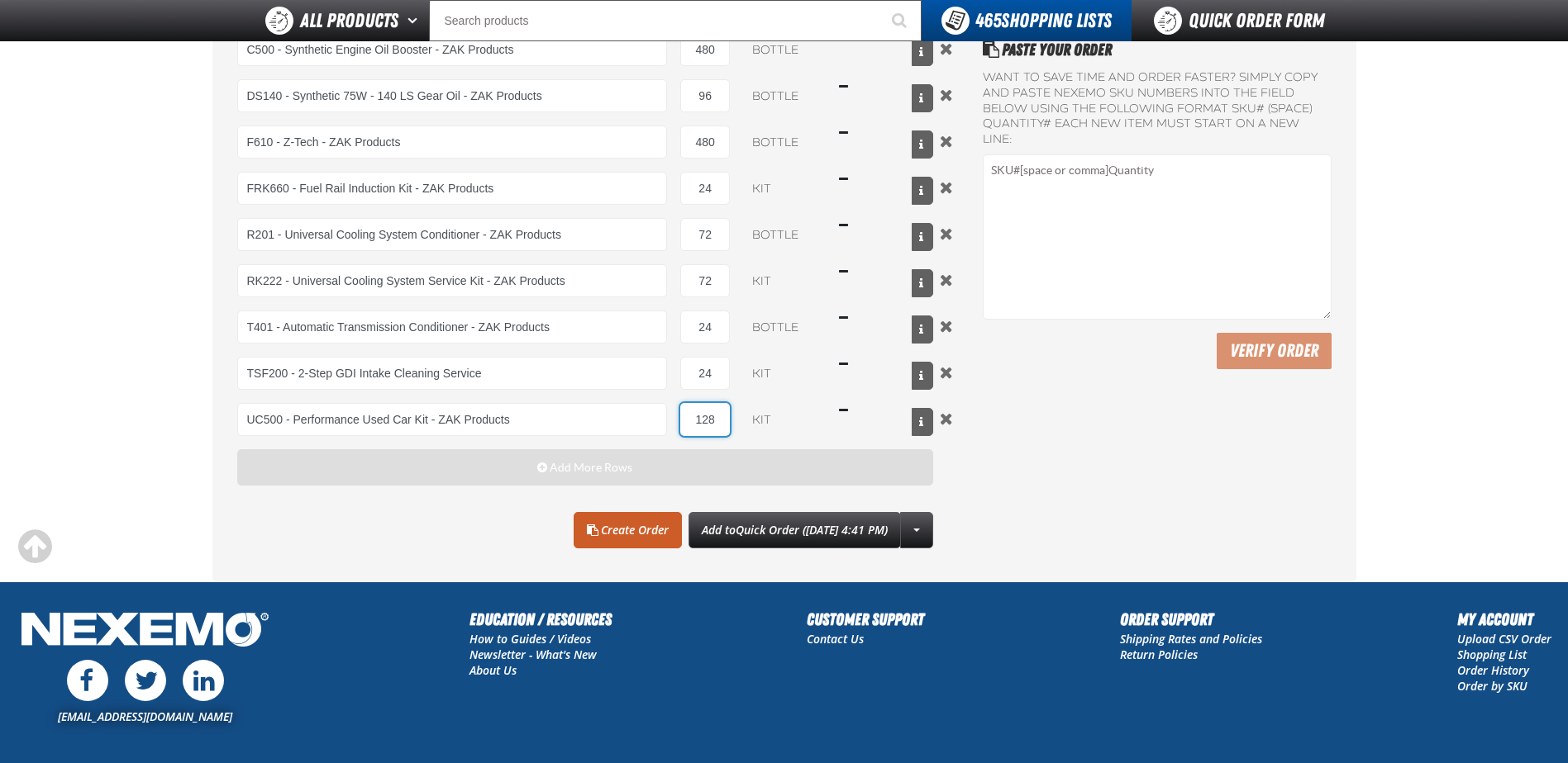
type input "128"
click at [414, 478] on button "Add More Rows" at bounding box center [585, 468] width 697 height 37
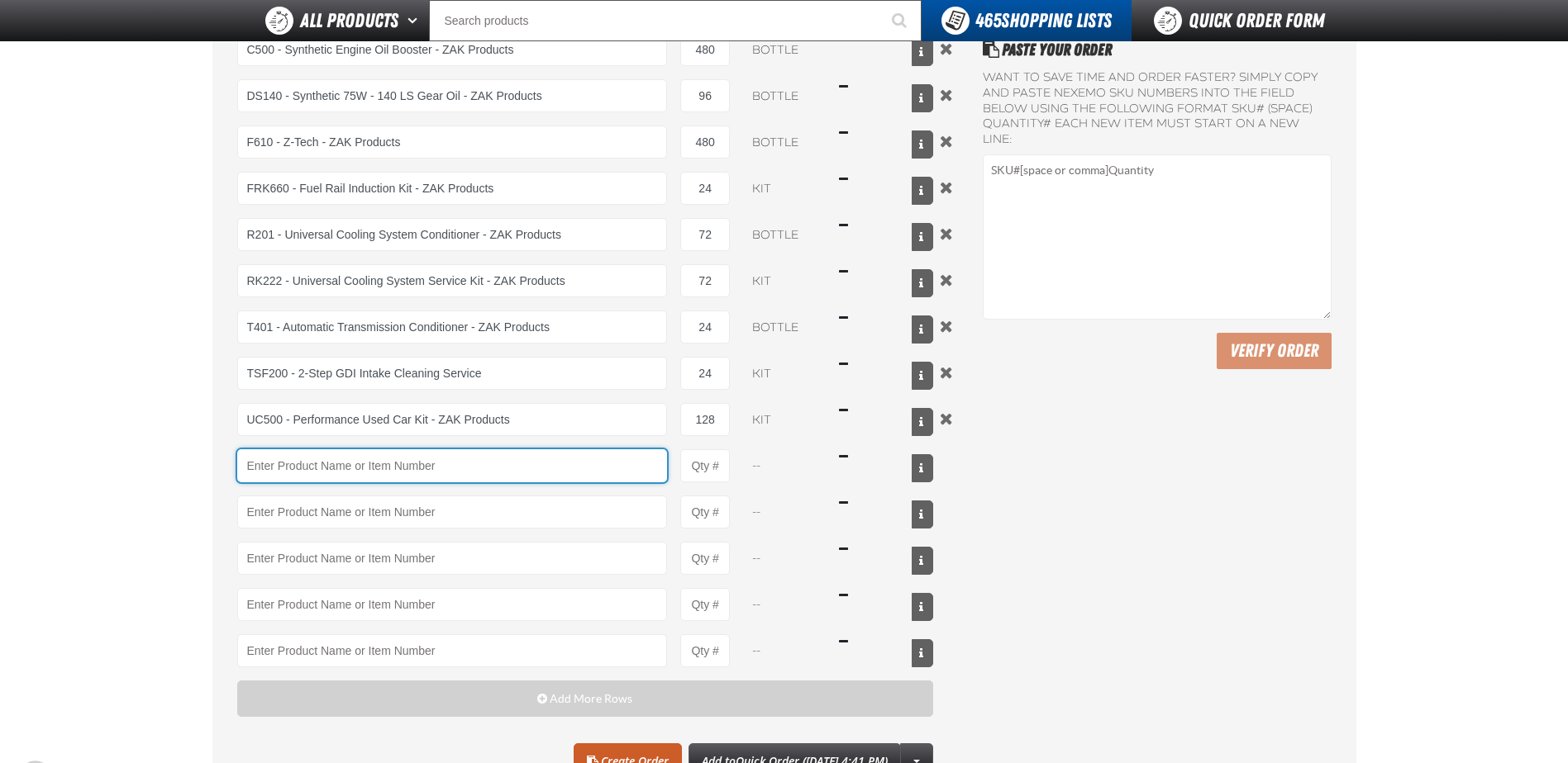
click at [344, 469] on input "Product" at bounding box center [451, 466] width 430 height 33
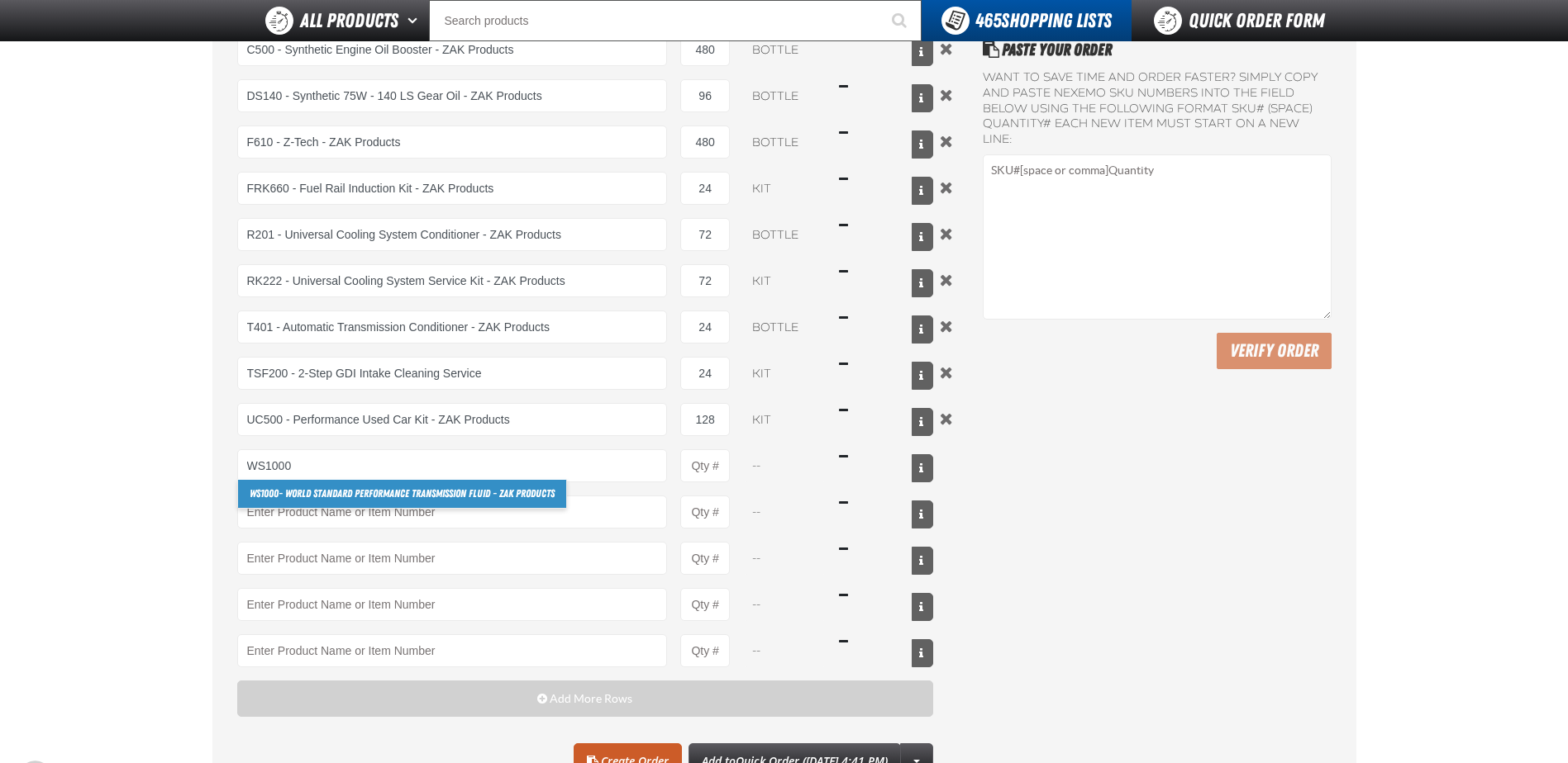
click at [347, 495] on link "WS1000 - World Standard Performance Transmission Fluid - ZAK Products" at bounding box center [401, 494] width 328 height 28
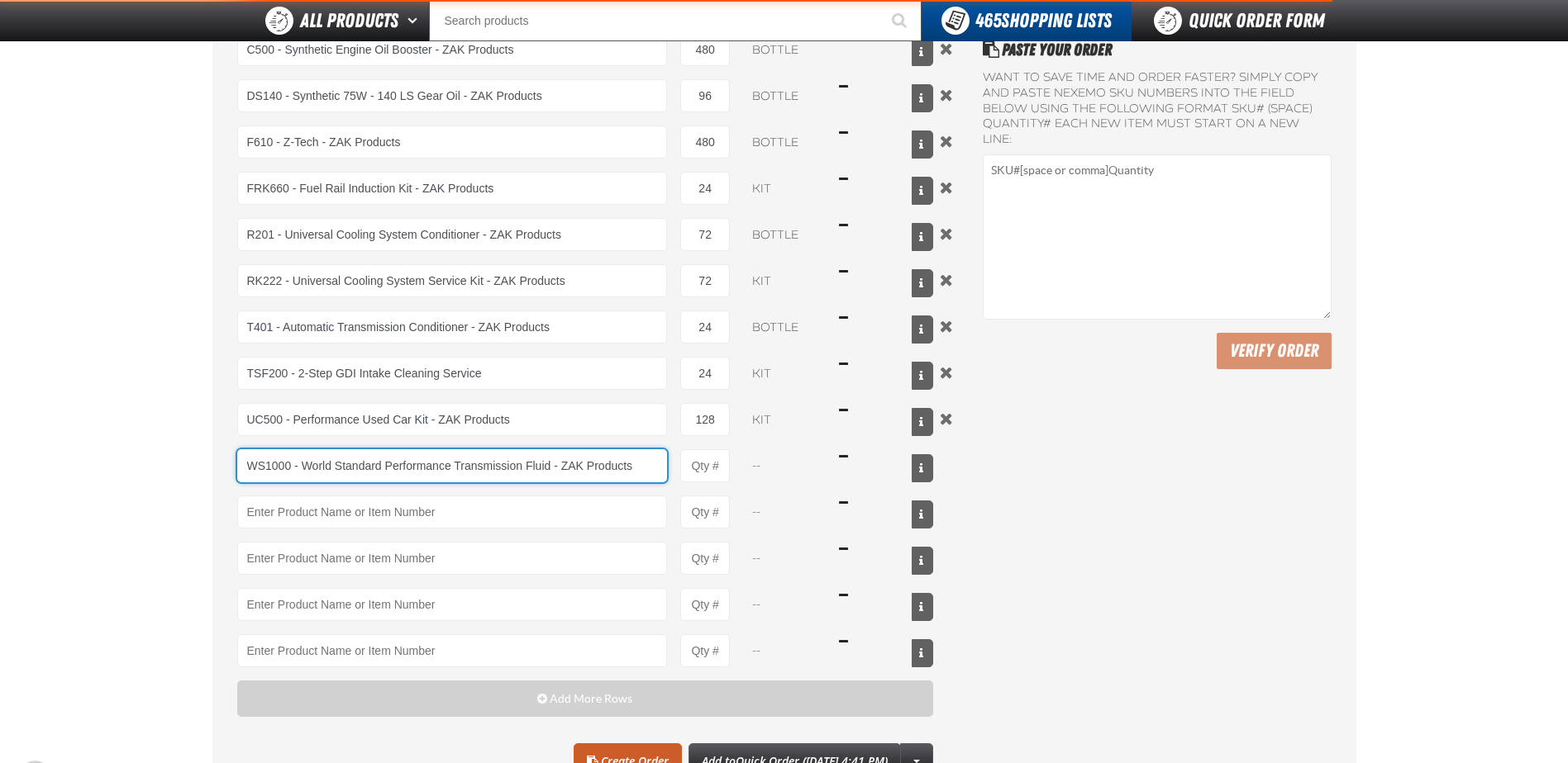
type input "WS1000 - World Standard Performance Transmission Fluid - ZAK Products"
type input "1"
select select "bottle"
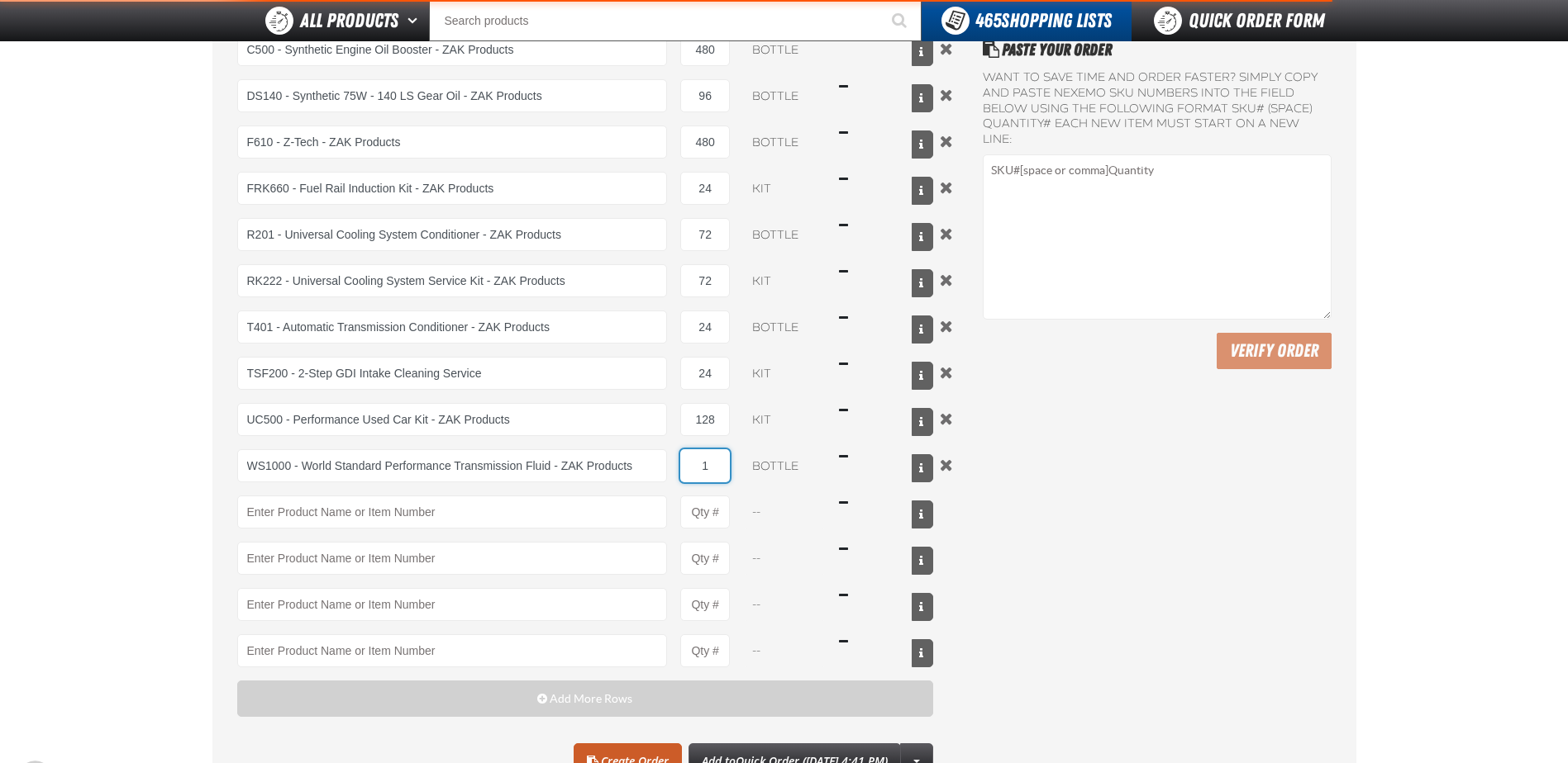
type input "12"
type input "WS1000 - World Standard Performance Transmission Fluid - ZAK Products"
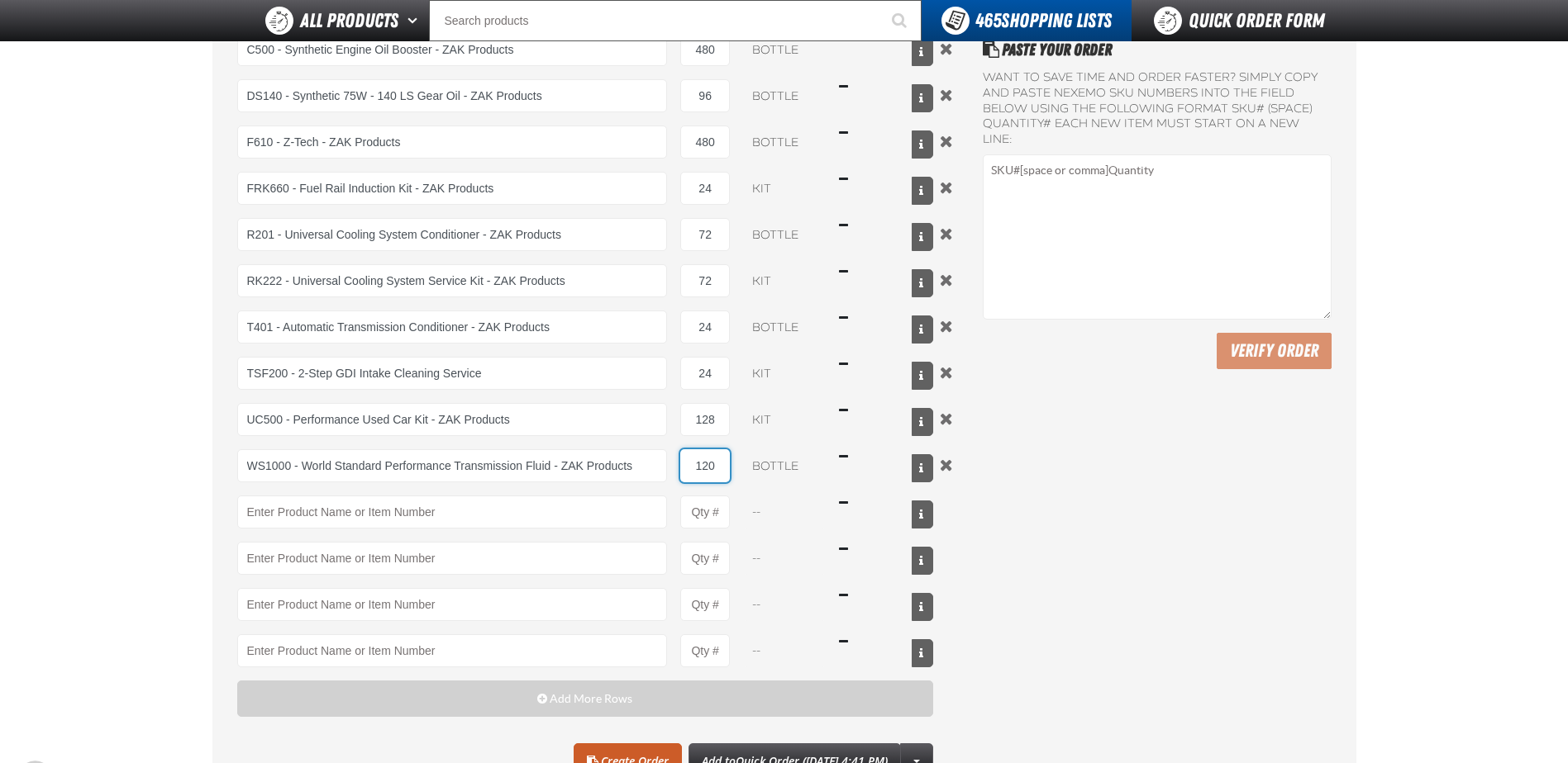
scroll to position [578, 0]
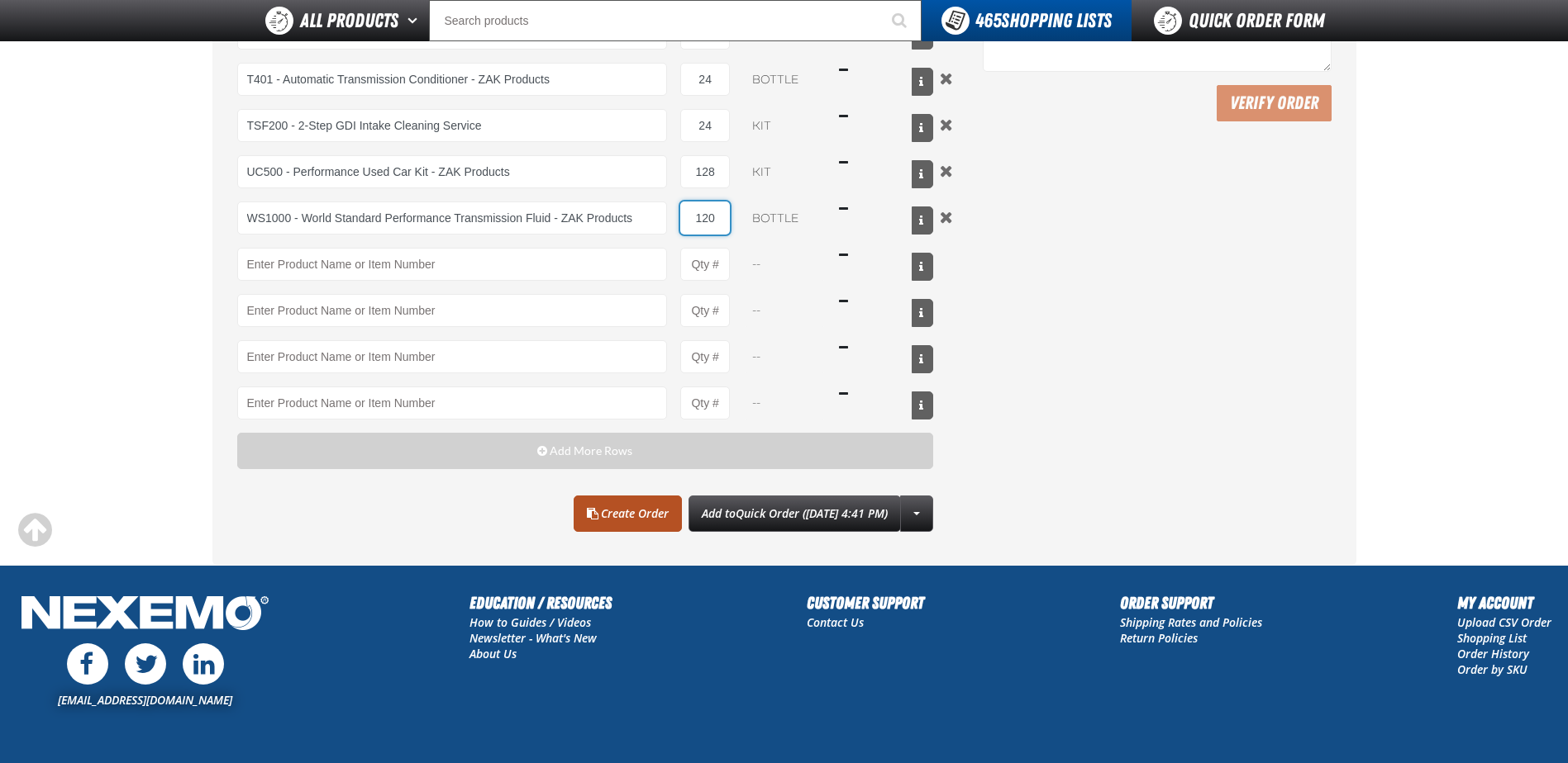
type input "120"
click at [605, 512] on link "Create Order" at bounding box center [628, 514] width 108 height 37
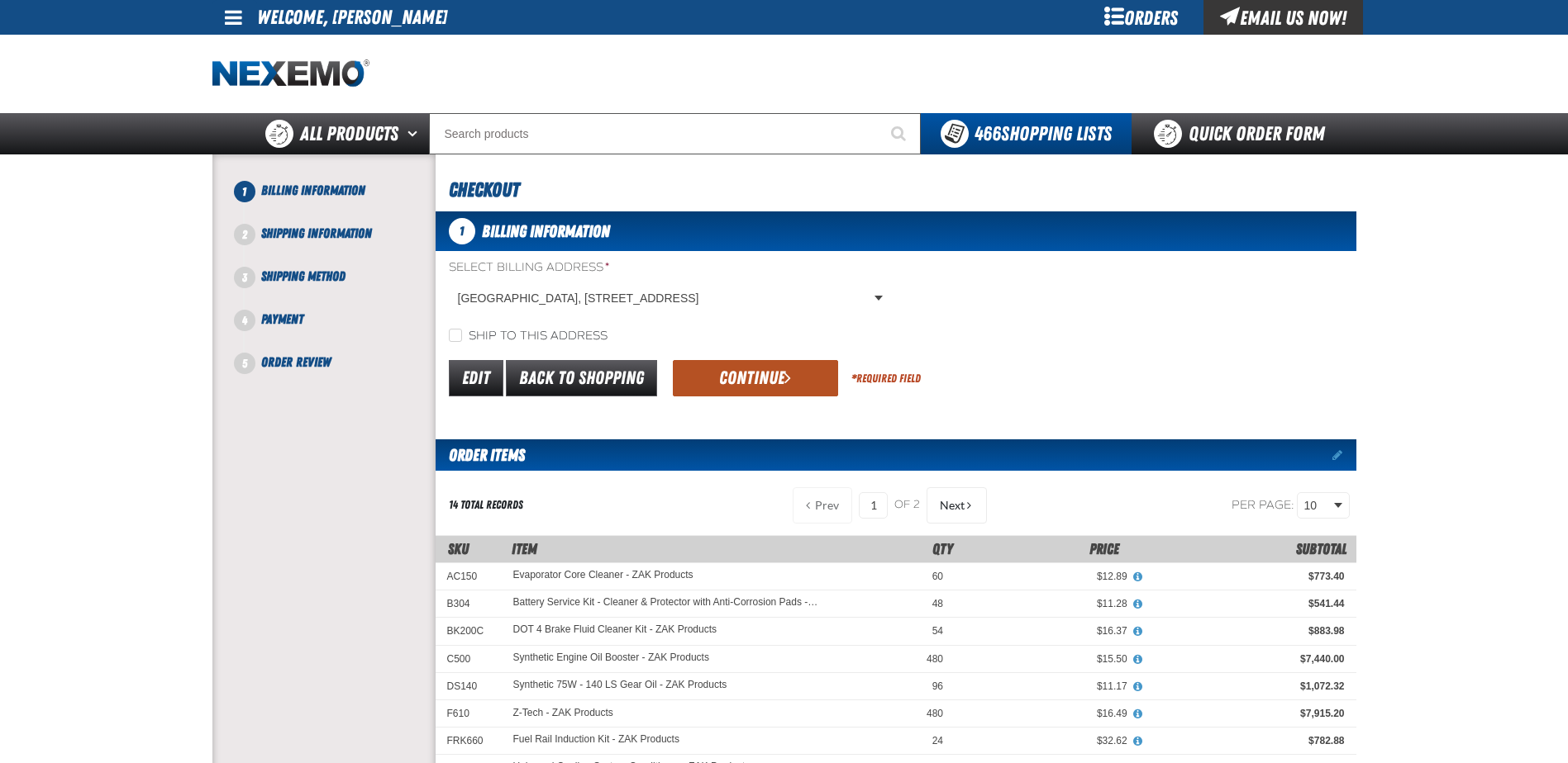
click at [752, 389] on button "Continue" at bounding box center [756, 378] width 166 height 37
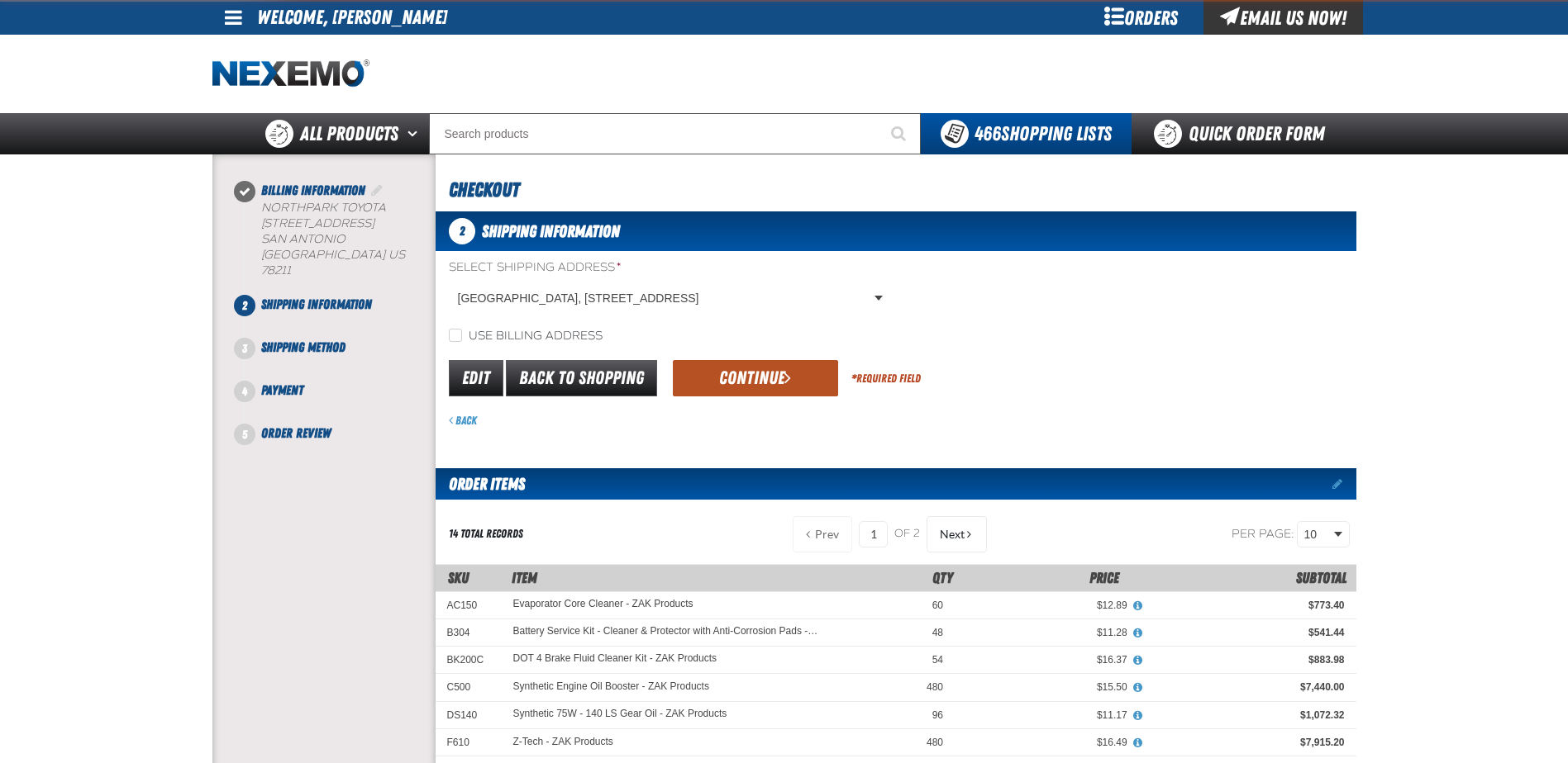
click at [739, 377] on button "Continue" at bounding box center [756, 378] width 166 height 37
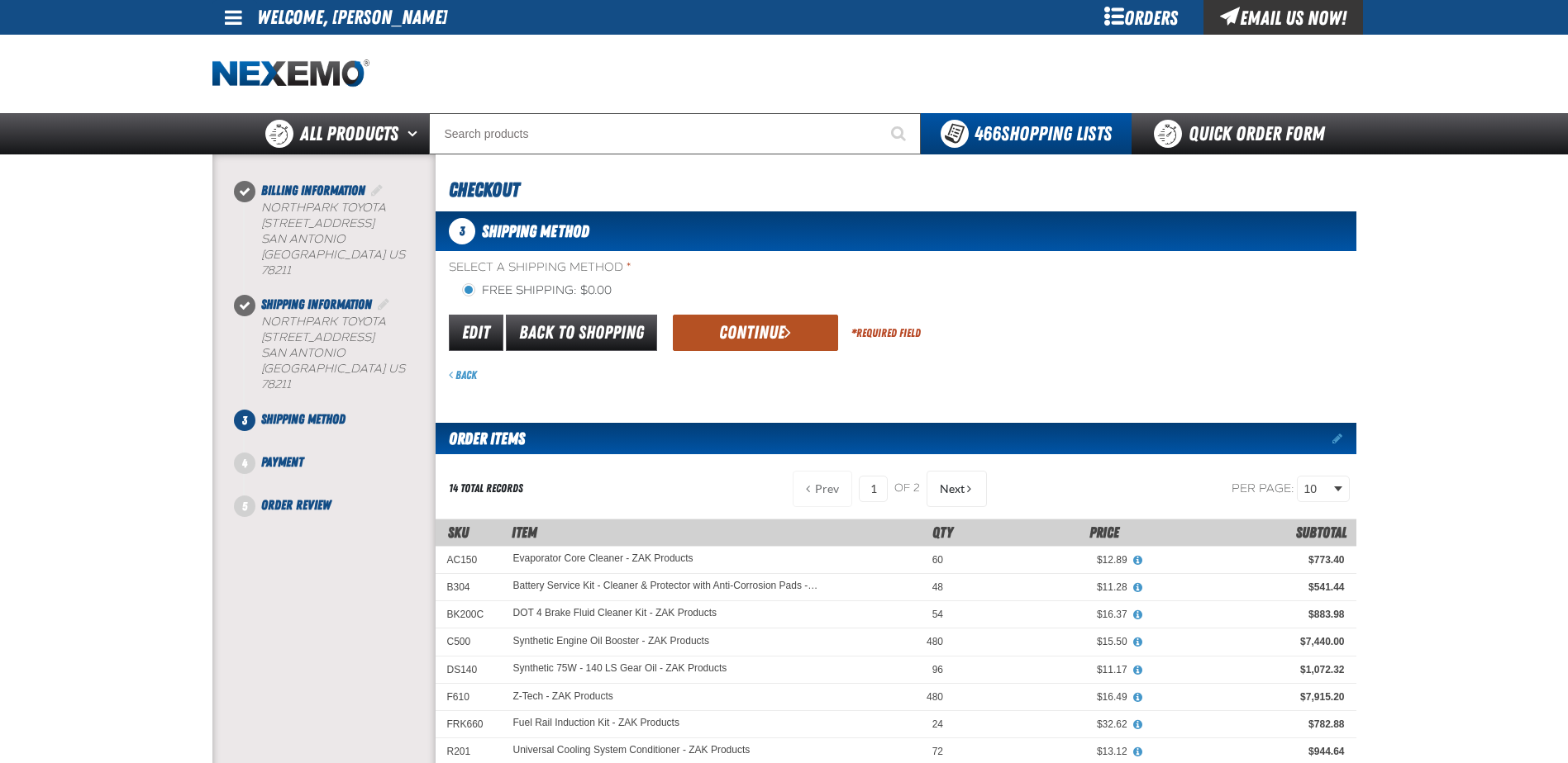
click at [749, 331] on button "Continue" at bounding box center [756, 333] width 166 height 37
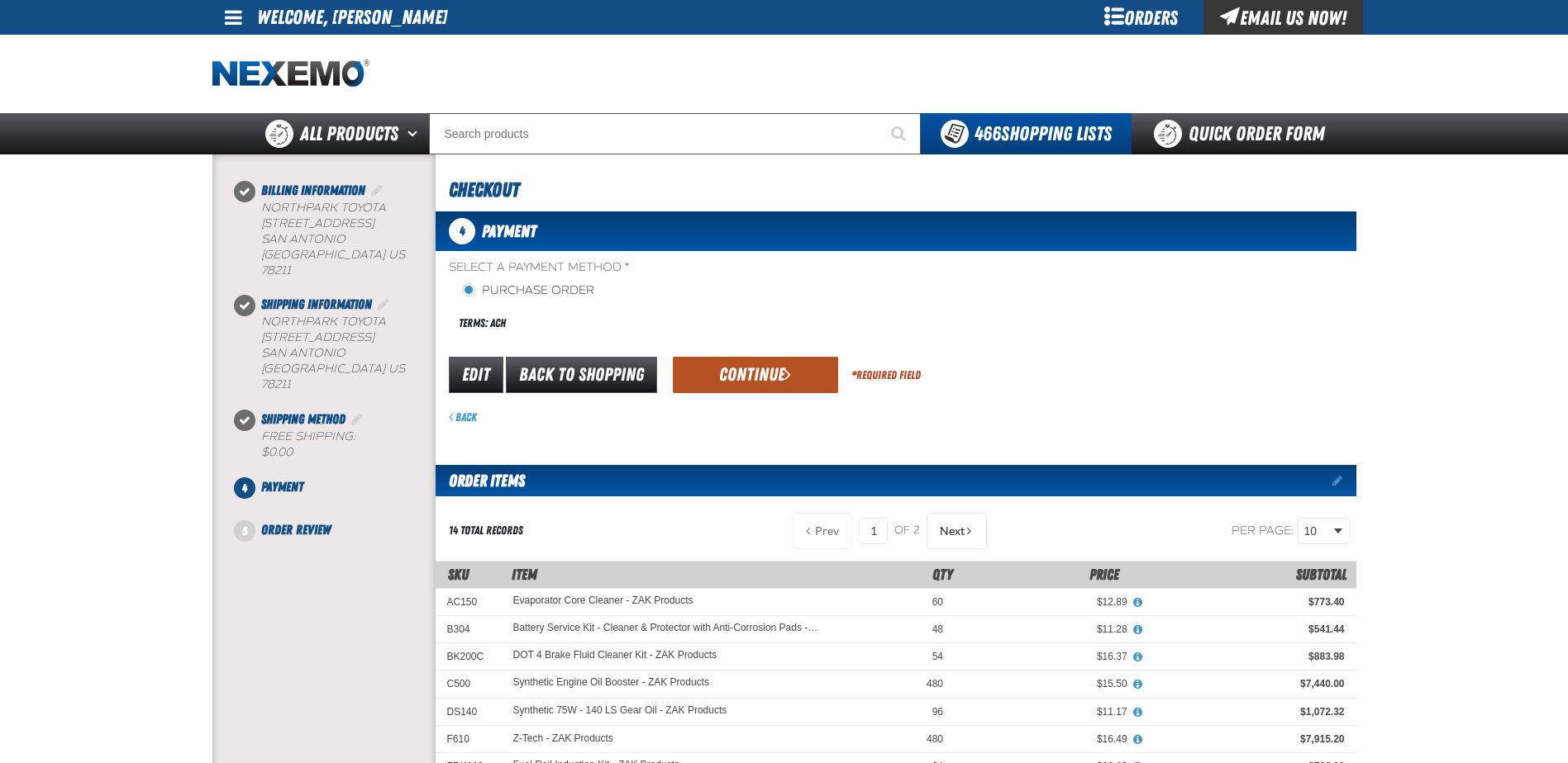
click at [770, 381] on button "Continue" at bounding box center [756, 375] width 166 height 37
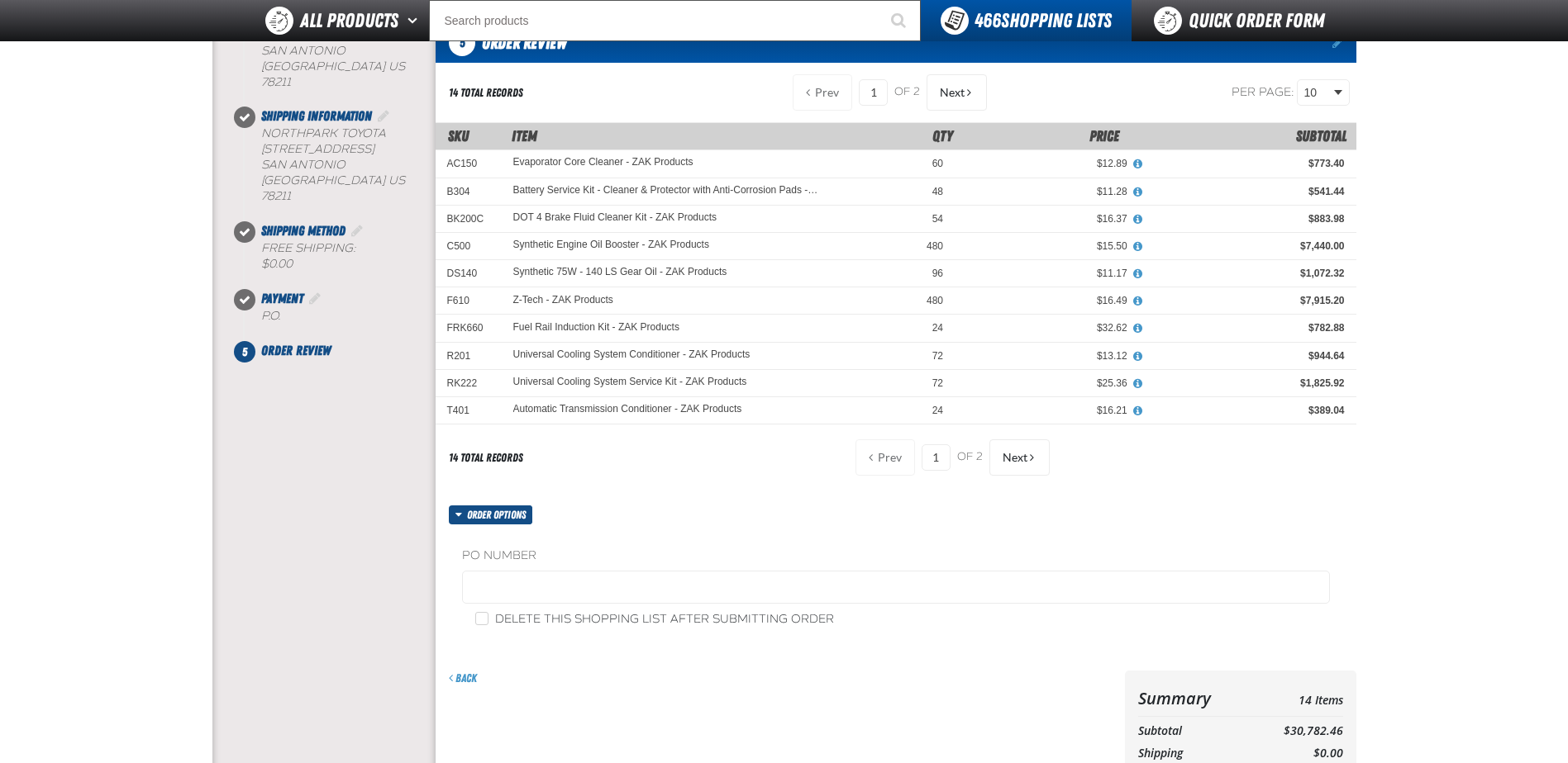
scroll to position [413, 0]
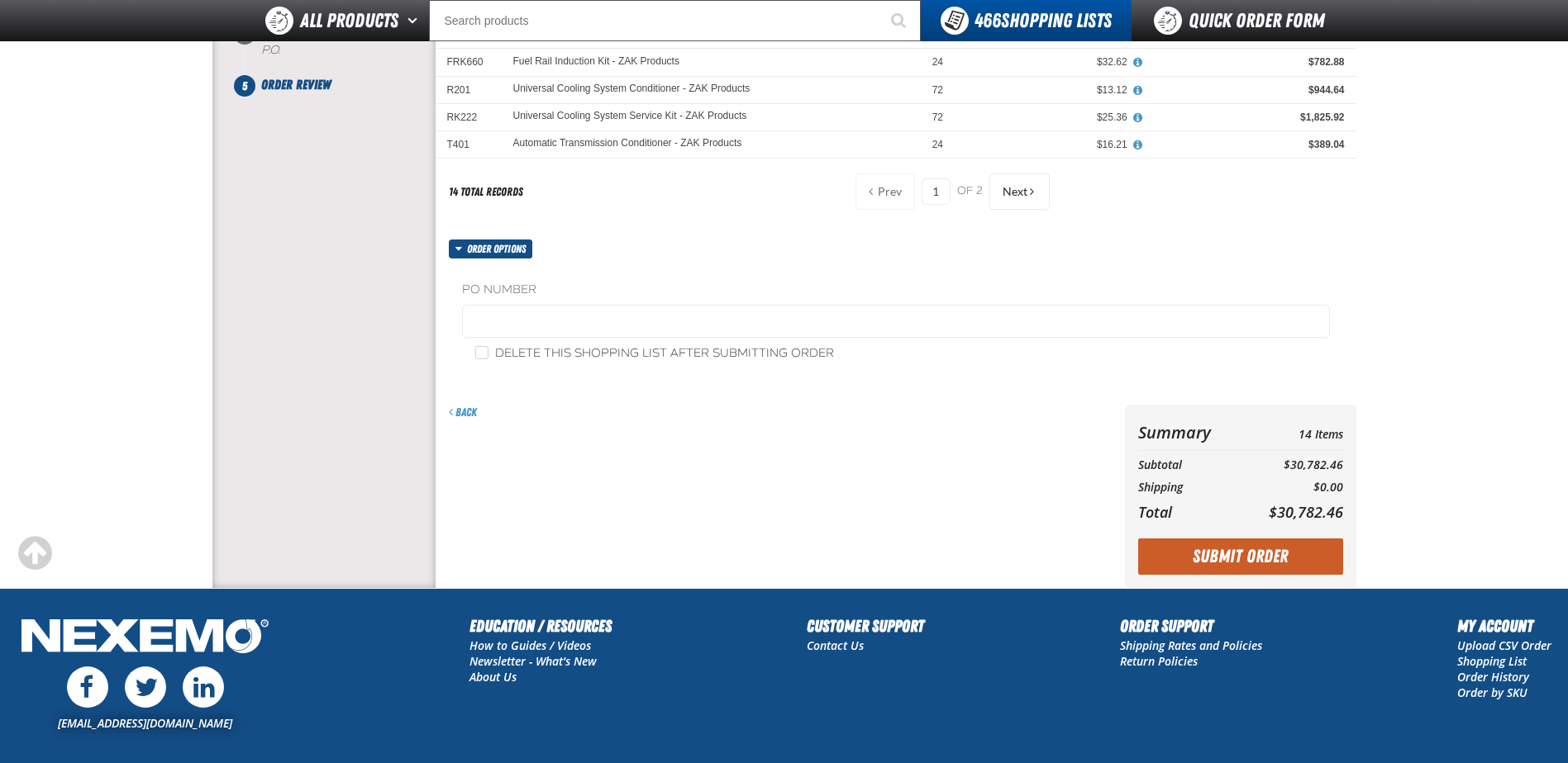
click at [620, 295] on label "PO Number" at bounding box center [895, 291] width 867 height 15
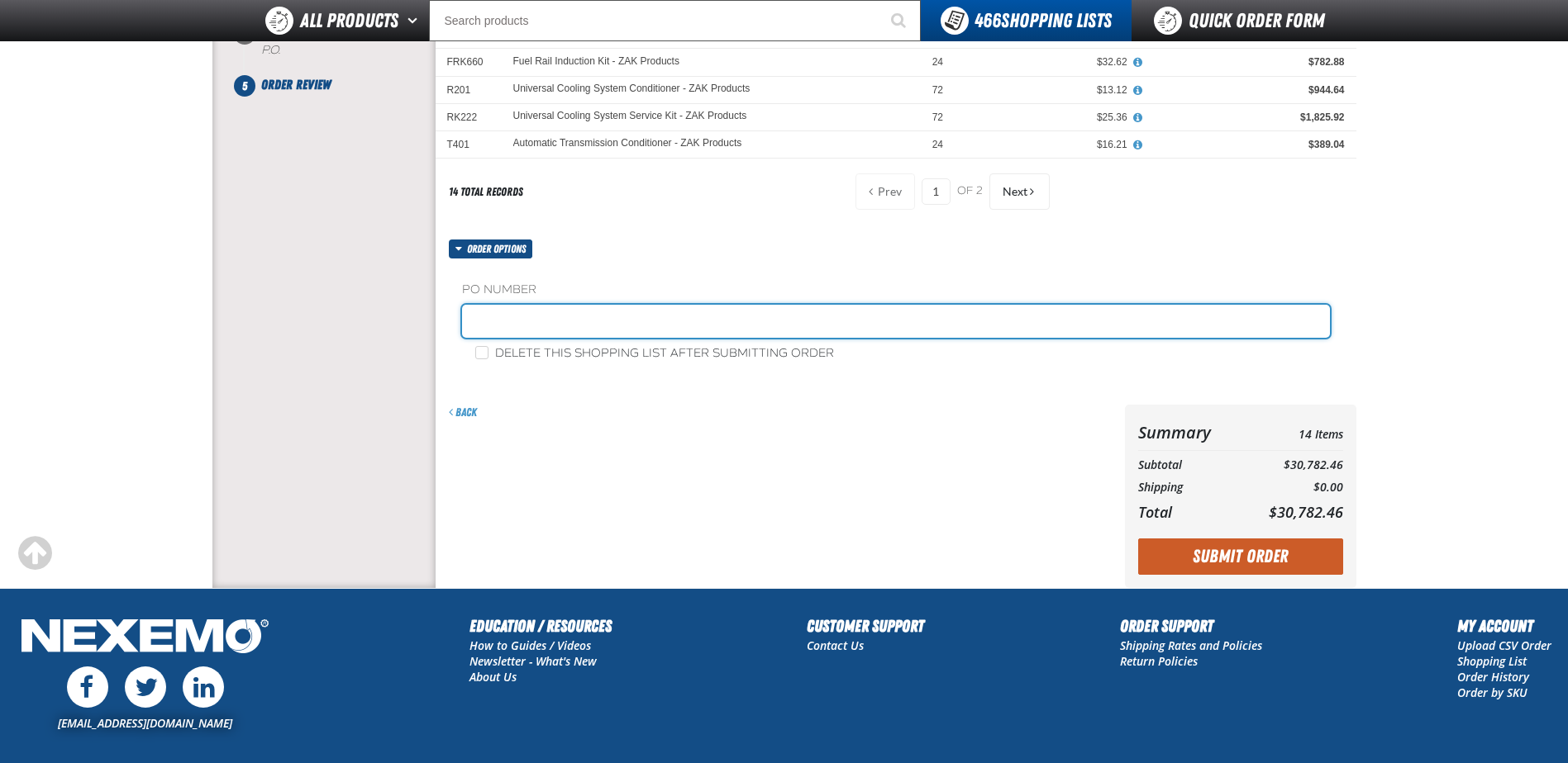
click at [623, 320] on input "text" at bounding box center [895, 321] width 867 height 33
type input "Z092225"
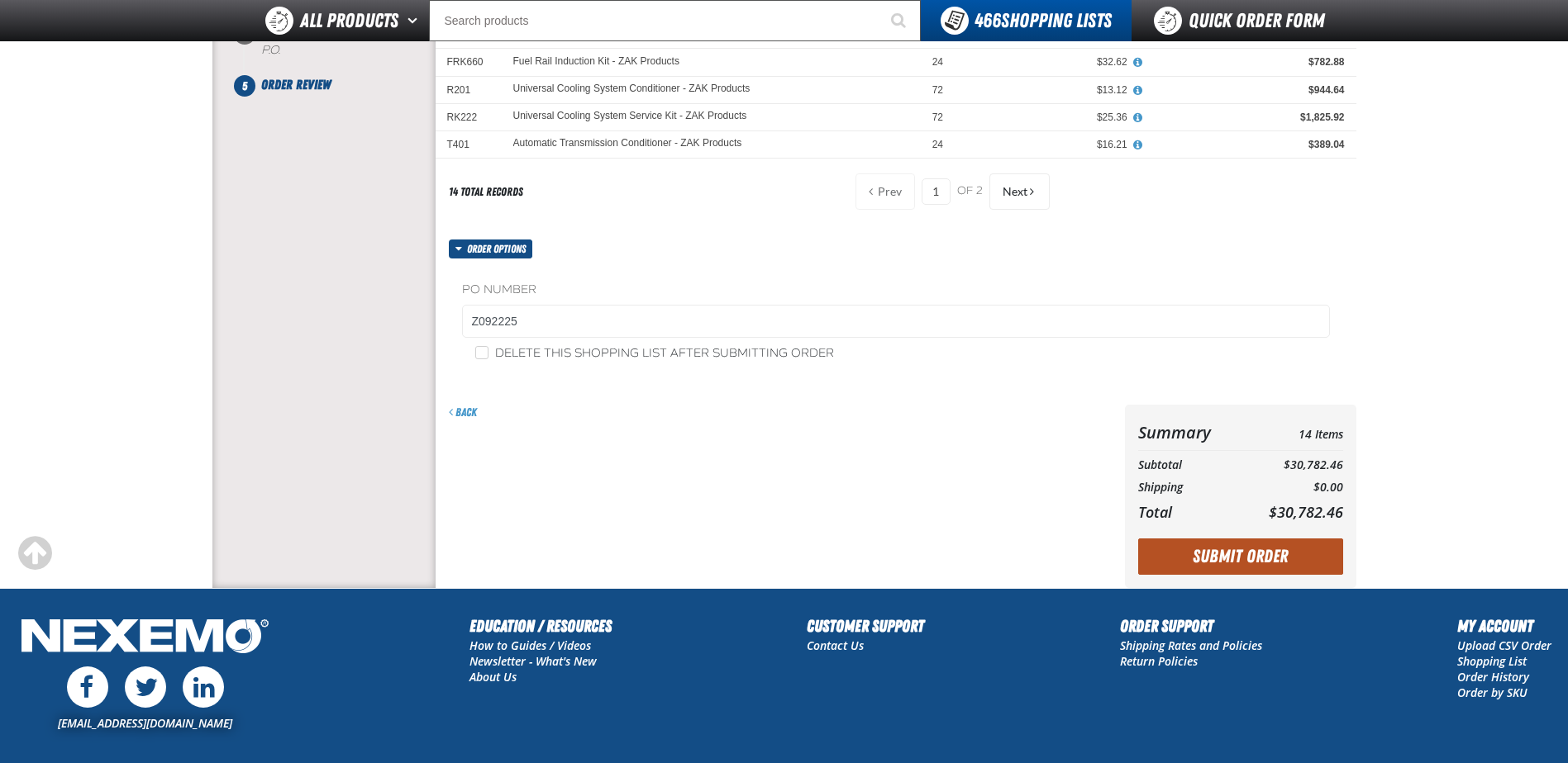
click at [1225, 564] on button "Submit Order" at bounding box center [1240, 557] width 205 height 37
